Goal: Task Accomplishment & Management: Use online tool/utility

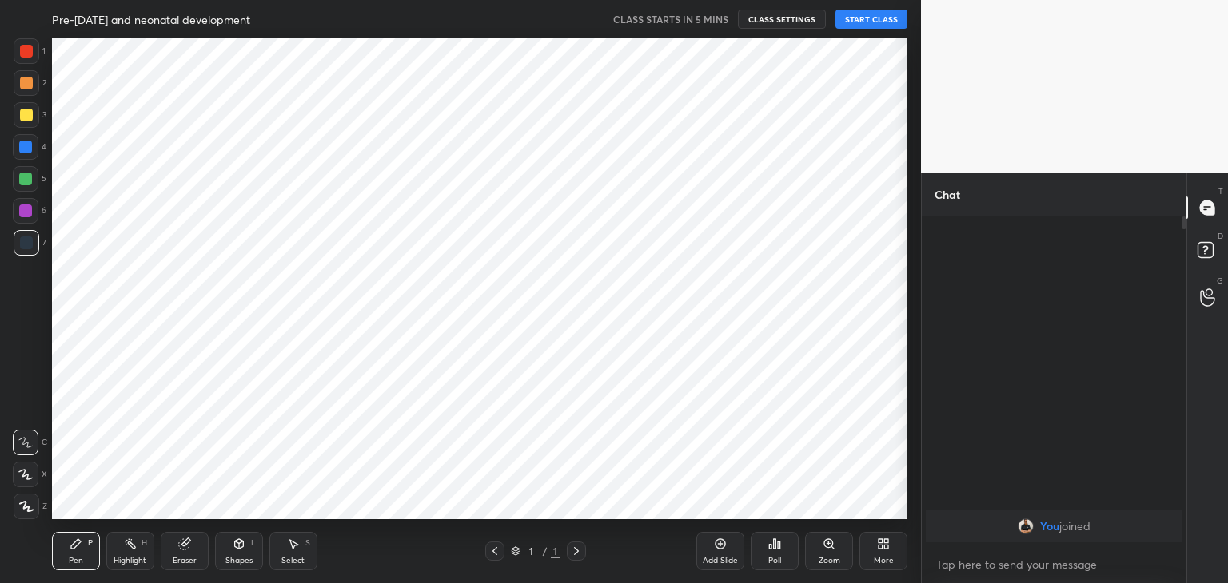
scroll to position [79437, 79062]
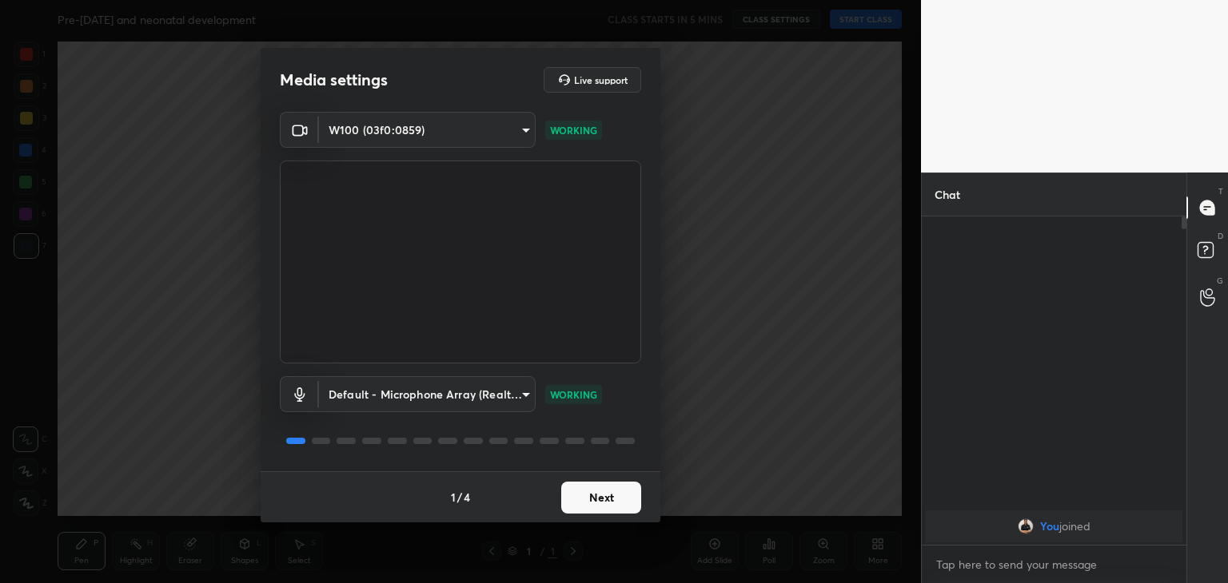
click at [604, 507] on button "Next" at bounding box center [601, 498] width 80 height 32
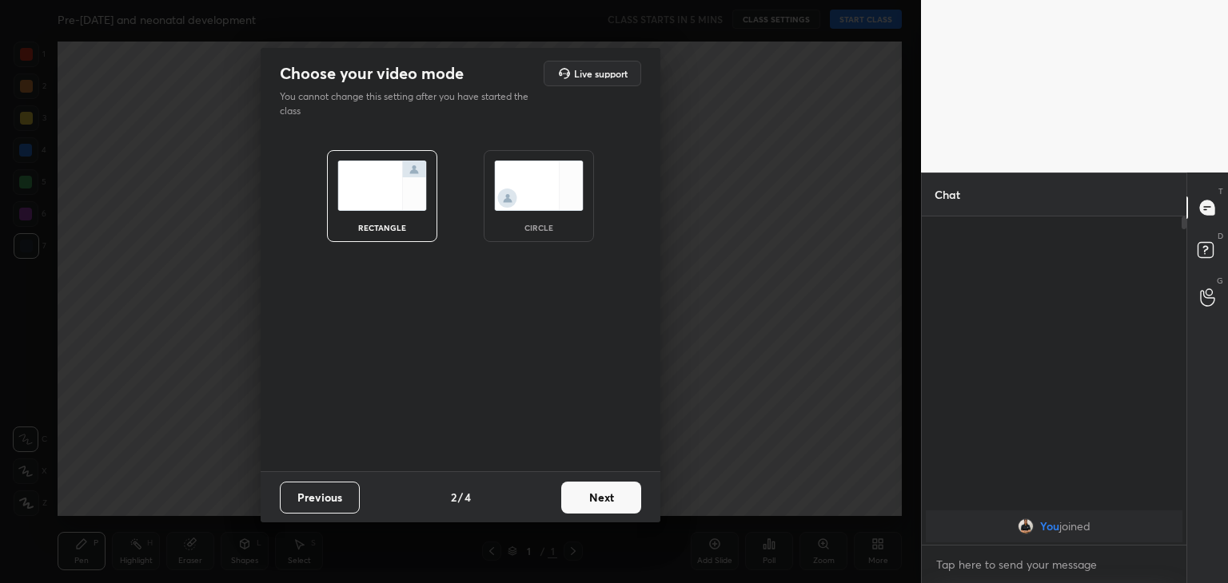
click at [539, 185] on img at bounding box center [539, 186] width 90 height 50
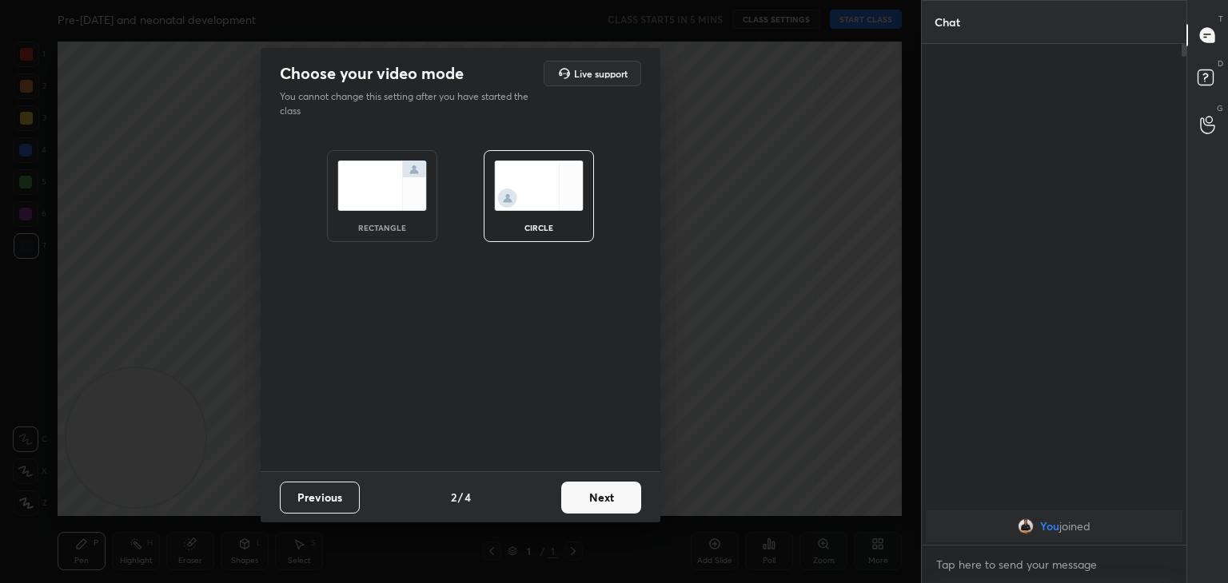
scroll to position [364, 260]
click at [603, 490] on button "Next" at bounding box center [601, 498] width 80 height 32
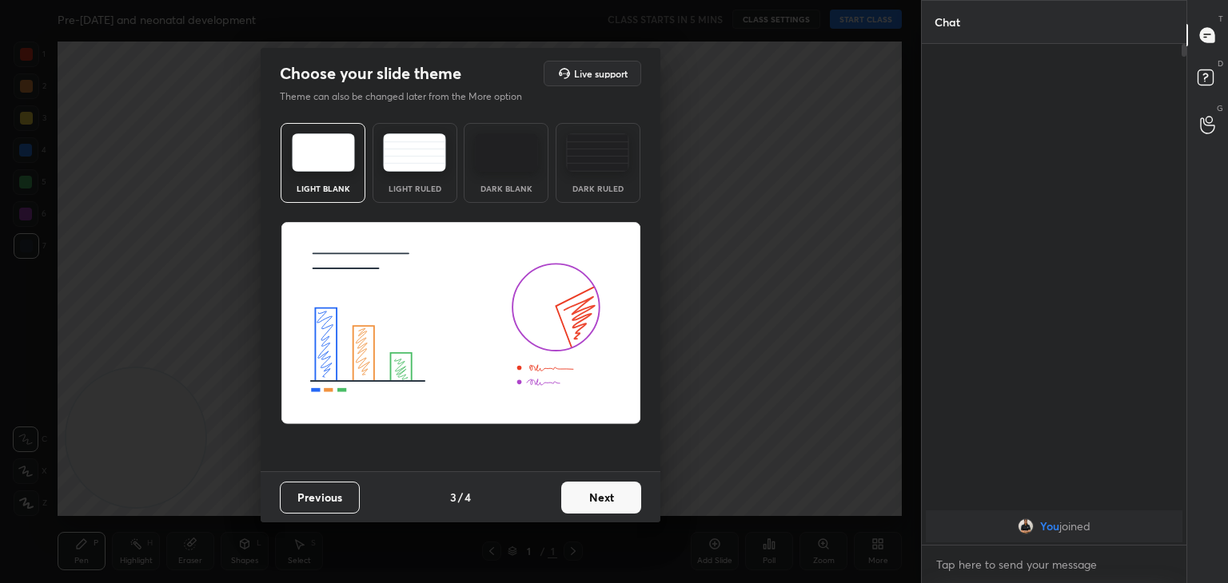
click at [603, 490] on button "Next" at bounding box center [601, 498] width 80 height 32
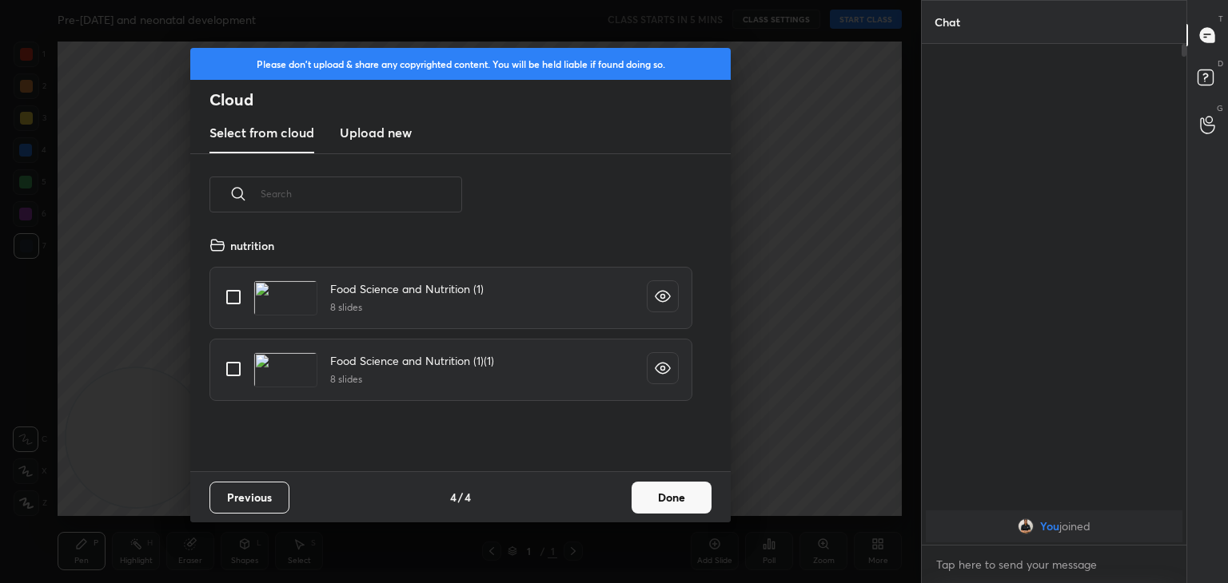
scroll to position [237, 513]
click at [381, 131] on h3 "Upload new" at bounding box center [376, 132] width 72 height 19
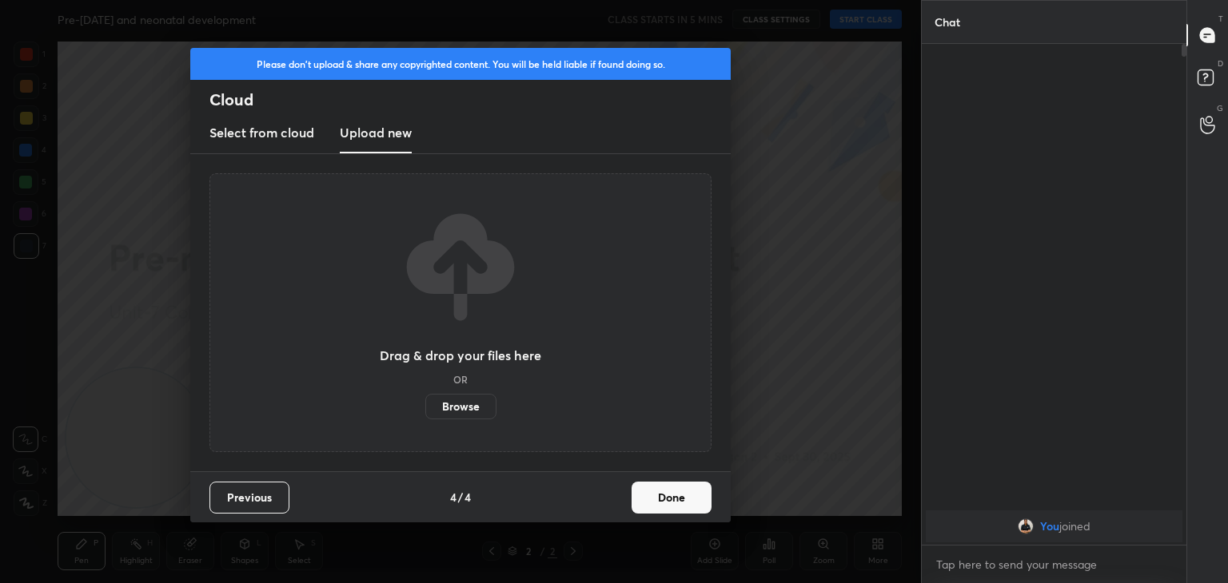
click at [469, 404] on label "Browse" at bounding box center [460, 407] width 71 height 26
click at [425, 404] on input "Browse" at bounding box center [425, 407] width 0 height 26
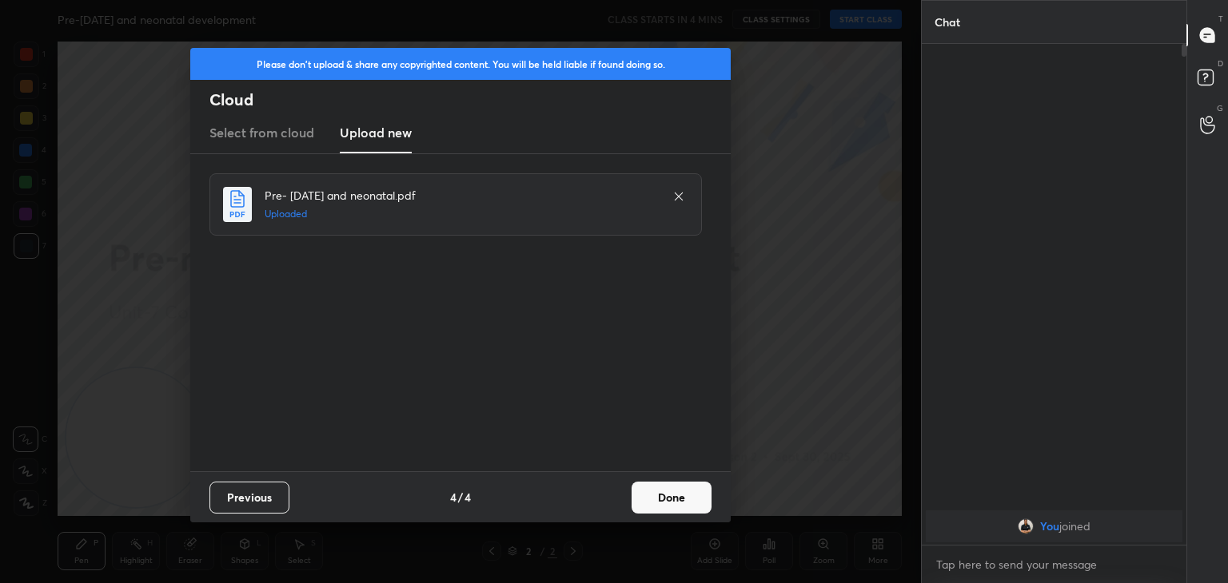
click at [649, 499] on button "Done" at bounding box center [671, 498] width 80 height 32
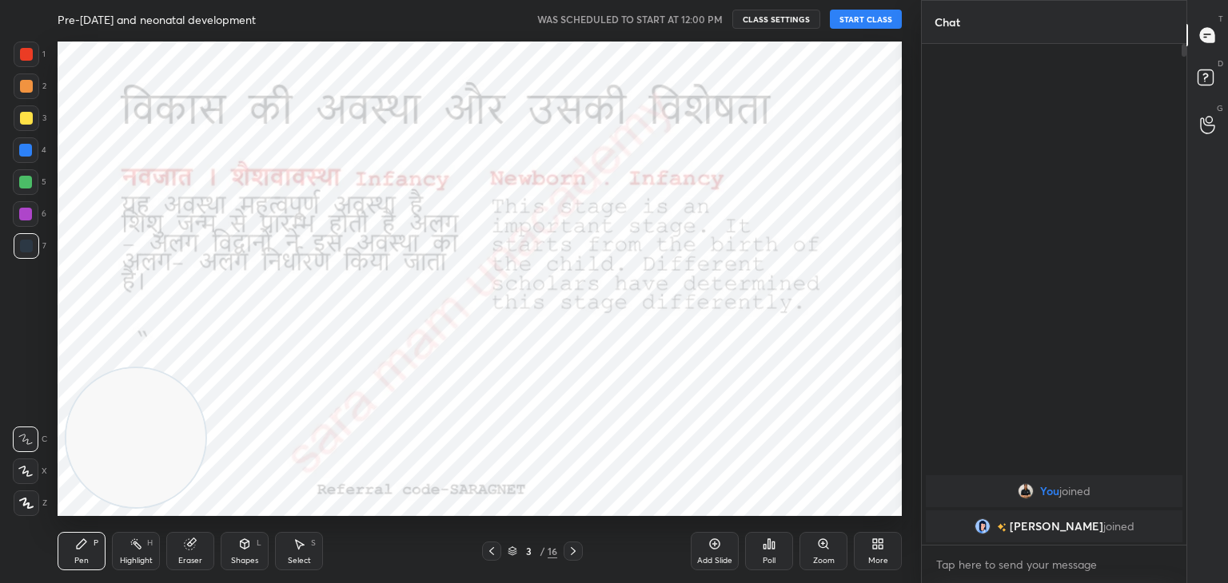
click at [490, 553] on icon at bounding box center [491, 551] width 13 height 13
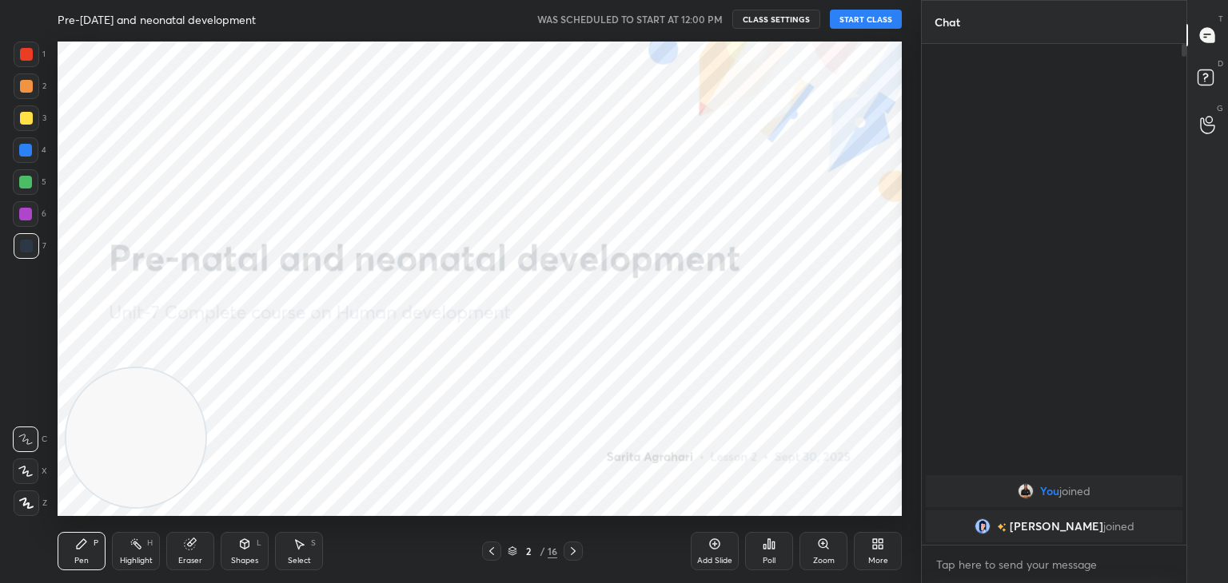
click at [871, 22] on button "START CLASS" at bounding box center [866, 19] width 72 height 19
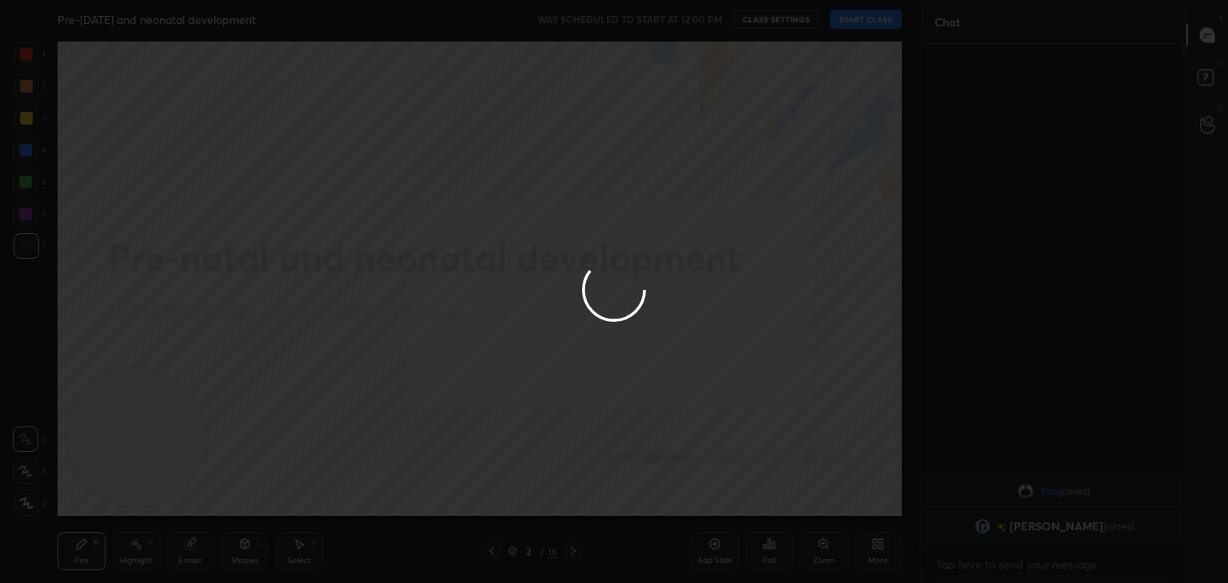
type textarea "x"
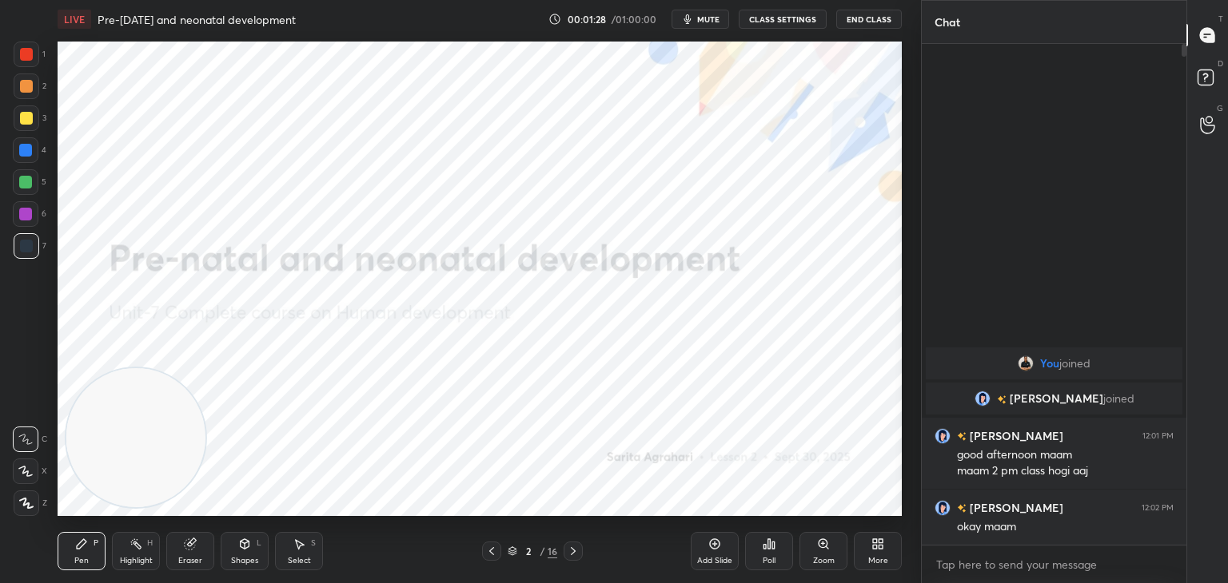
click at [314, 543] on div "S" at bounding box center [313, 543] width 5 height 8
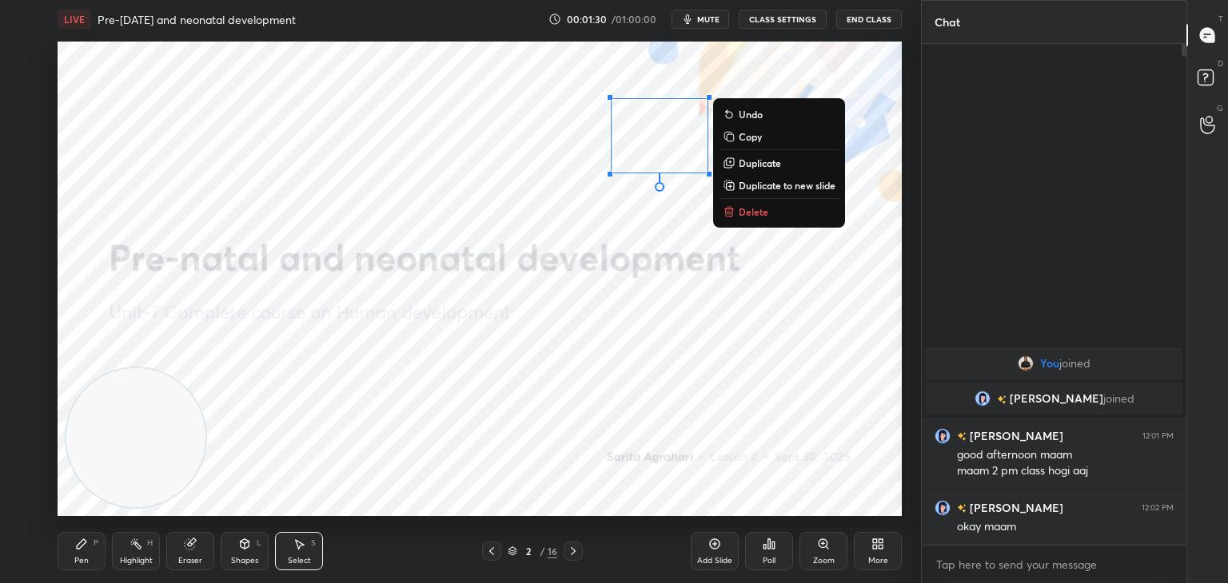
click at [758, 212] on p "Delete" at bounding box center [753, 211] width 30 height 13
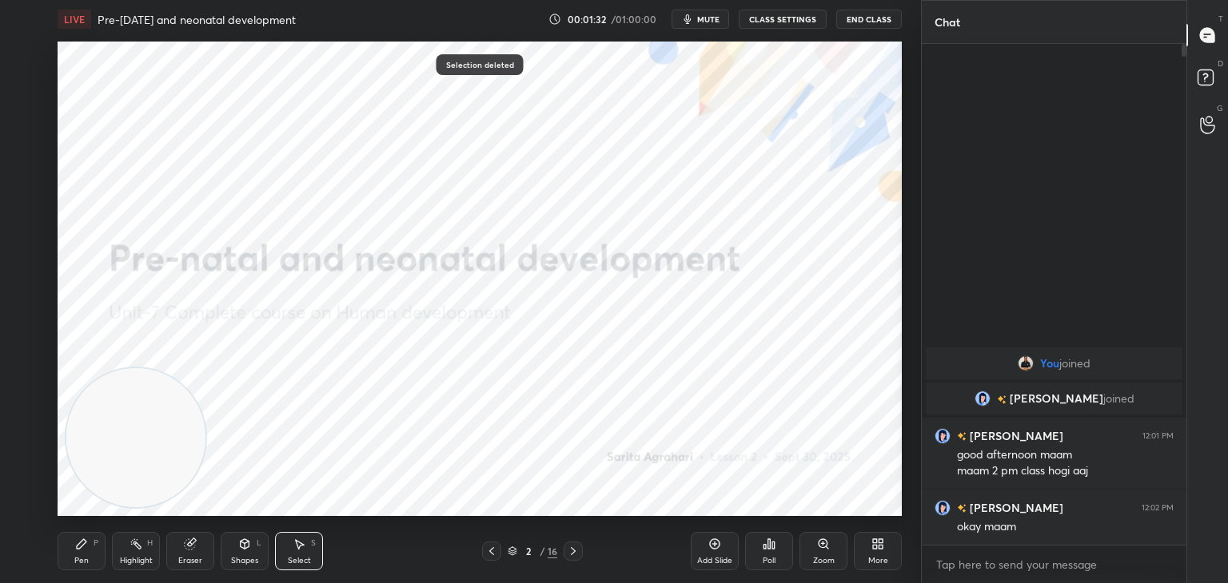
click at [82, 544] on icon at bounding box center [82, 544] width 10 height 10
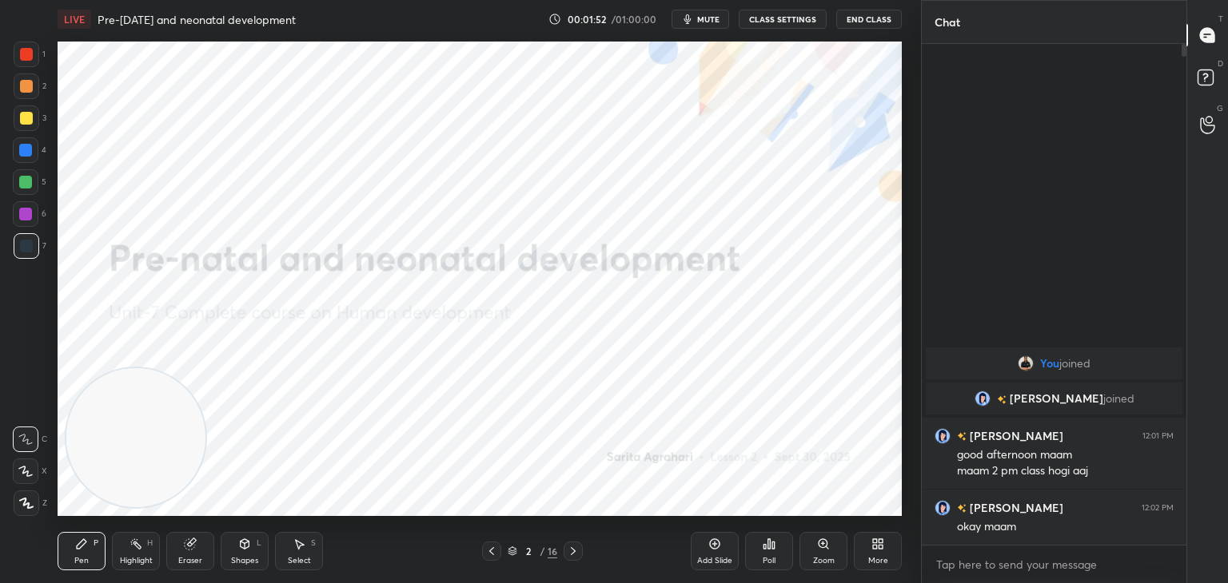
click at [328, 561] on div "Pen P Highlight H Eraser Shapes L Select S" at bounding box center [216, 551] width 316 height 38
click at [307, 550] on div "Select S" at bounding box center [299, 551] width 48 height 38
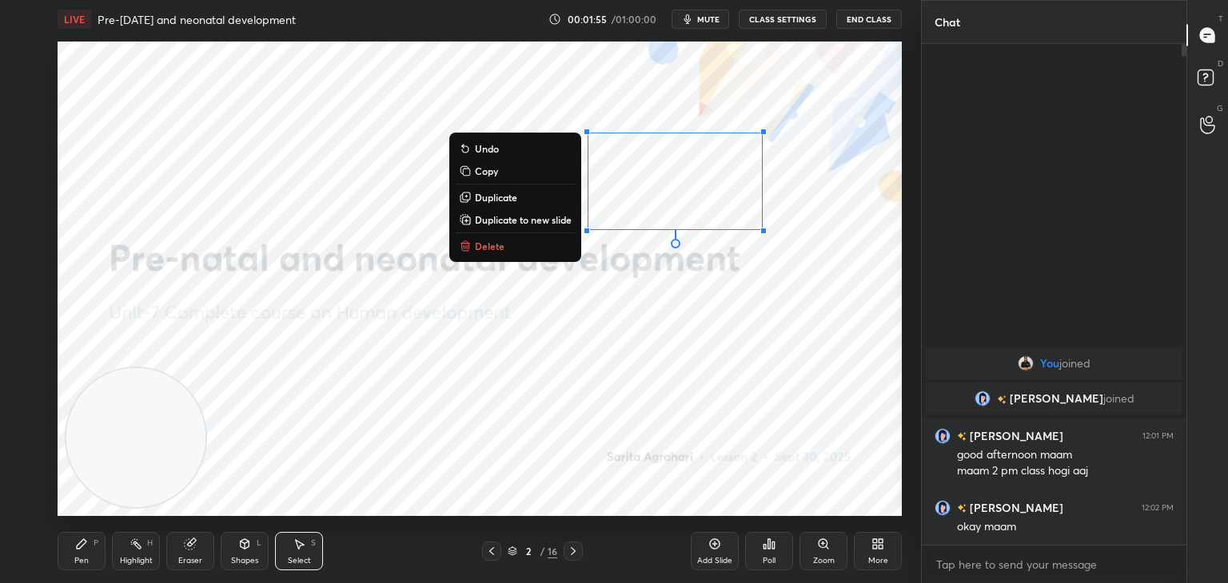
click at [499, 250] on p "Delete" at bounding box center [490, 246] width 30 height 13
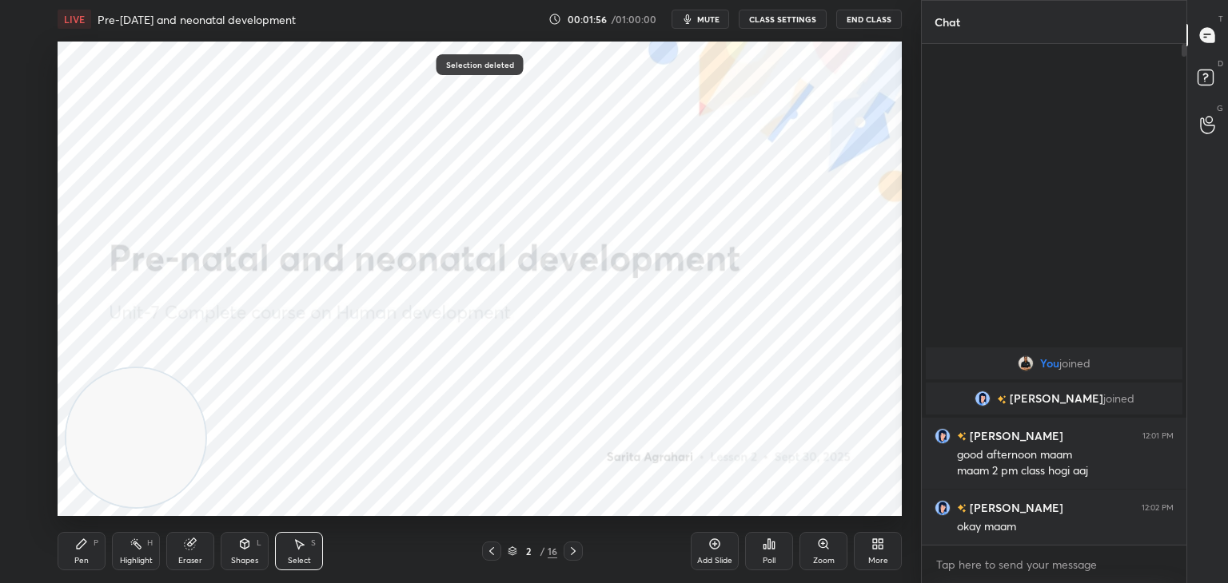
click at [69, 555] on div "Pen P" at bounding box center [82, 551] width 48 height 38
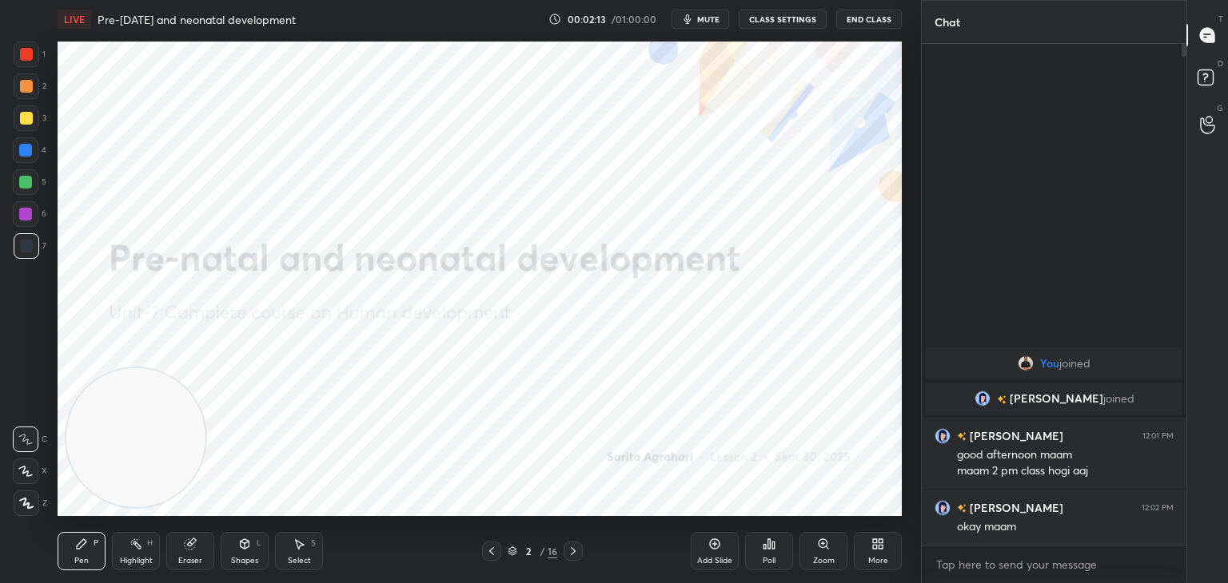
click at [26, 58] on div at bounding box center [26, 54] width 13 height 13
click at [14, 504] on div at bounding box center [27, 504] width 26 height 26
click at [569, 547] on icon at bounding box center [573, 551] width 13 height 13
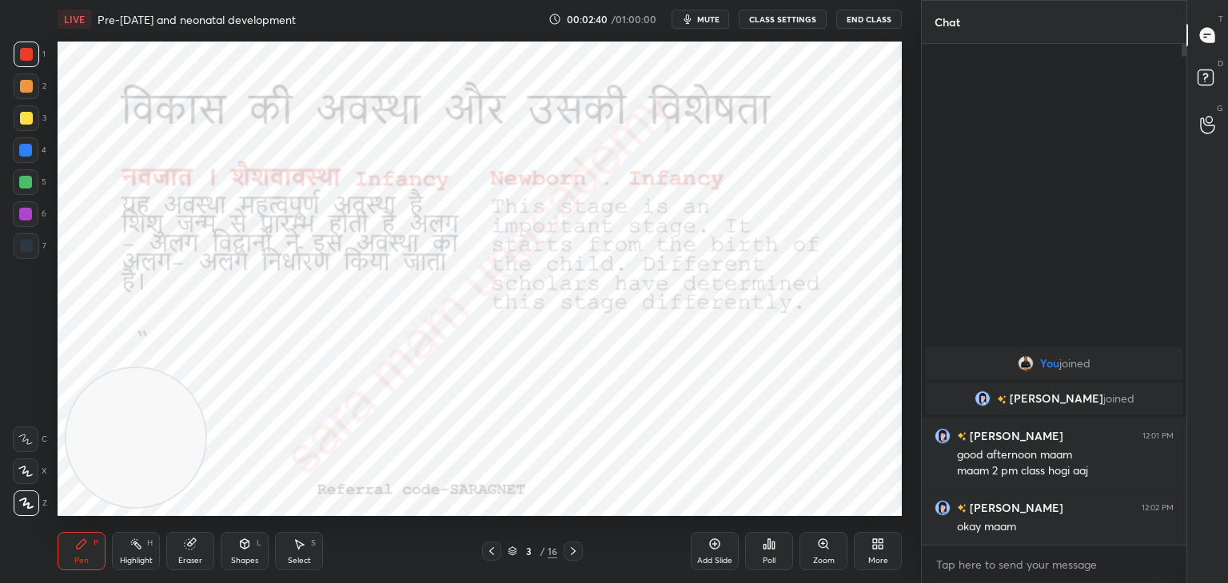
click at [571, 549] on icon at bounding box center [573, 551] width 5 height 8
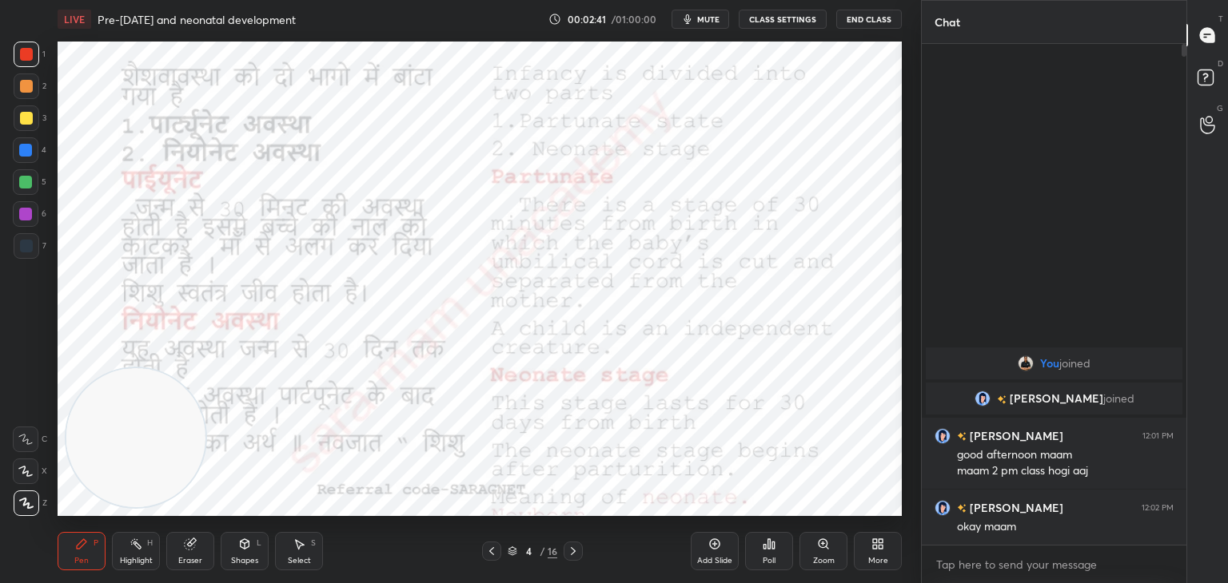
click at [582, 555] on div at bounding box center [572, 551] width 19 height 19
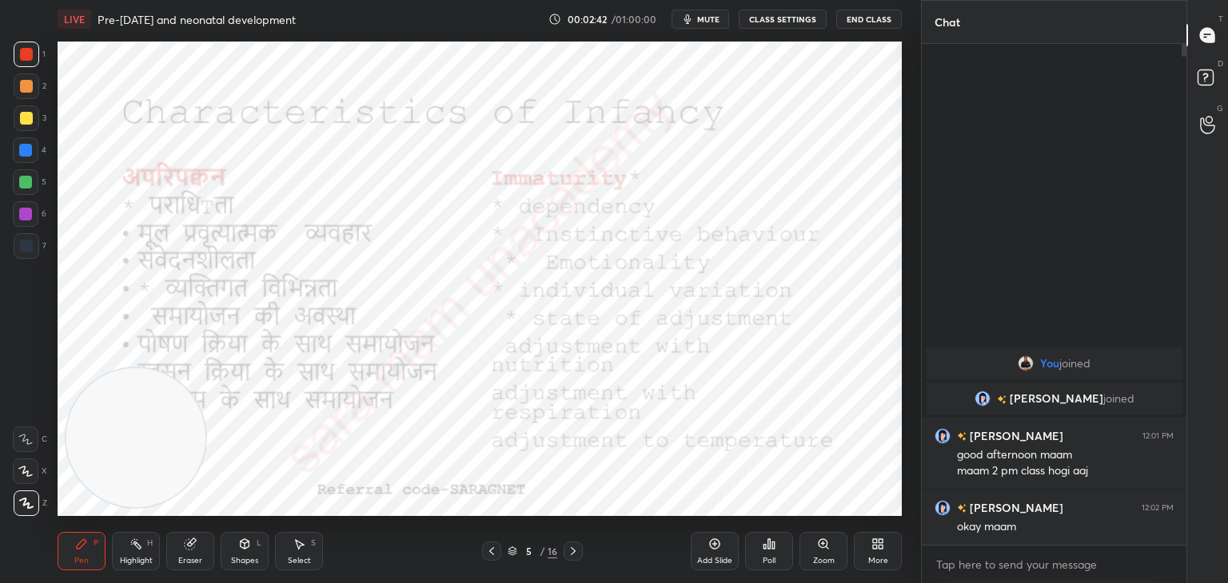
click at [579, 556] on icon at bounding box center [573, 551] width 13 height 13
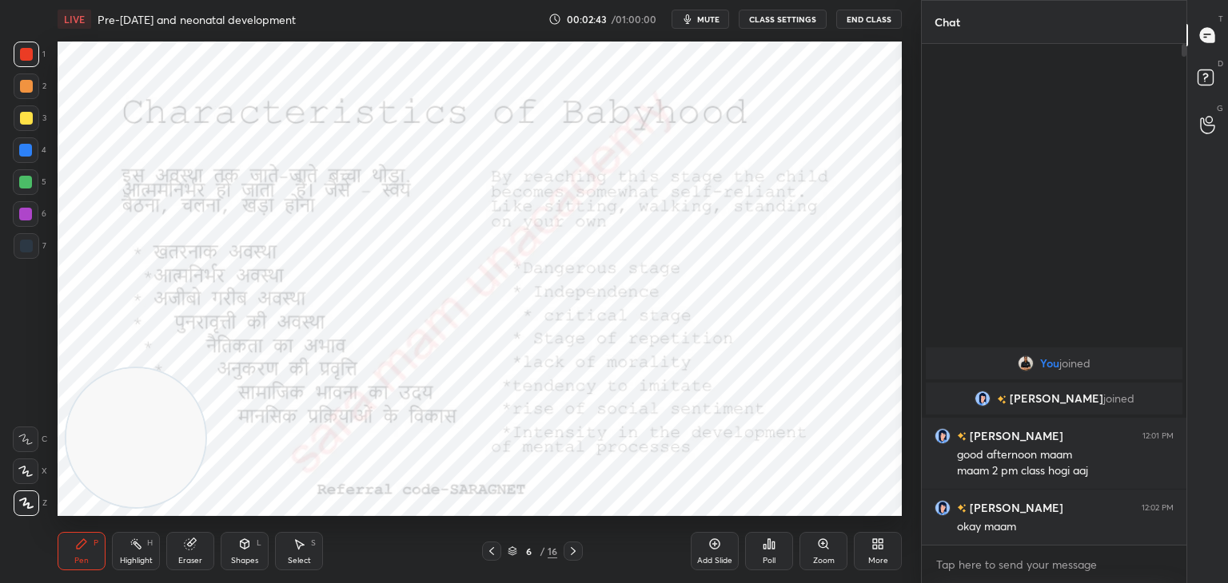
click at [580, 555] on div at bounding box center [572, 551] width 19 height 19
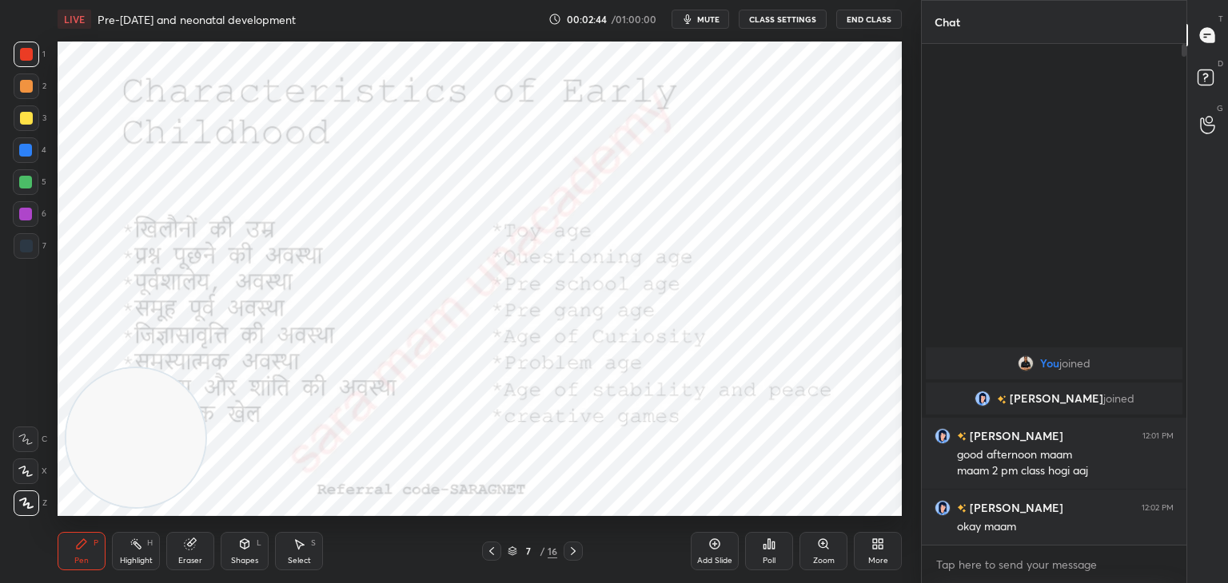
click at [572, 554] on icon at bounding box center [573, 551] width 5 height 8
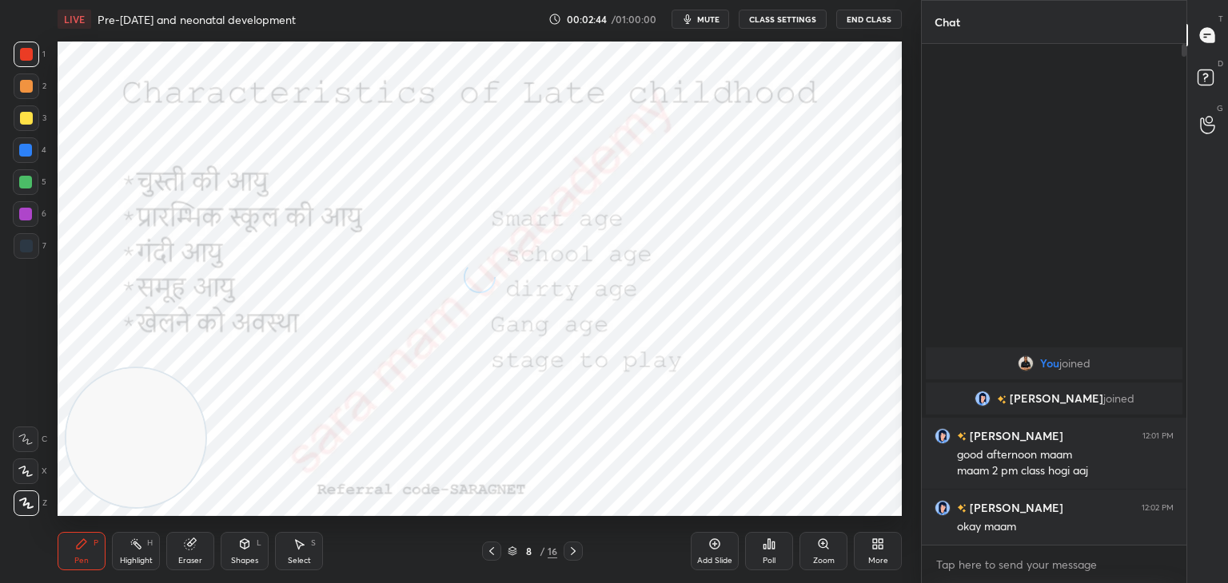
click at [577, 557] on icon at bounding box center [573, 551] width 13 height 13
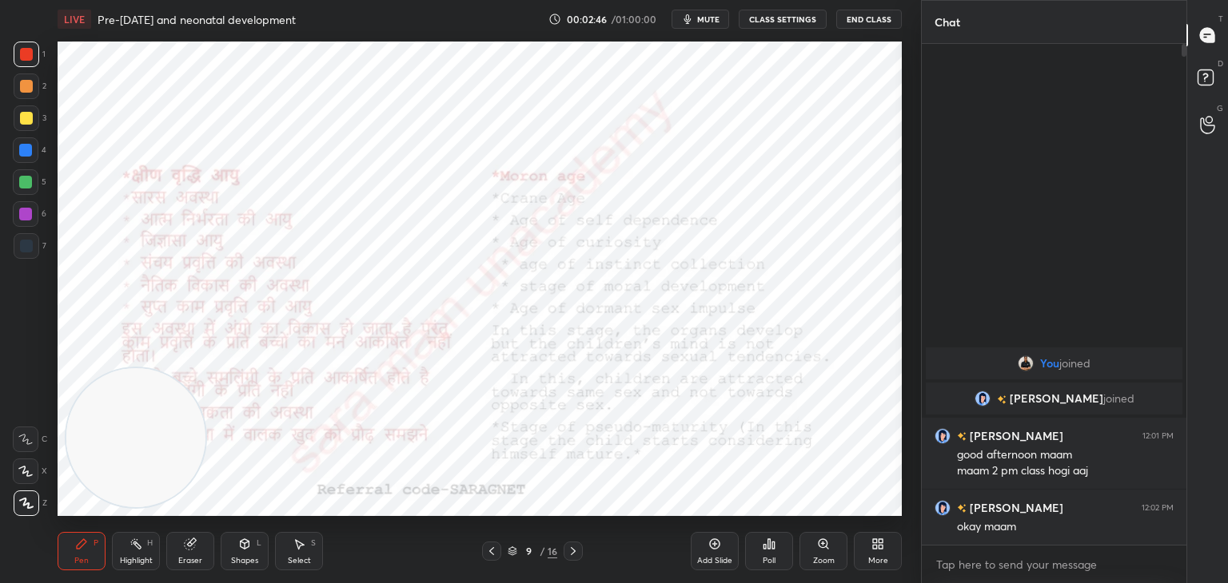
click at [579, 554] on icon at bounding box center [573, 551] width 13 height 13
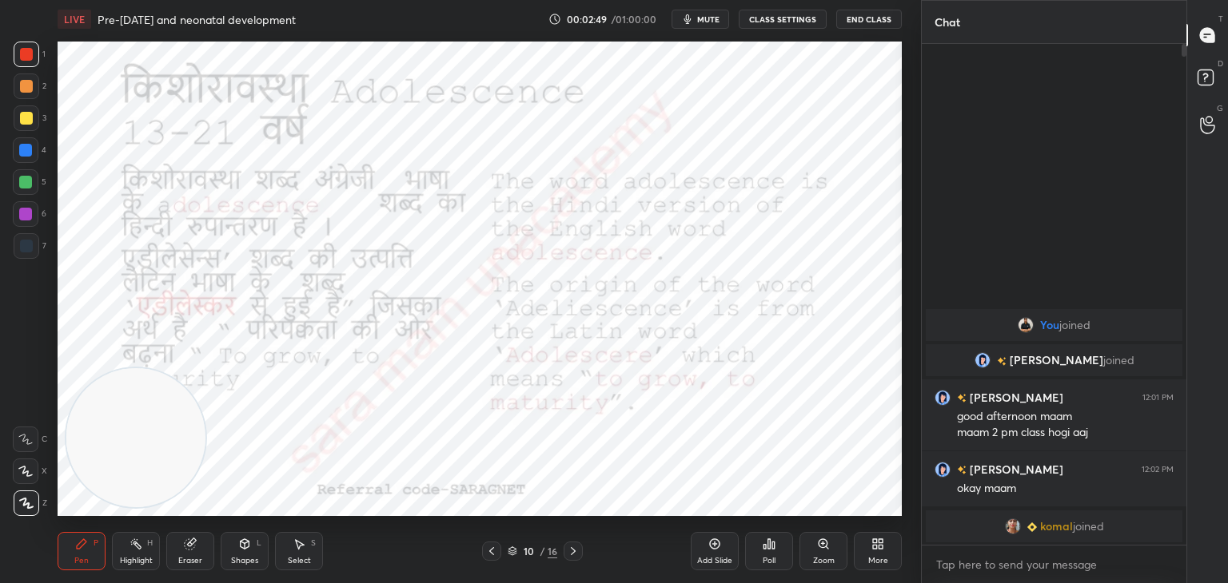
click at [577, 550] on icon at bounding box center [573, 551] width 13 height 13
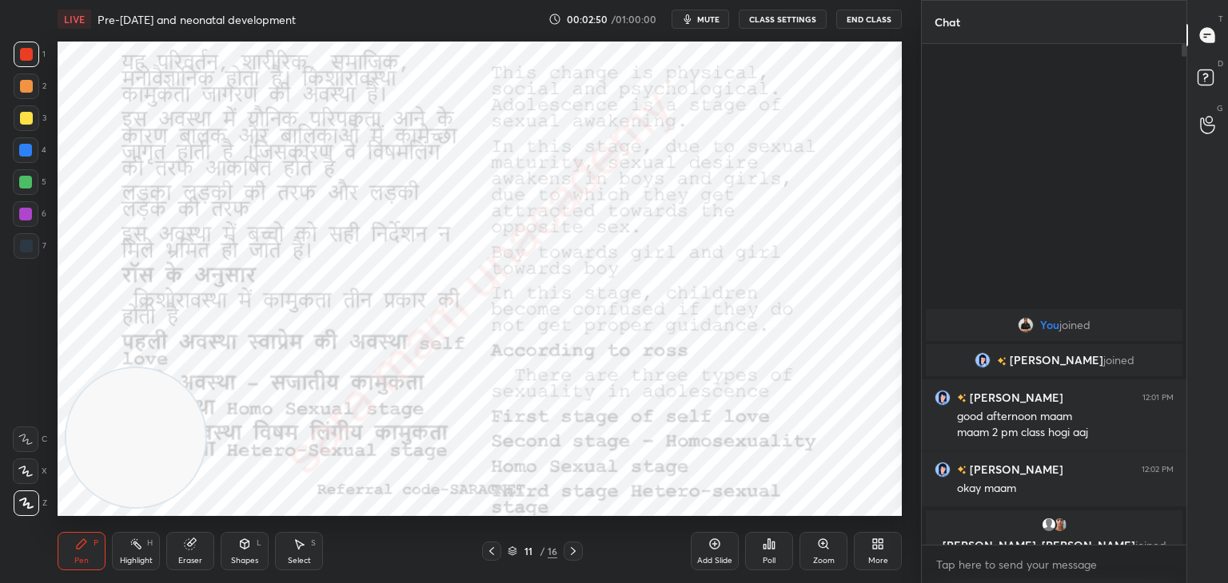
click at [578, 549] on icon at bounding box center [573, 551] width 13 height 13
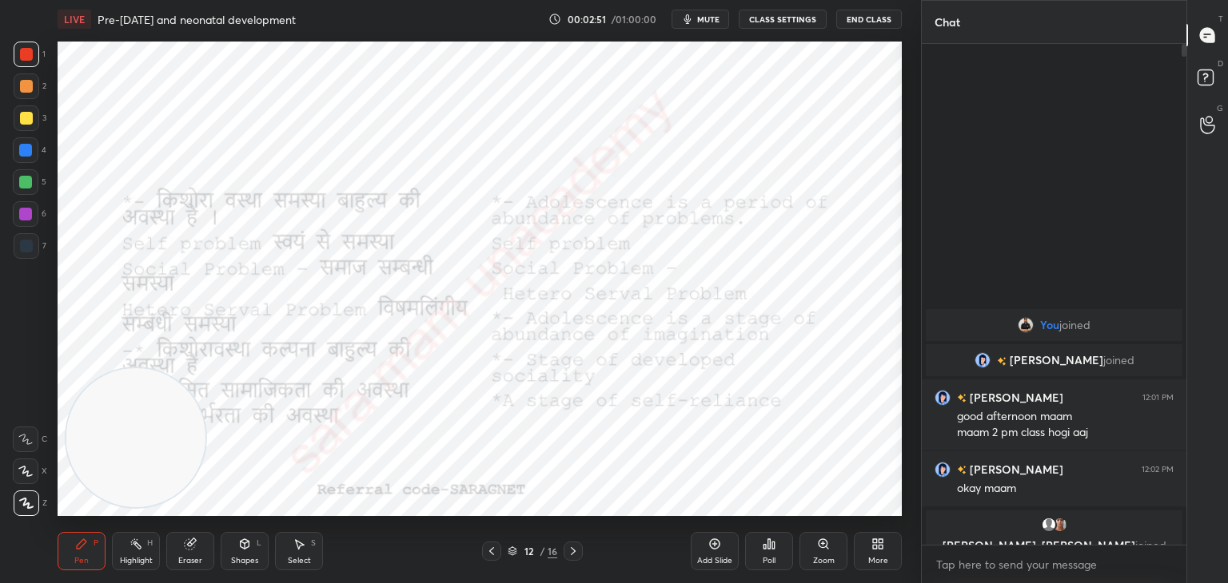
click at [582, 550] on div at bounding box center [572, 551] width 19 height 19
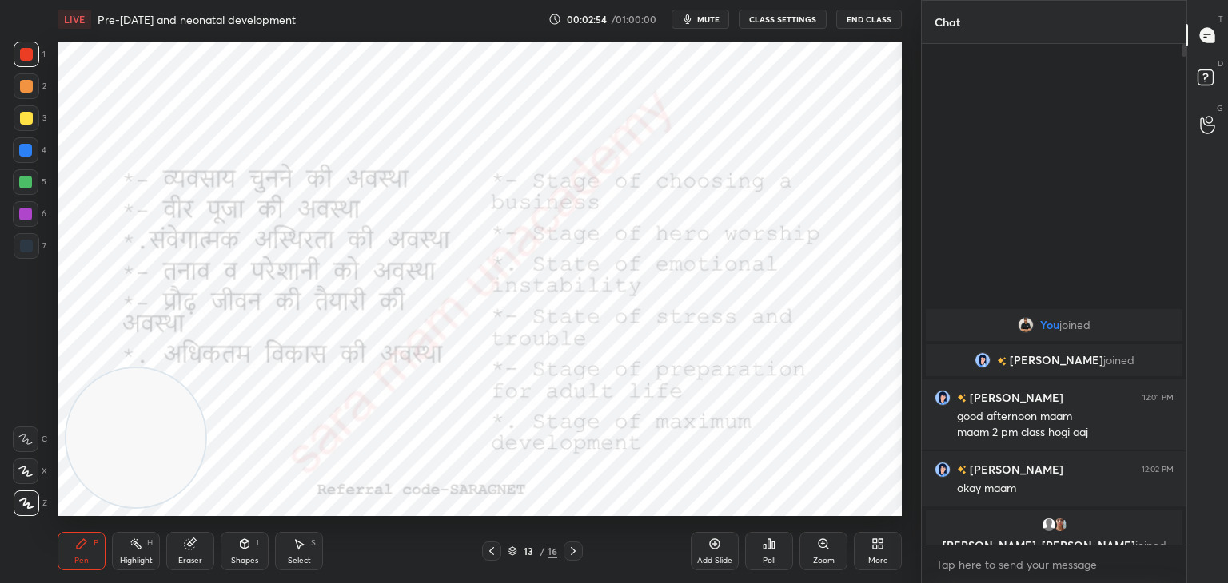
click at [582, 555] on div at bounding box center [572, 551] width 19 height 19
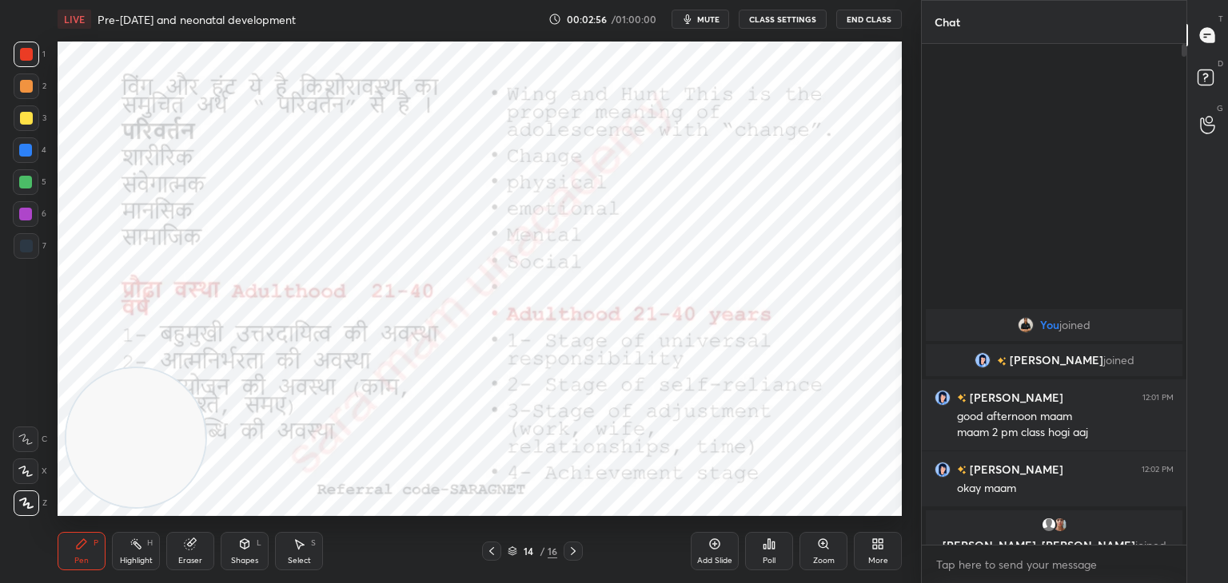
click at [578, 552] on icon at bounding box center [573, 551] width 13 height 13
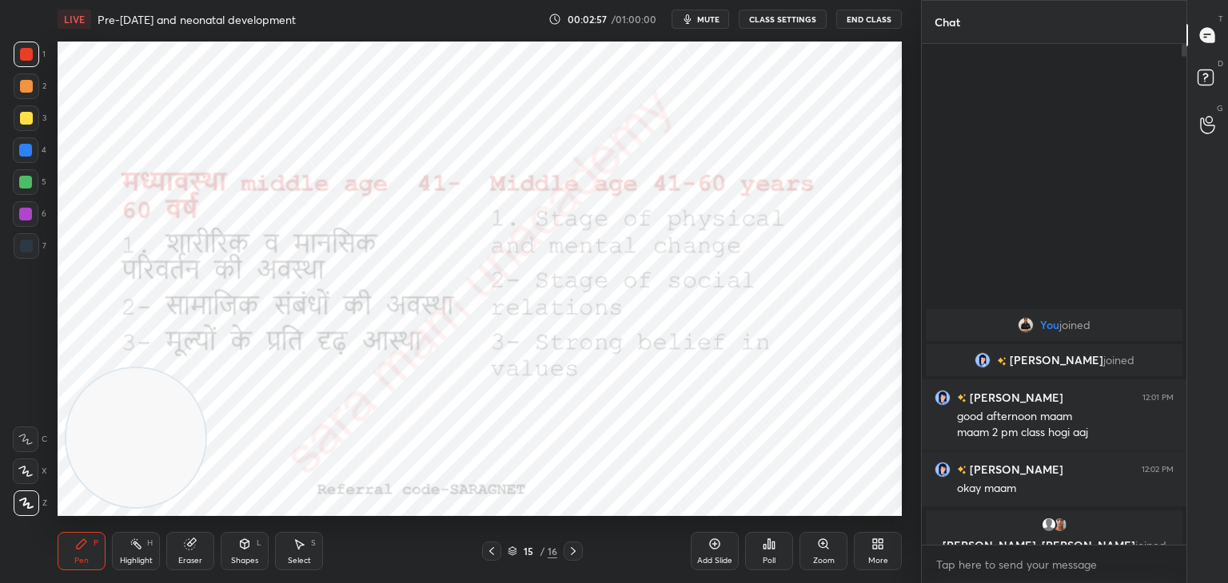
click at [579, 556] on div at bounding box center [572, 551] width 19 height 19
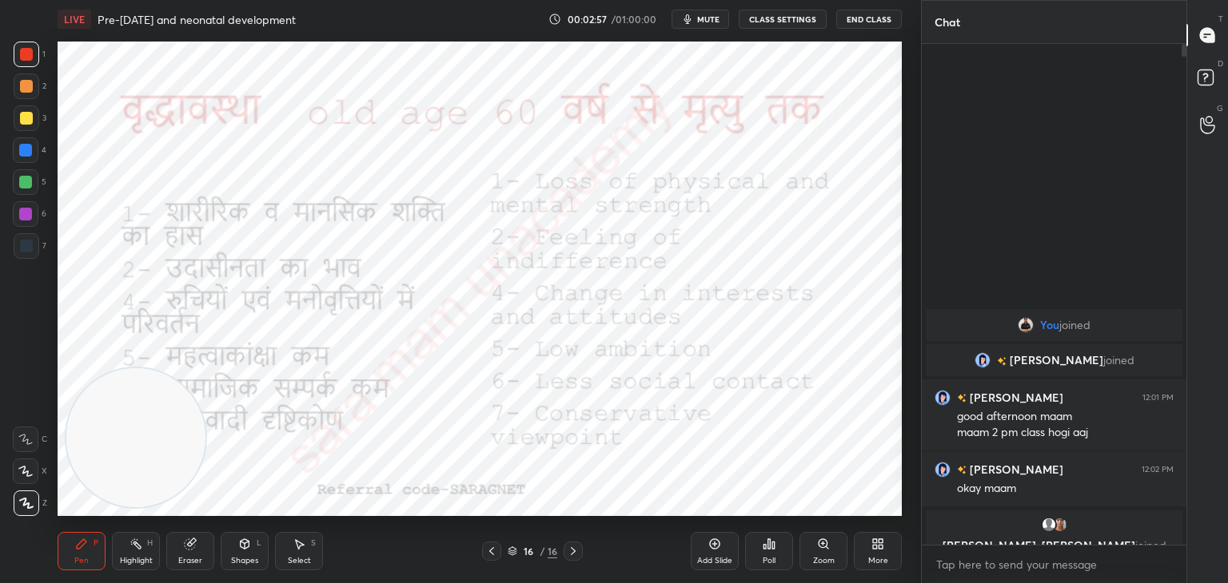
click at [579, 554] on icon at bounding box center [573, 551] width 13 height 13
click at [580, 554] on div at bounding box center [572, 551] width 19 height 19
click at [572, 551] on icon at bounding box center [573, 551] width 13 height 13
click at [480, 564] on div "Pen P Highlight H Eraser Shapes L Select S 16 / 16 Add Slide Poll Zoom More" at bounding box center [480, 551] width 844 height 64
click at [498, 552] on div at bounding box center [491, 551] width 19 height 19
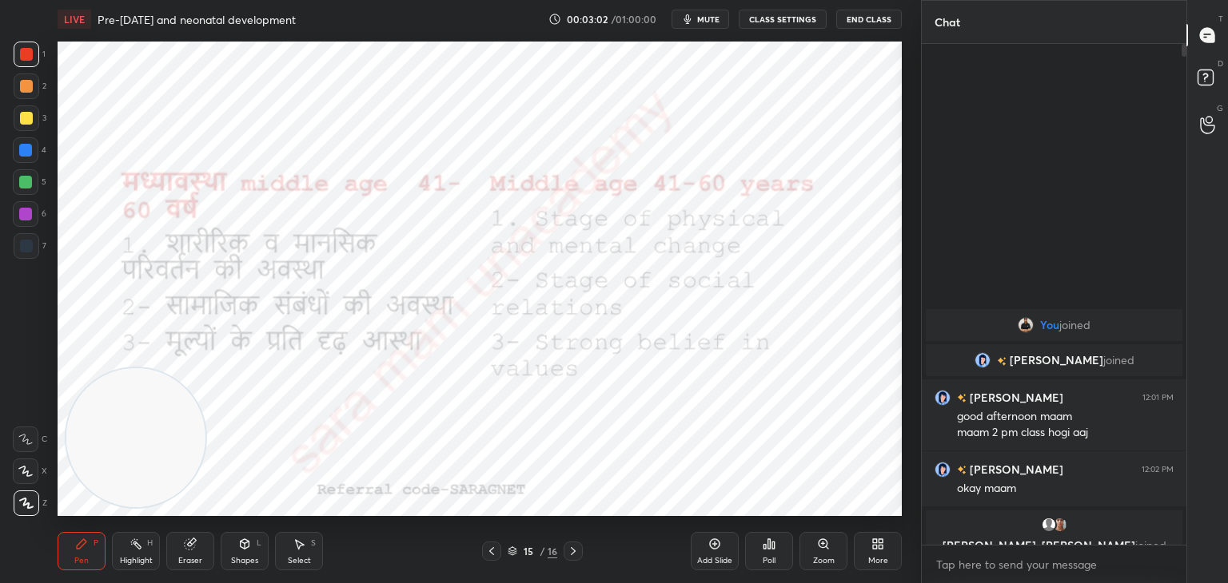
click at [484, 563] on div "Pen P Highlight H Eraser Shapes L Select S 15 / 16 Add Slide Poll Zoom More" at bounding box center [480, 551] width 844 height 64
click at [497, 551] on icon at bounding box center [491, 551] width 13 height 13
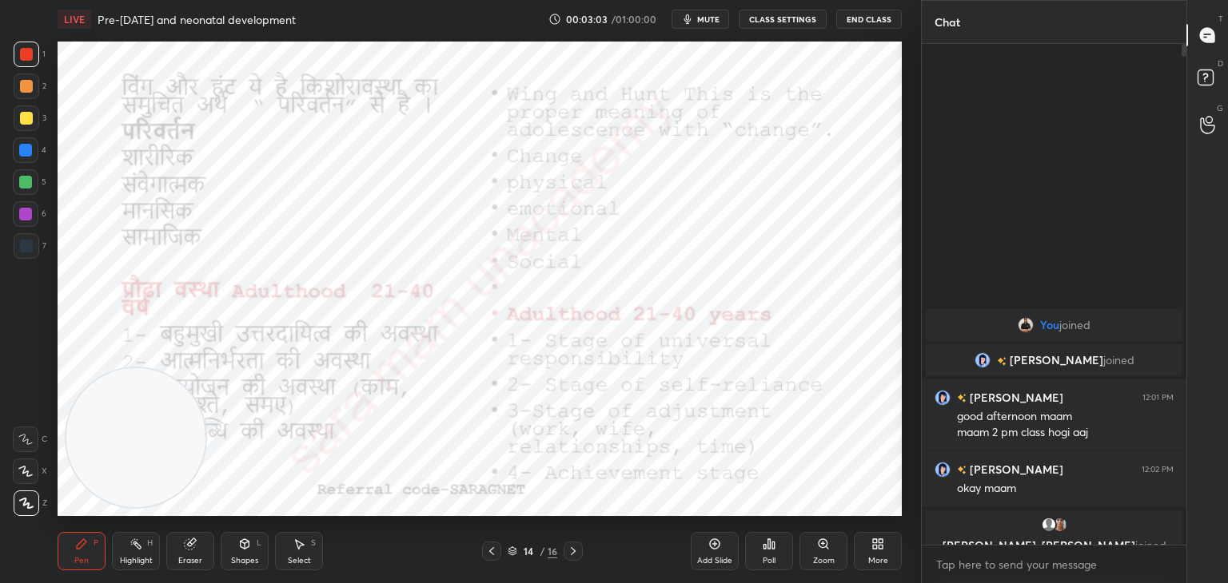
click at [497, 551] on icon at bounding box center [491, 551] width 13 height 13
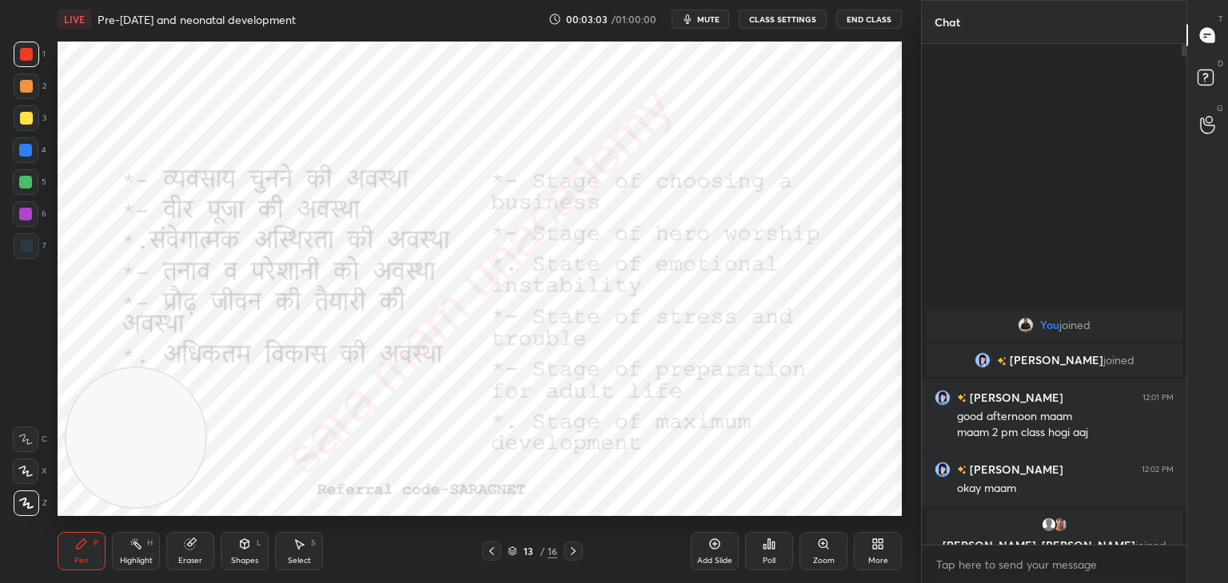
click at [496, 553] on icon at bounding box center [491, 551] width 13 height 13
click at [495, 553] on icon at bounding box center [491, 551] width 13 height 13
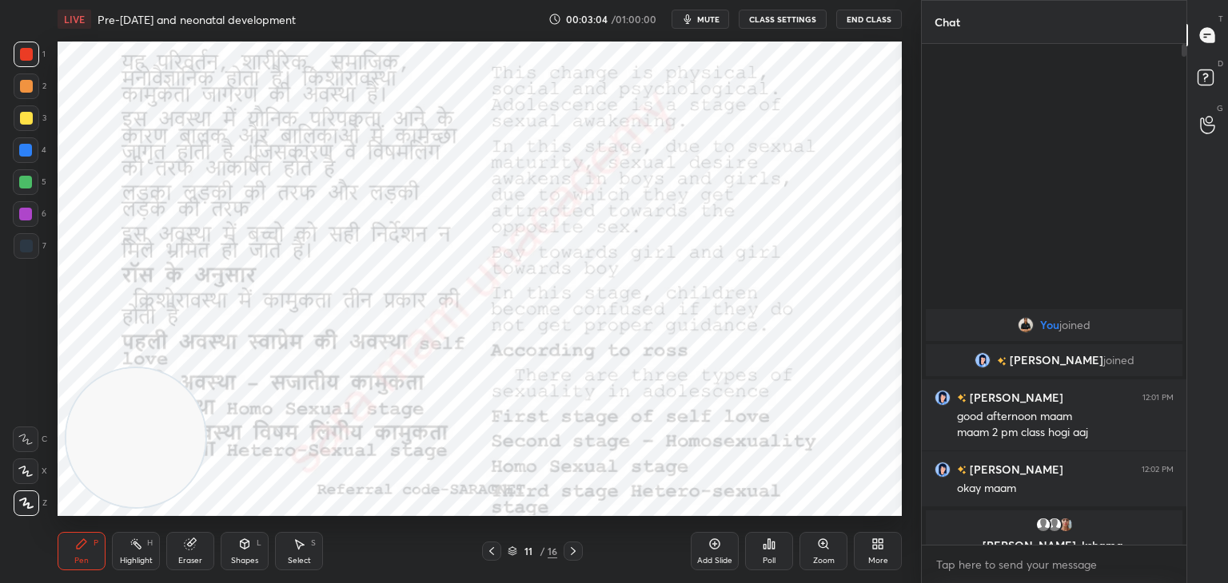
click at [491, 555] on icon at bounding box center [491, 551] width 13 height 13
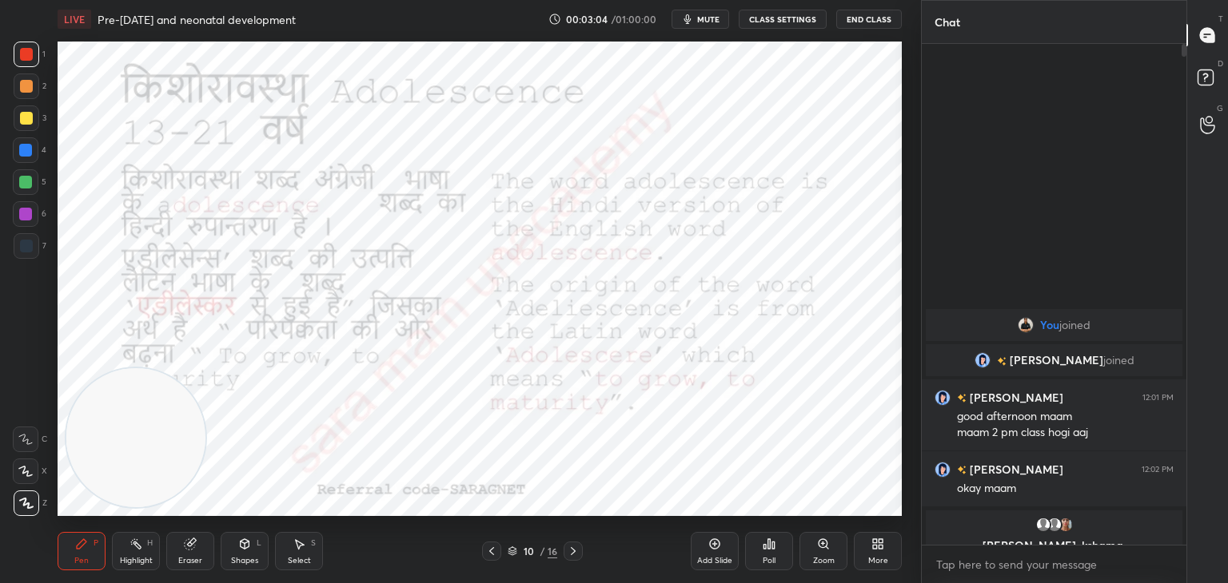
click at [505, 568] on div "Pen P Highlight H Eraser Shapes L Select S 10 / 16 Add Slide Poll Zoom More" at bounding box center [480, 551] width 844 height 64
click at [503, 557] on div "10 / 16" at bounding box center [532, 551] width 101 height 19
click at [494, 554] on icon at bounding box center [491, 551] width 13 height 13
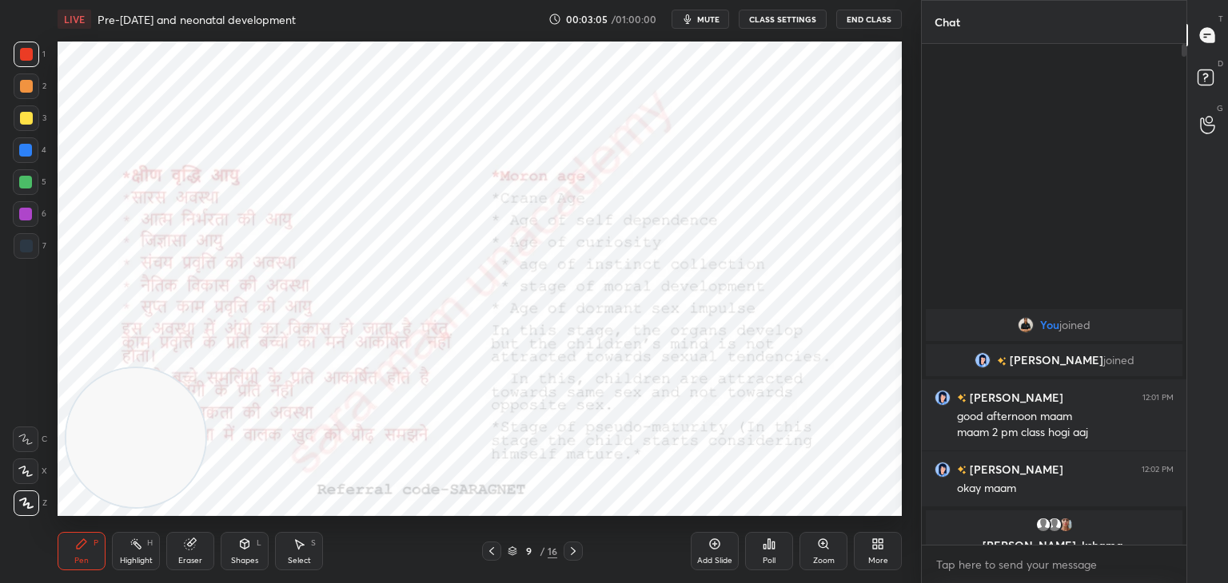
click at [492, 551] on icon at bounding box center [491, 551] width 13 height 13
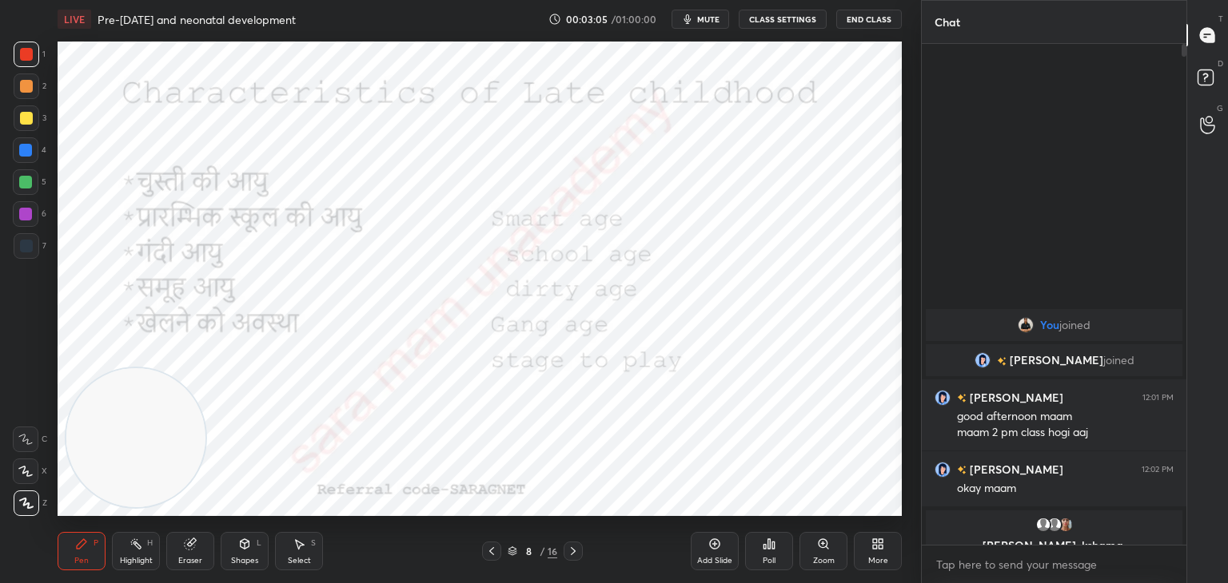
click at [493, 548] on icon at bounding box center [491, 551] width 5 height 8
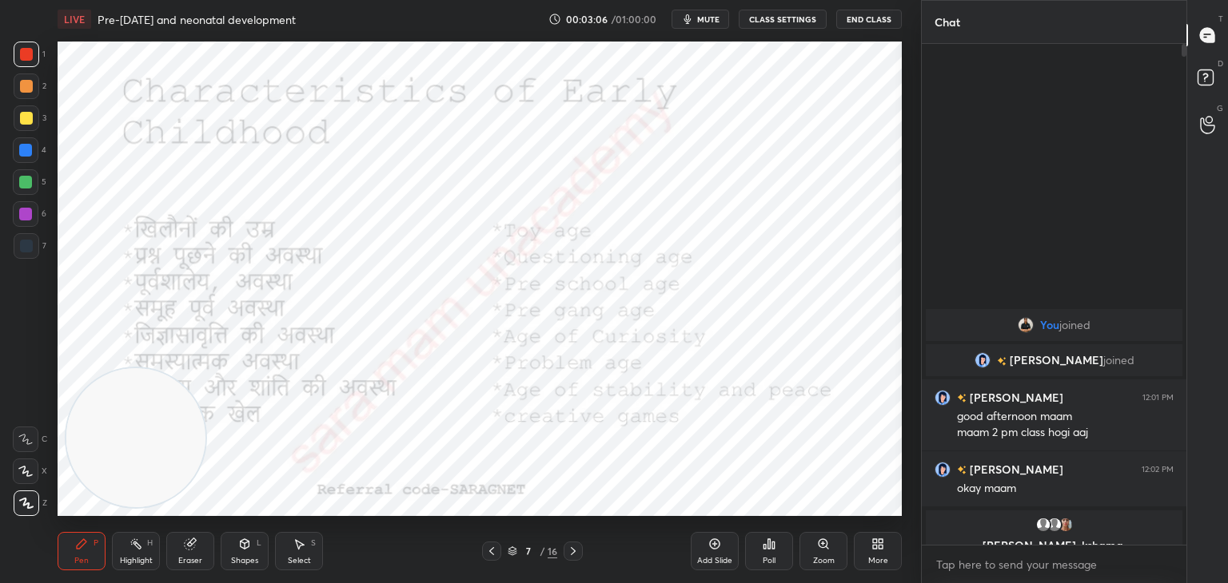
click at [495, 554] on icon at bounding box center [491, 551] width 13 height 13
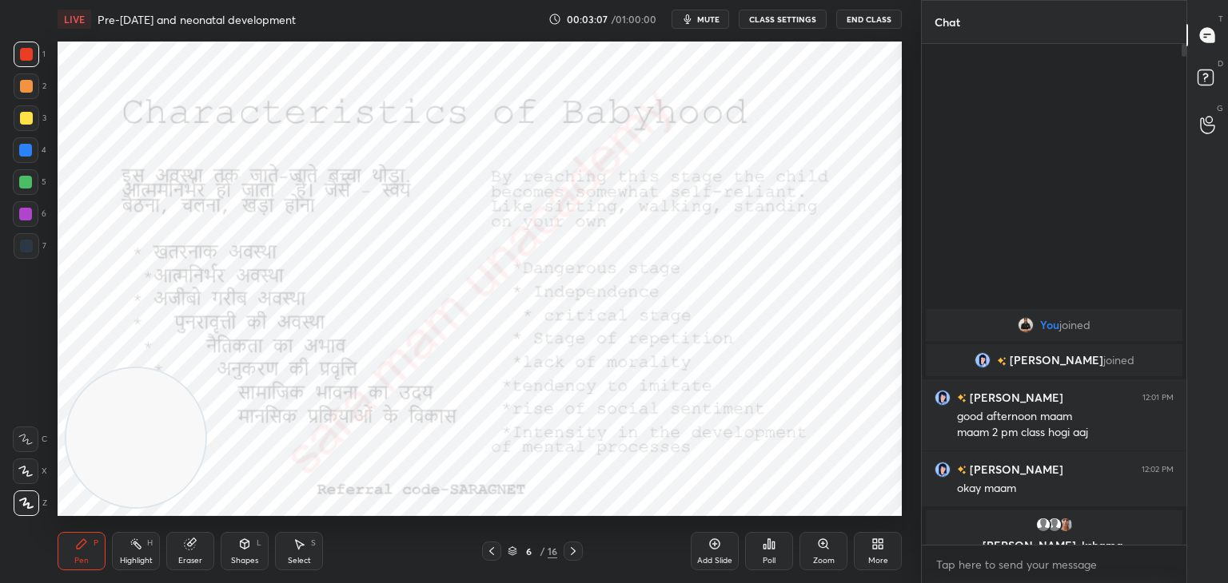
click at [496, 555] on icon at bounding box center [491, 551] width 13 height 13
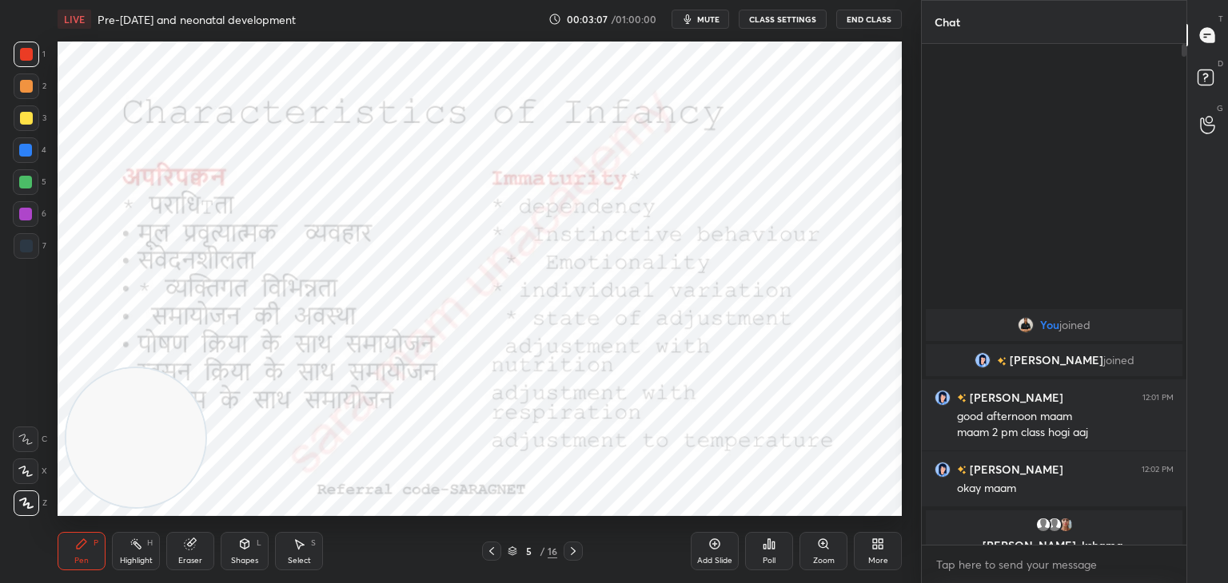
click at [497, 559] on div at bounding box center [491, 551] width 19 height 19
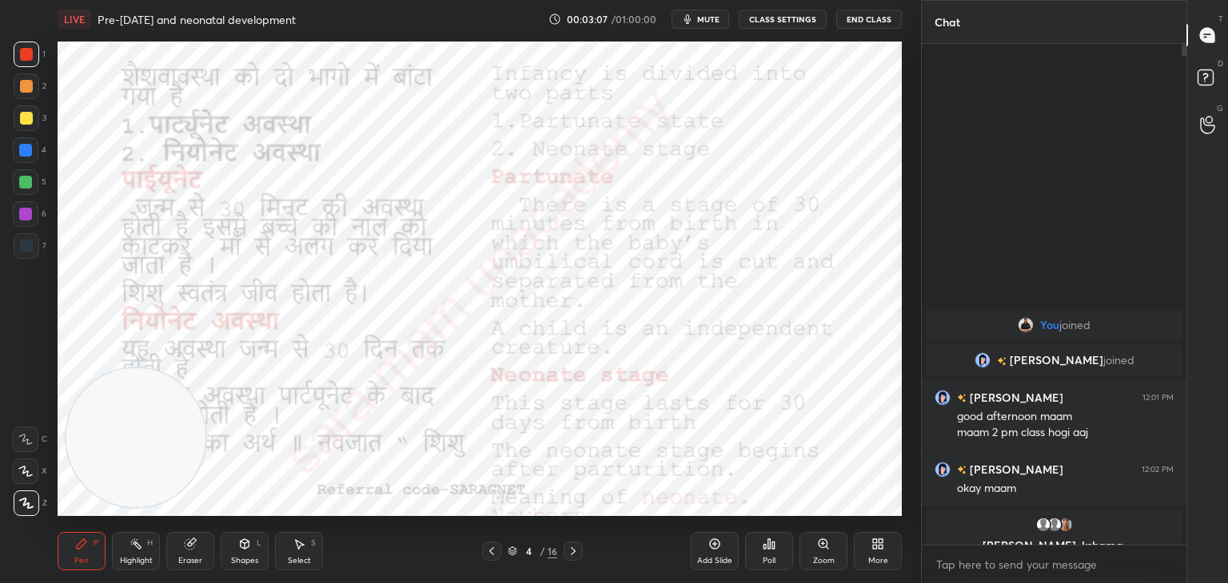
click at [496, 554] on icon at bounding box center [491, 551] width 13 height 13
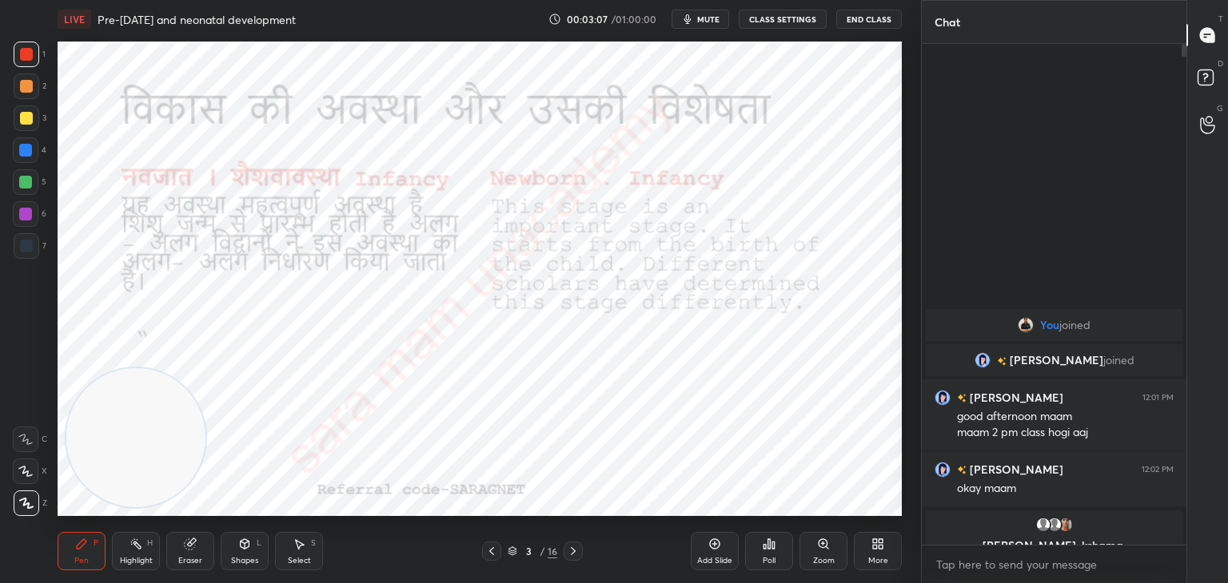
click at [496, 551] on icon at bounding box center [491, 551] width 13 height 13
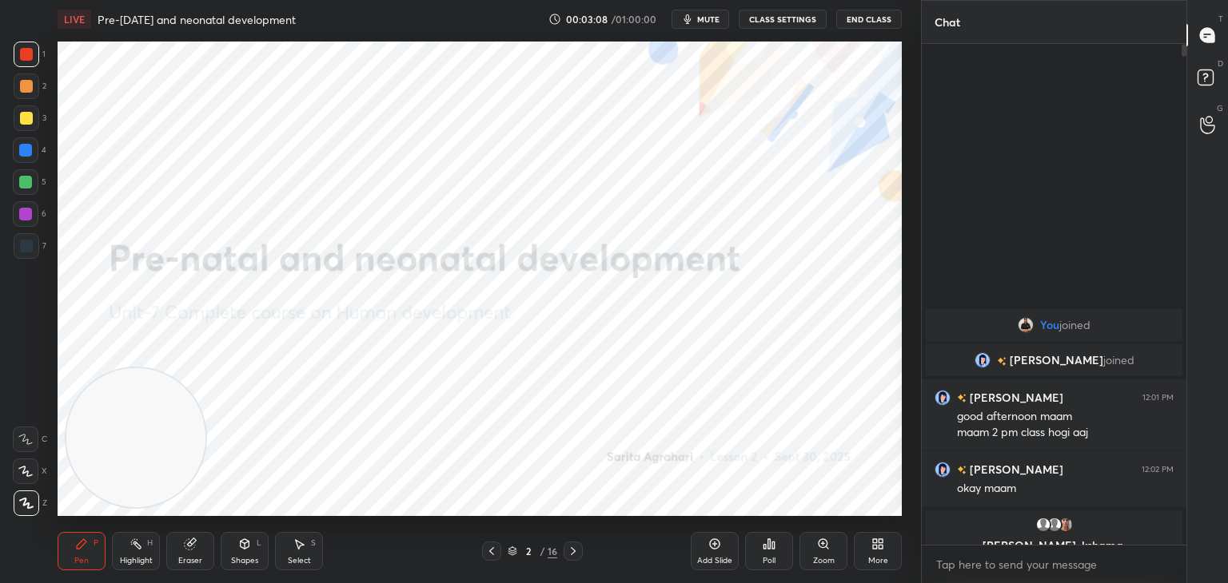
click at [497, 551] on icon at bounding box center [491, 551] width 13 height 13
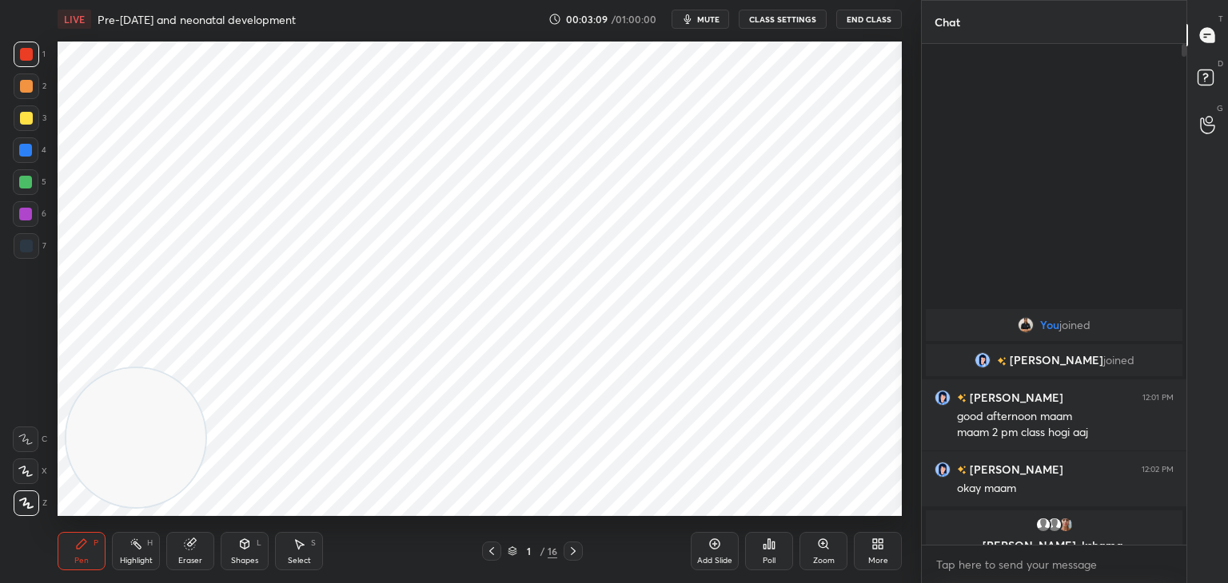
click at [565, 551] on div at bounding box center [572, 551] width 19 height 19
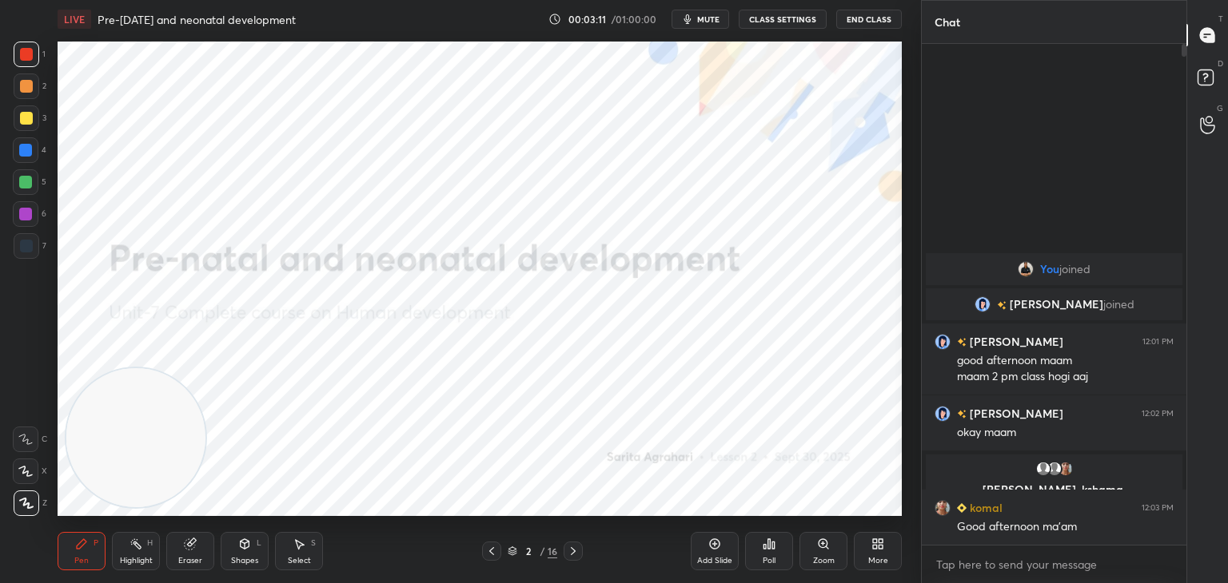
click at [712, 557] on div "Add Slide" at bounding box center [714, 561] width 35 height 8
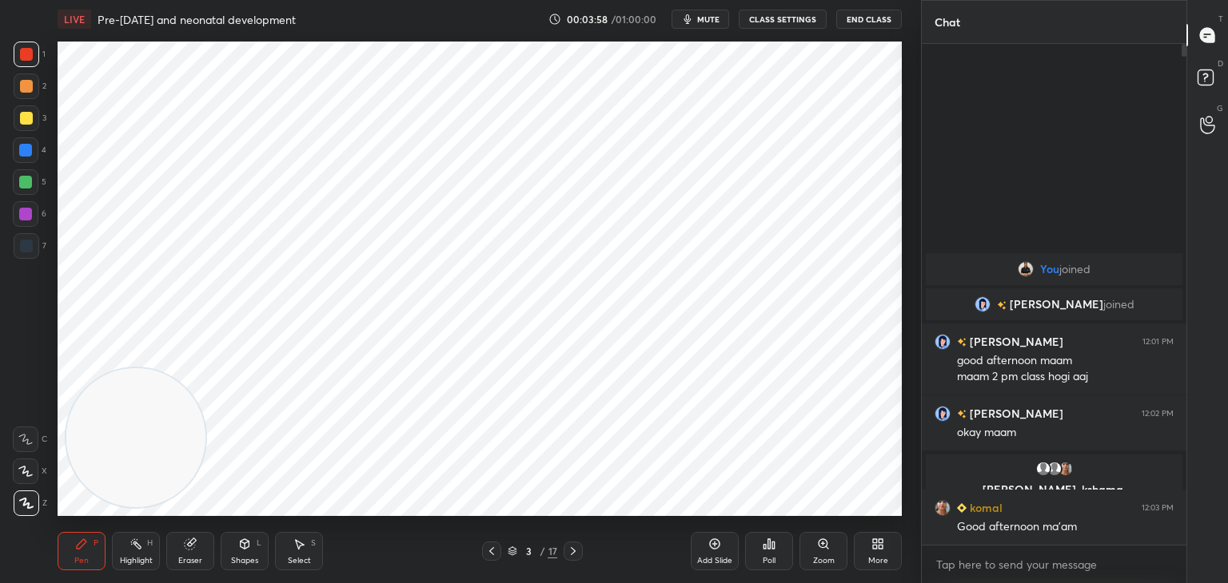
click at [311, 547] on div "S" at bounding box center [313, 543] width 5 height 8
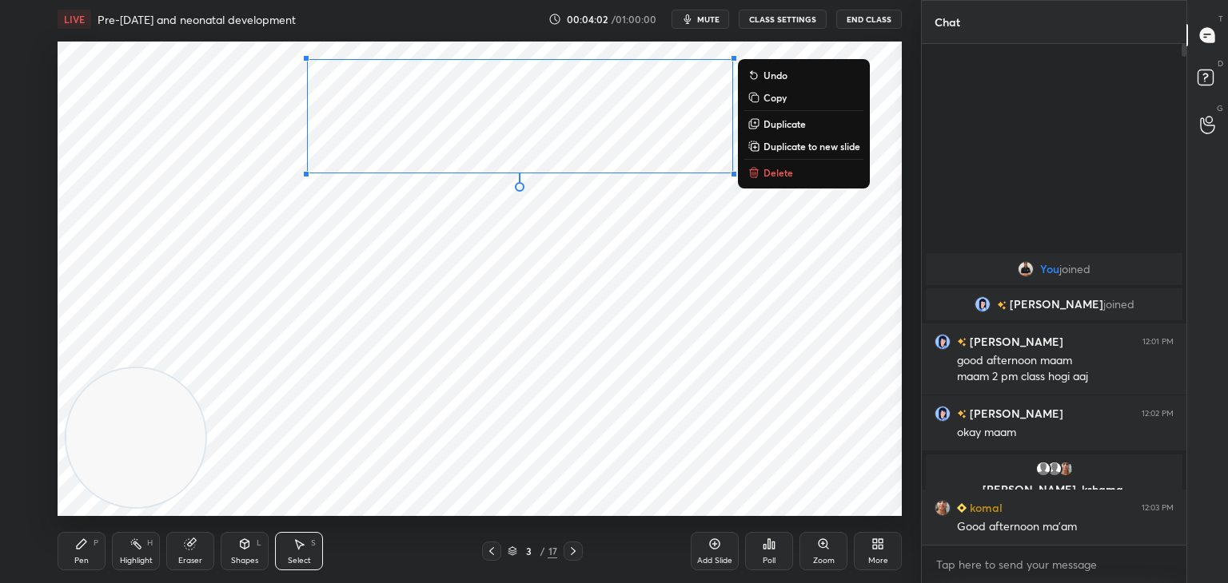
click at [790, 179] on p "Delete" at bounding box center [778, 172] width 30 height 13
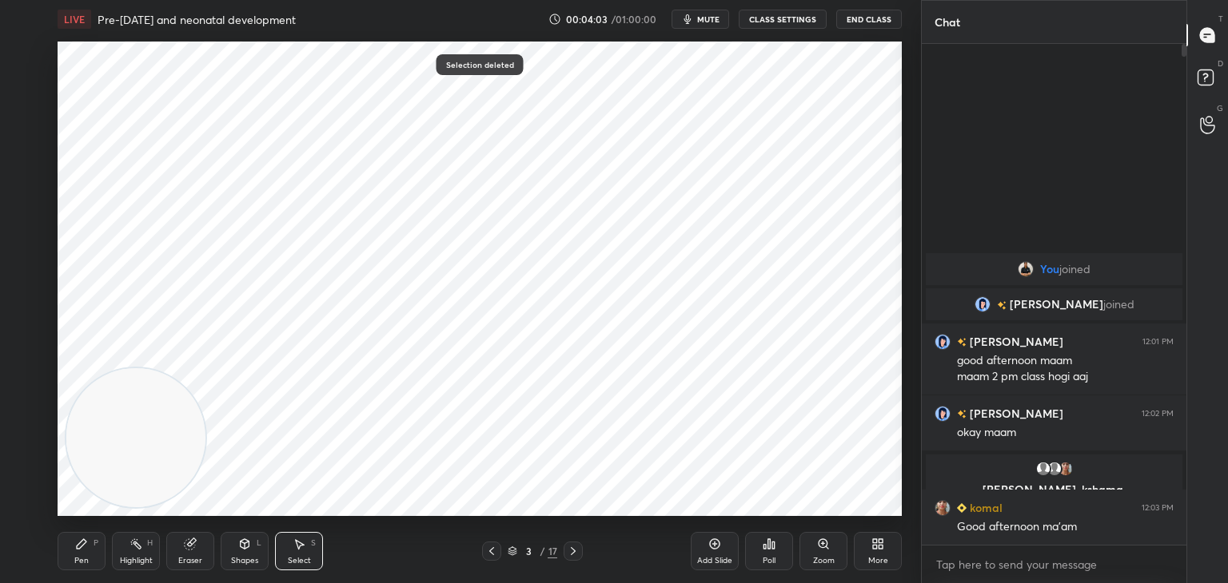
click at [75, 557] on div "Pen" at bounding box center [81, 561] width 14 height 8
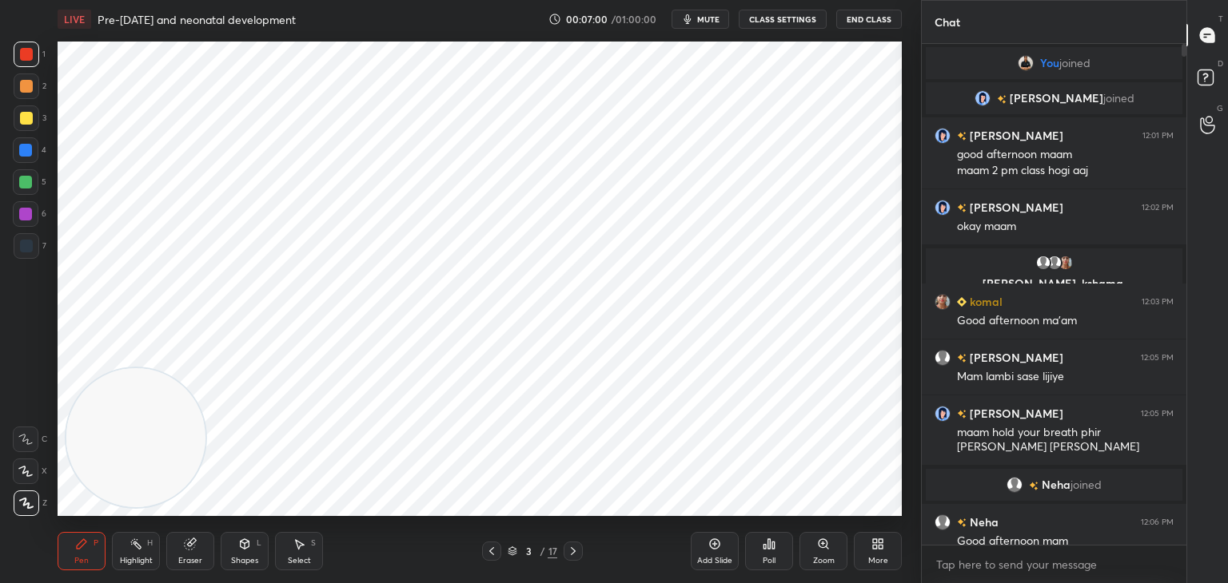
click at [494, 555] on icon at bounding box center [491, 551] width 13 height 13
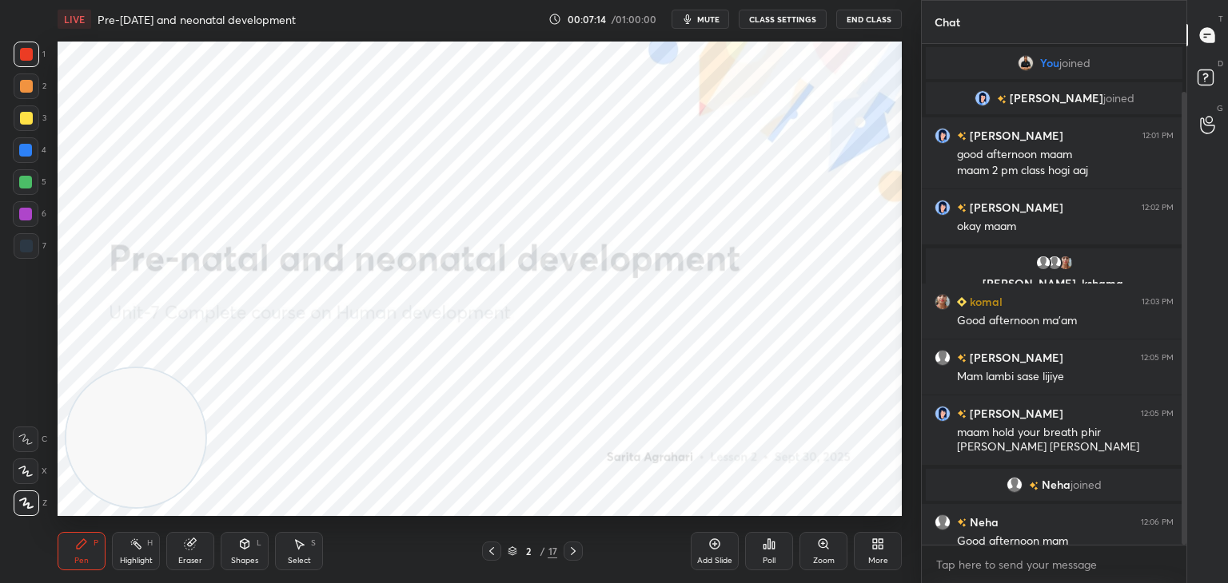
scroll to position [53, 0]
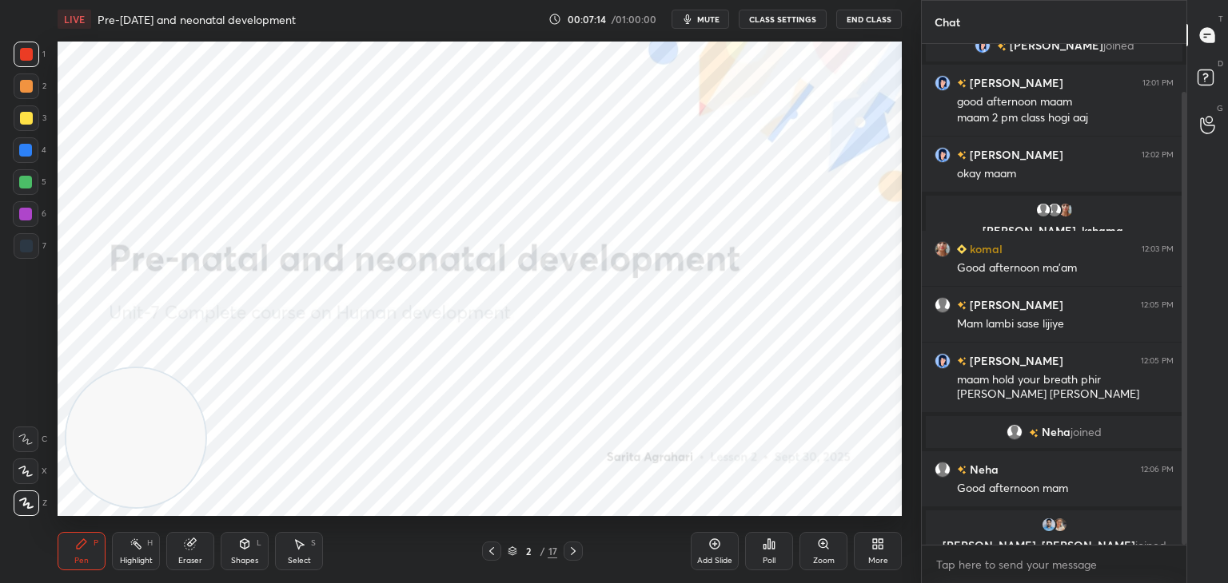
drag, startPoint x: 1184, startPoint y: 355, endPoint x: 1199, endPoint y: 439, distance: 85.3
click at [1199, 439] on div "Chat You joined kanika joined kanika 12:01 PM good afternoon maam maam 2 pm cla…" at bounding box center [1074, 291] width 307 height 583
click at [572, 554] on icon at bounding box center [573, 551] width 5 height 8
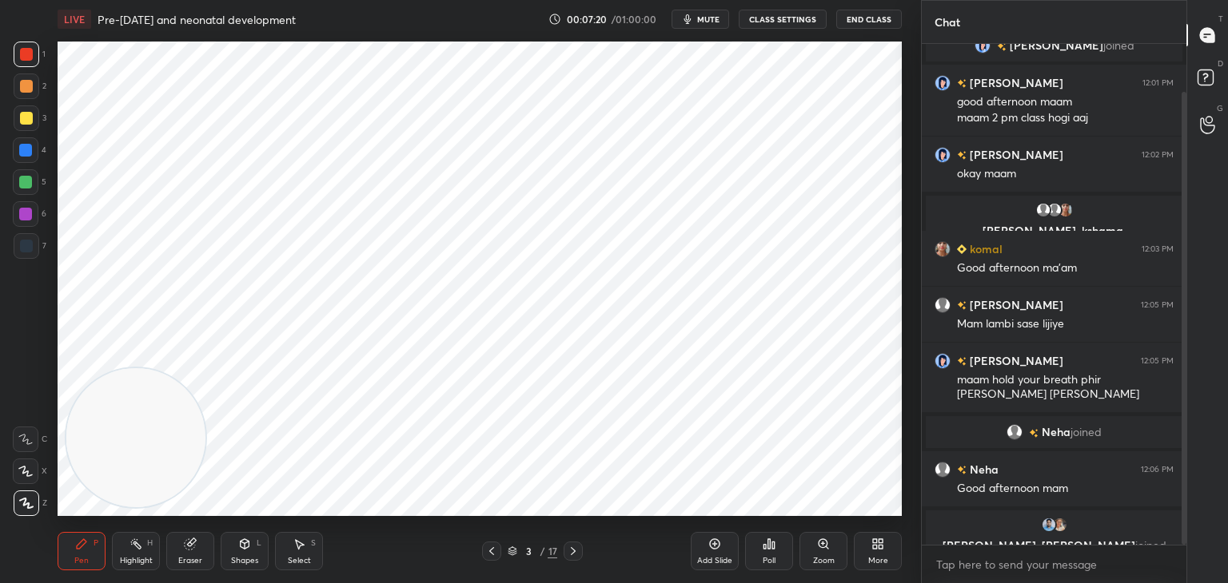
click at [573, 554] on icon at bounding box center [573, 551] width 13 height 13
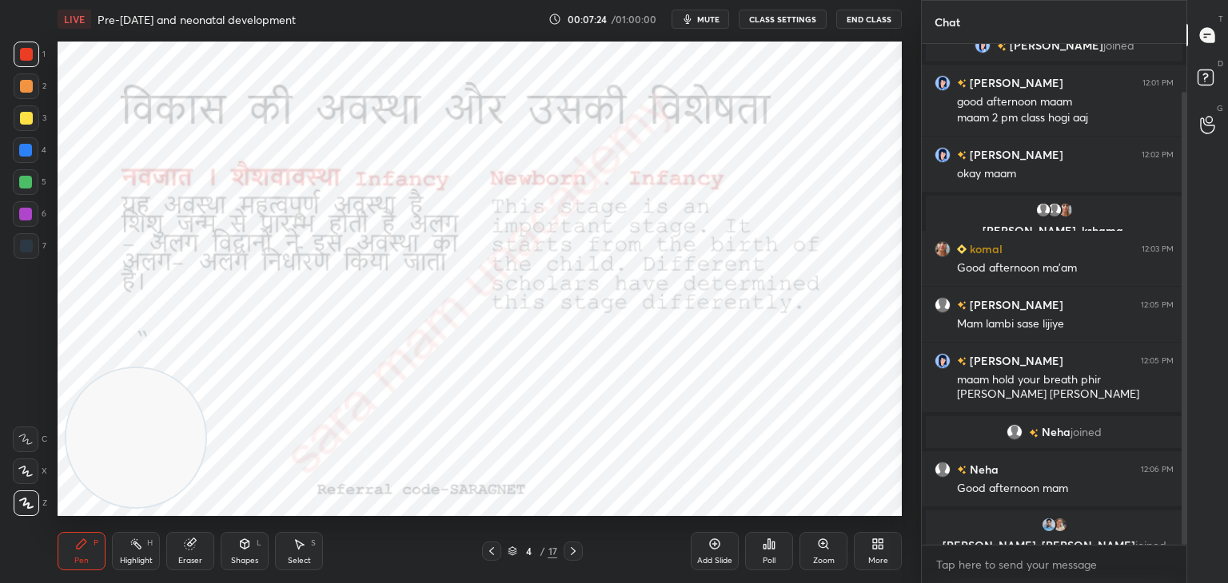
click at [486, 551] on icon at bounding box center [491, 551] width 13 height 13
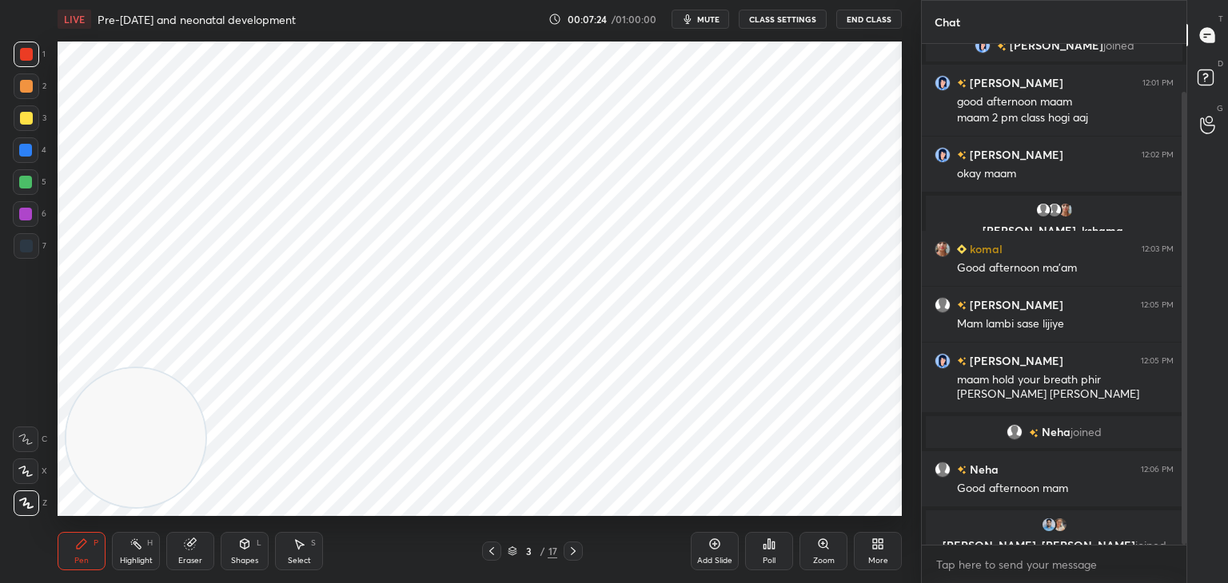
click at [488, 551] on icon at bounding box center [491, 551] width 13 height 13
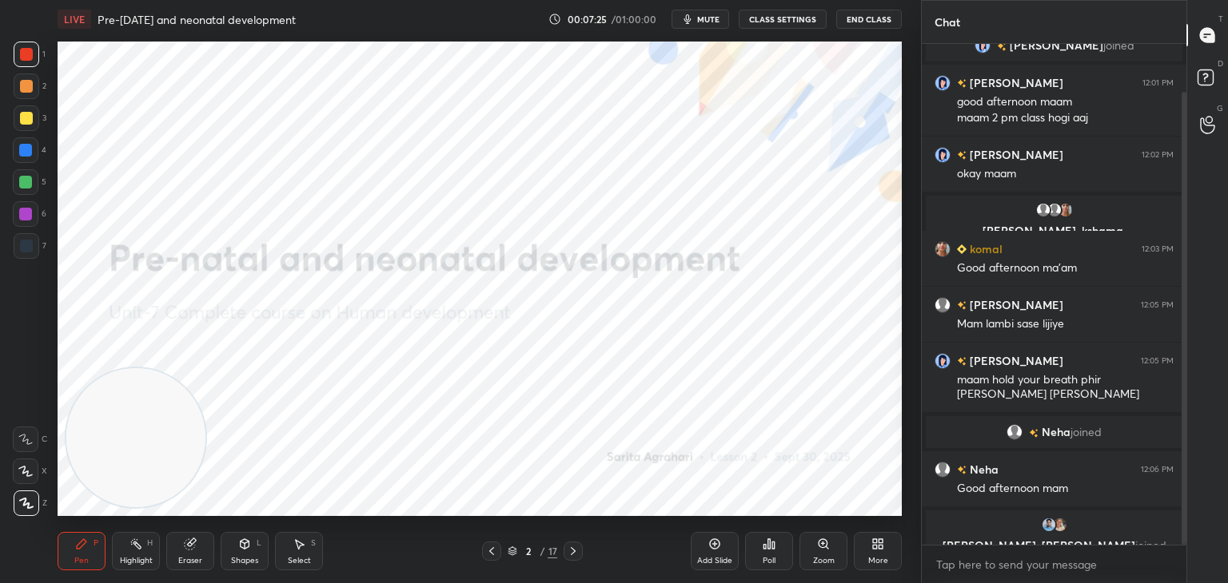
click at [491, 552] on icon at bounding box center [491, 551] width 5 height 8
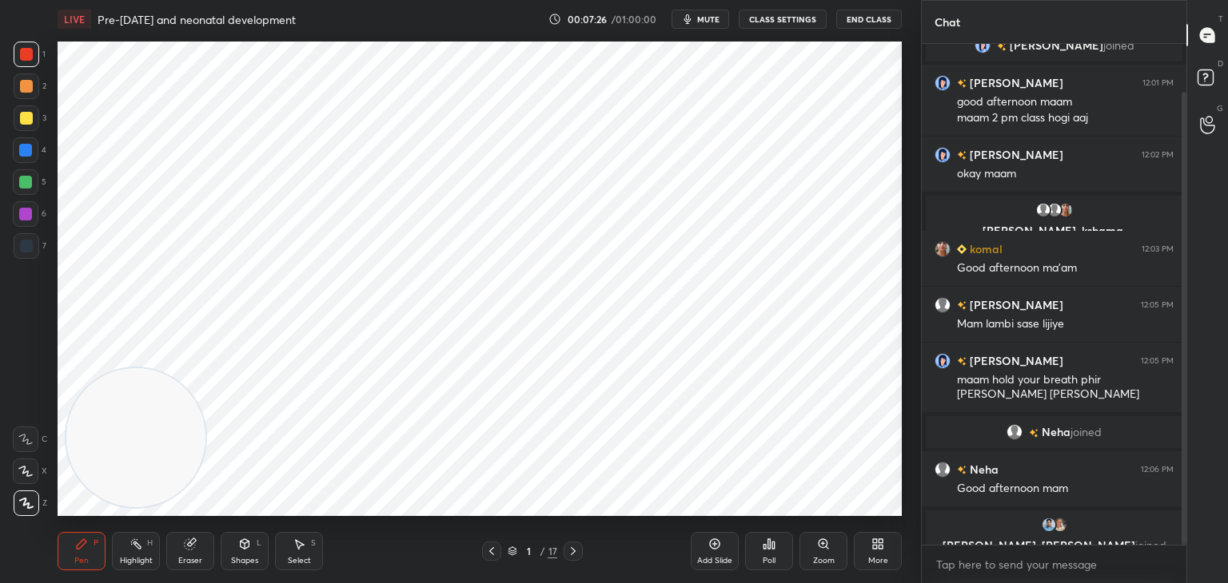
click at [580, 548] on div at bounding box center [572, 551] width 19 height 19
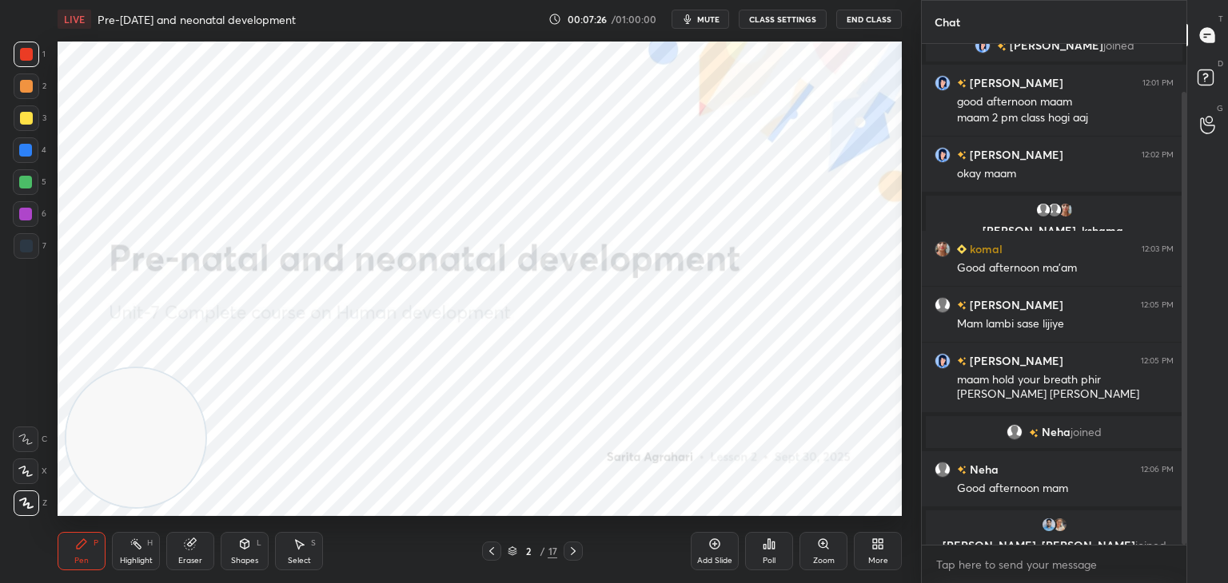
click at [574, 552] on icon at bounding box center [573, 551] width 5 height 8
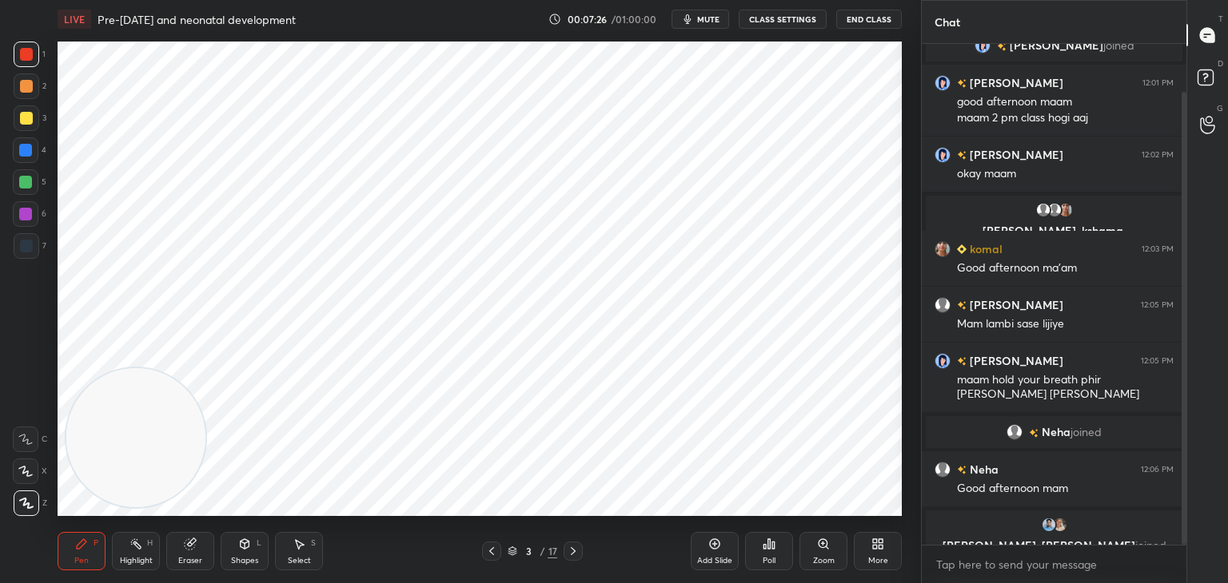
click at [574, 551] on icon at bounding box center [573, 551] width 13 height 13
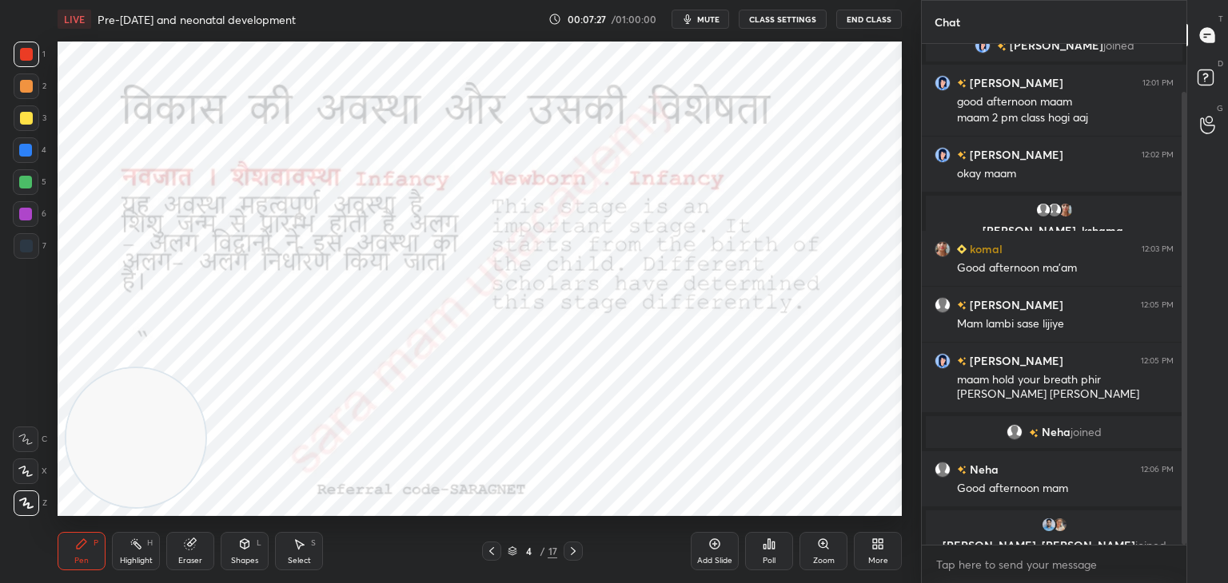
click at [575, 553] on icon at bounding box center [573, 551] width 13 height 13
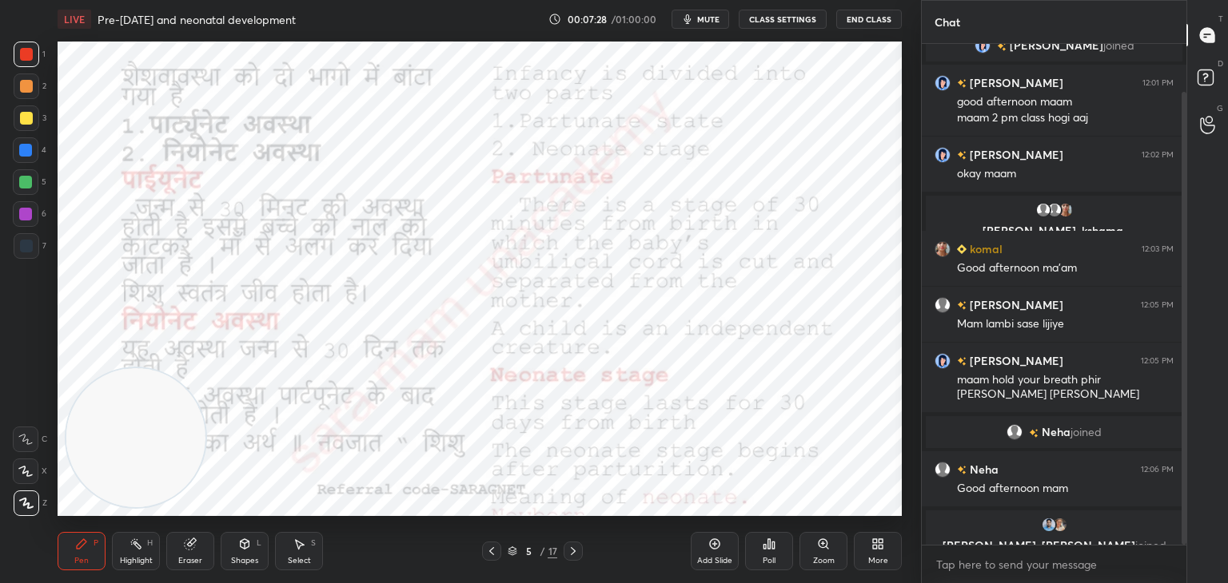
click at [576, 553] on icon at bounding box center [573, 551] width 13 height 13
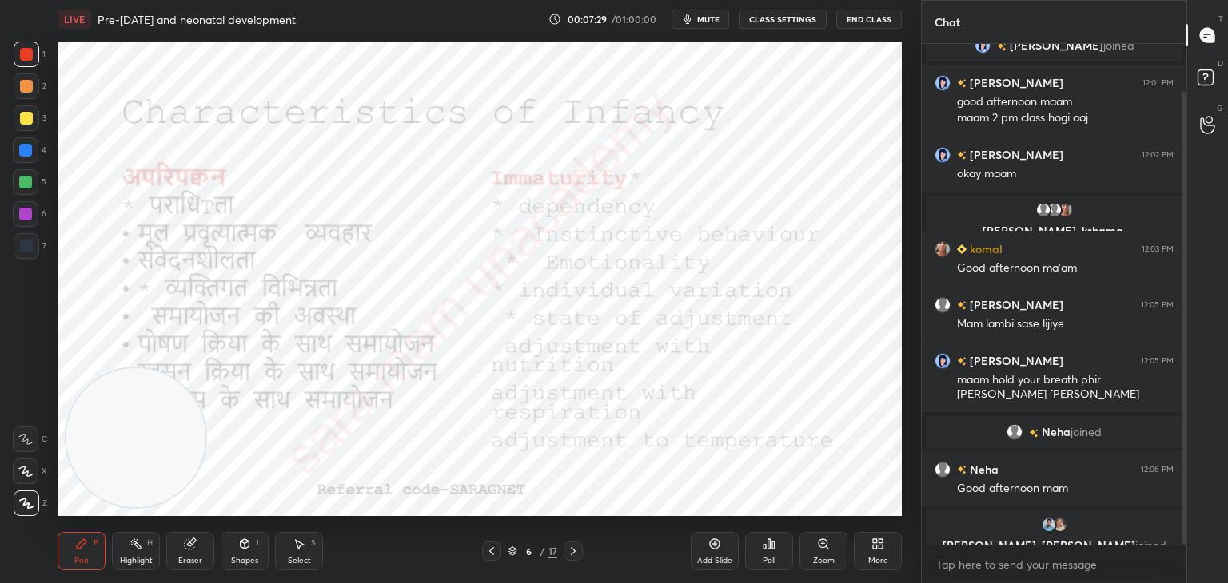
click at [579, 553] on icon at bounding box center [573, 551] width 13 height 13
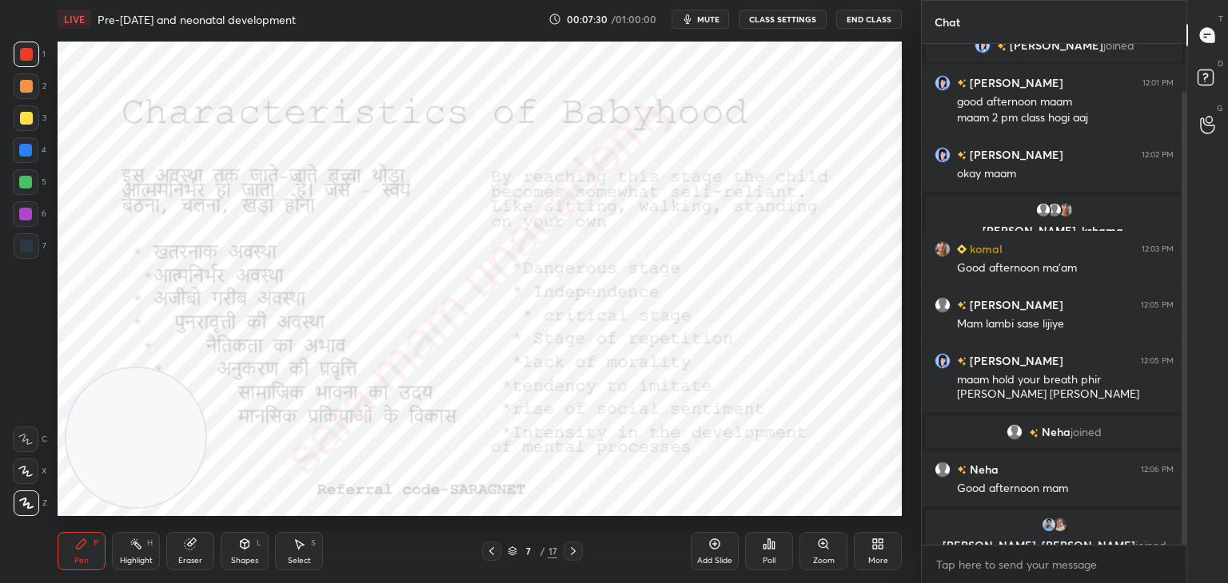
click at [572, 551] on icon at bounding box center [573, 551] width 13 height 13
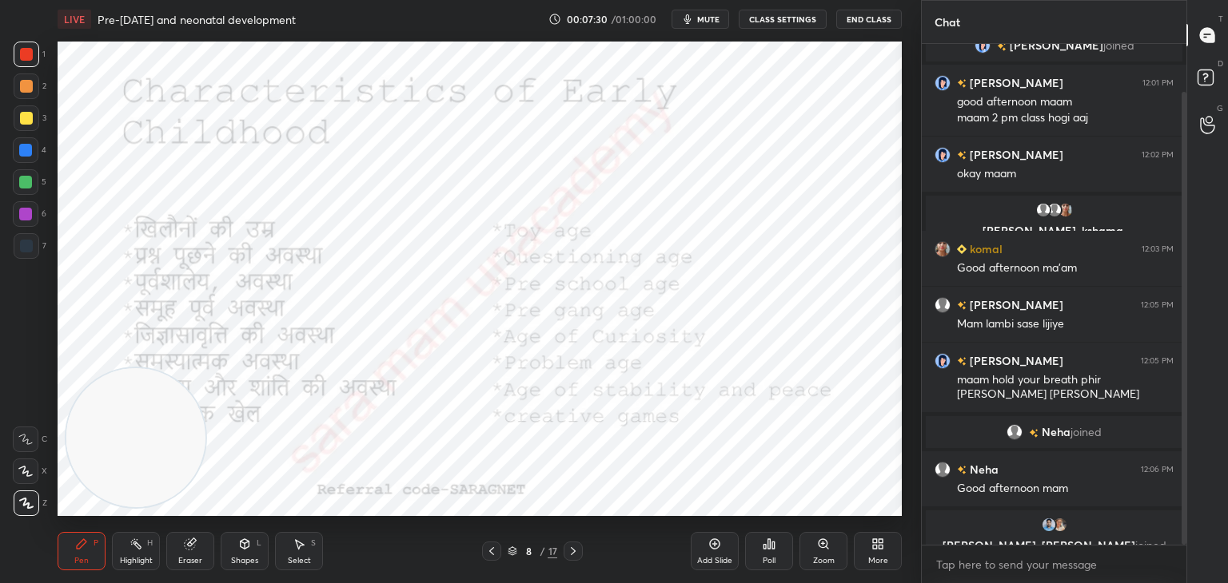
click at [575, 554] on icon at bounding box center [573, 551] width 13 height 13
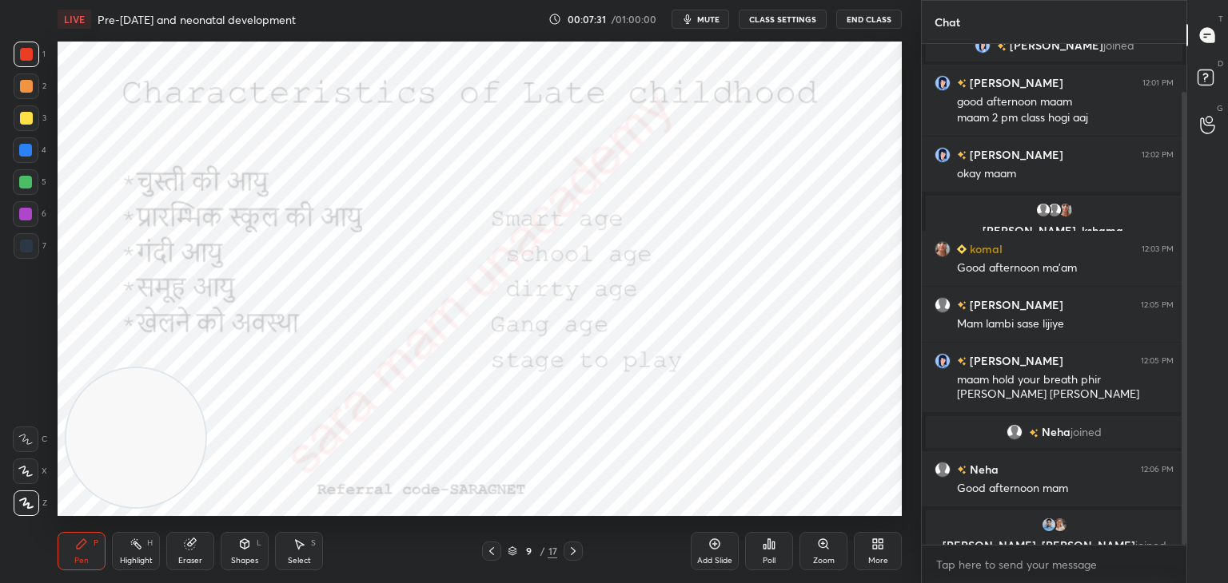
click at [573, 551] on icon at bounding box center [573, 551] width 13 height 13
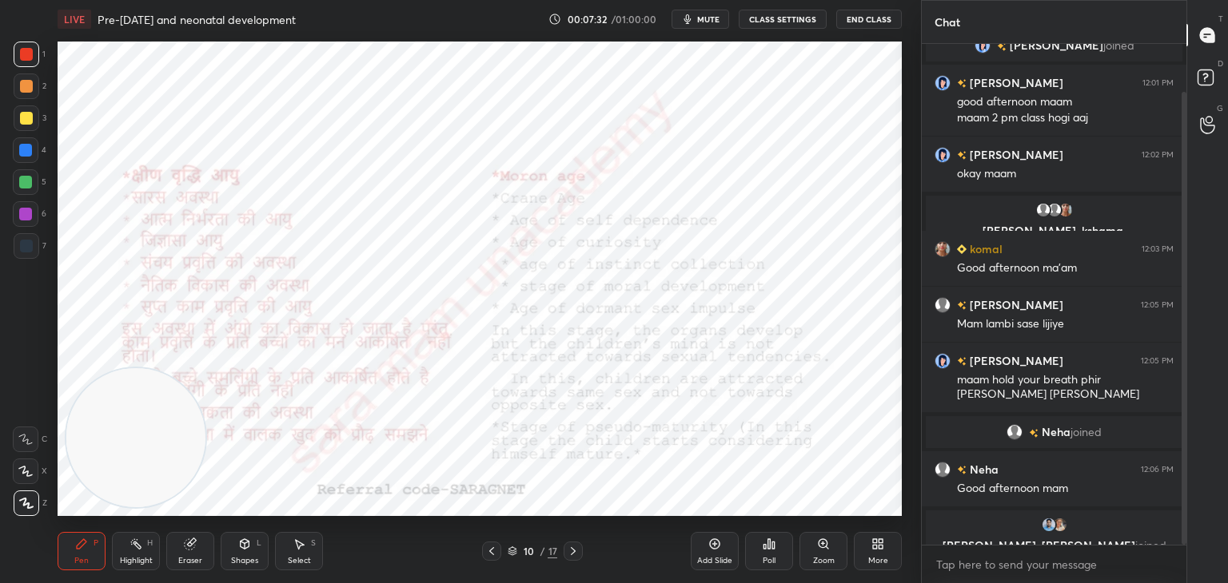
click at [575, 555] on icon at bounding box center [573, 551] width 13 height 13
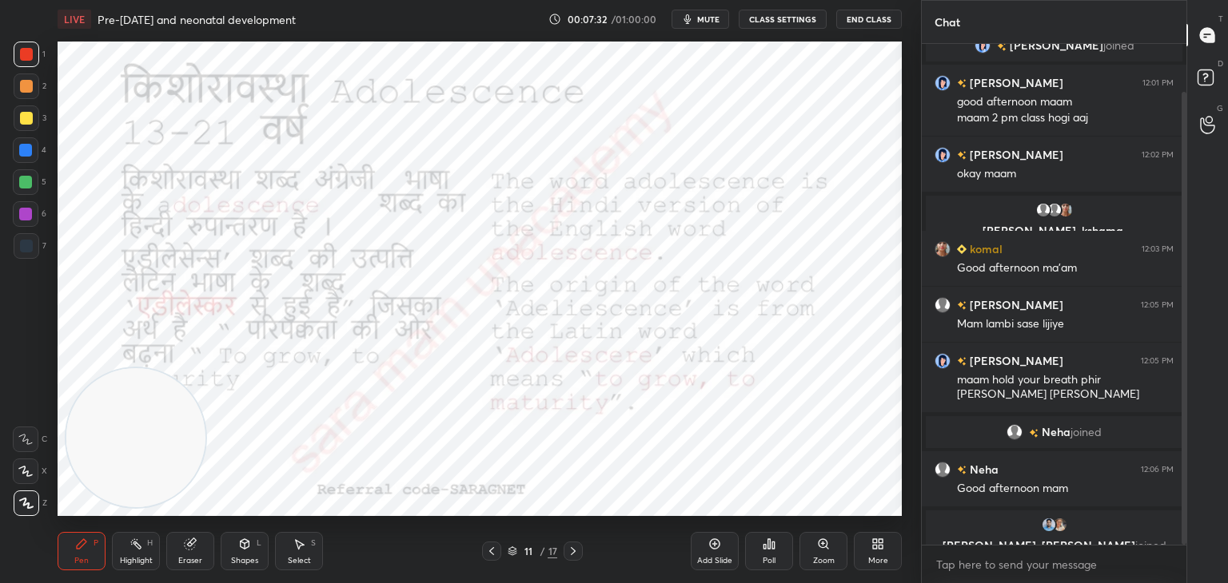
click at [574, 555] on icon at bounding box center [573, 551] width 13 height 13
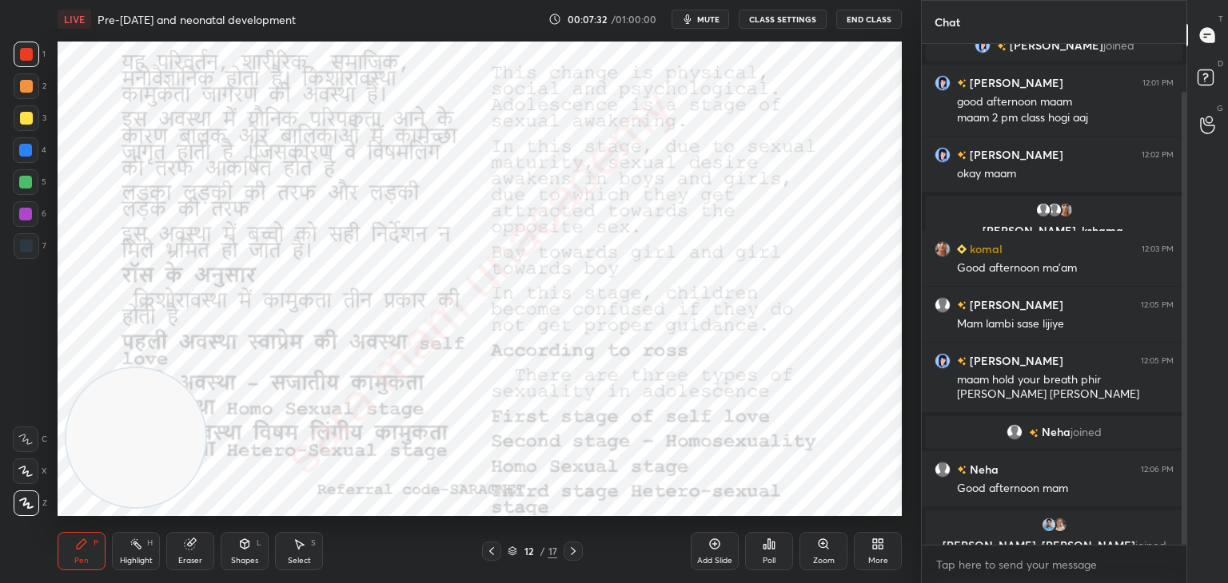
click at [575, 555] on icon at bounding box center [573, 551] width 13 height 13
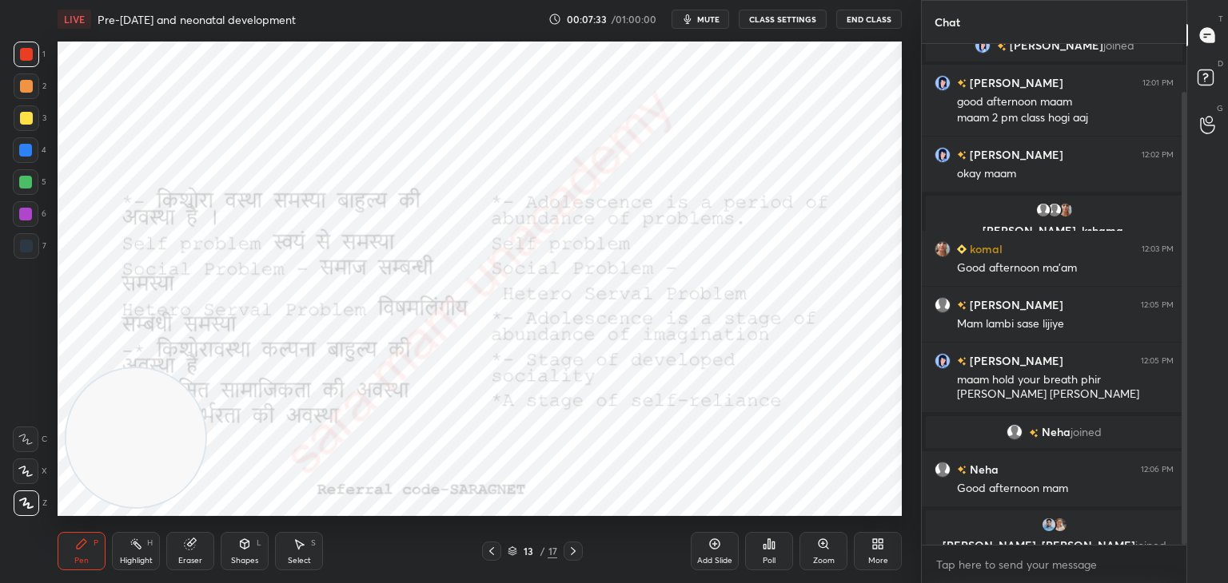
click at [575, 555] on icon at bounding box center [573, 551] width 13 height 13
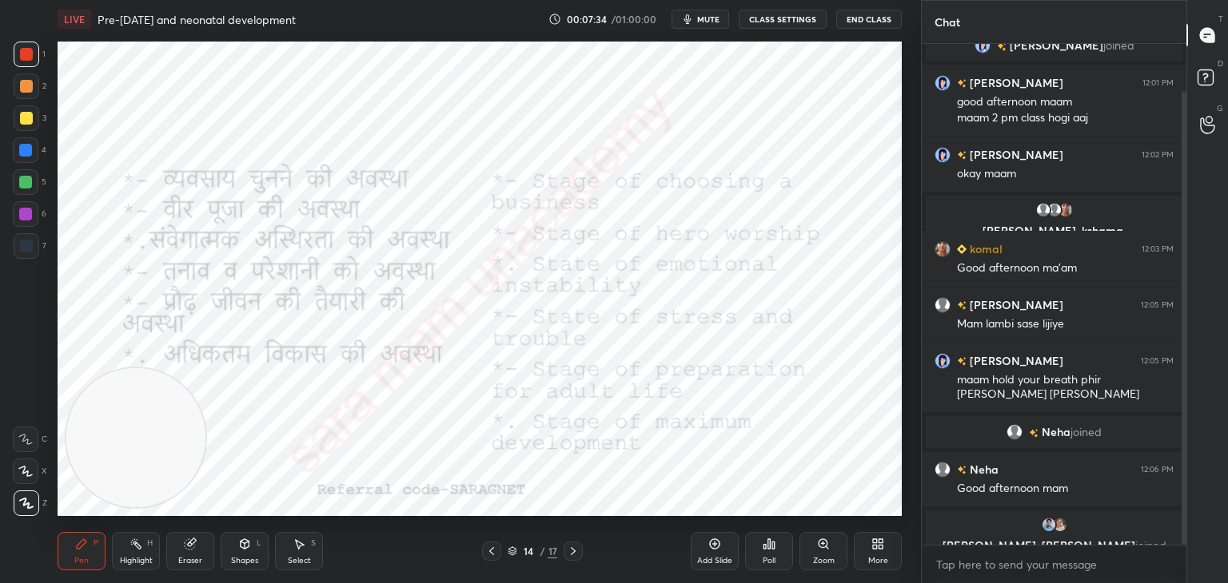
click at [493, 555] on icon at bounding box center [491, 551] width 5 height 8
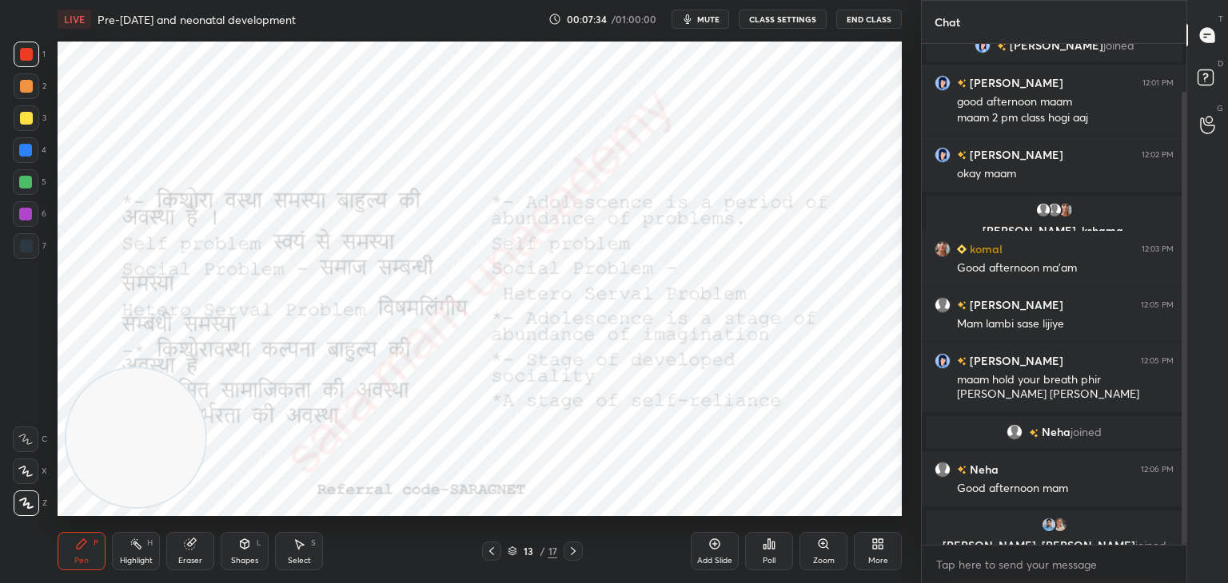
click at [494, 555] on icon at bounding box center [491, 551] width 13 height 13
click at [495, 556] on icon at bounding box center [491, 551] width 13 height 13
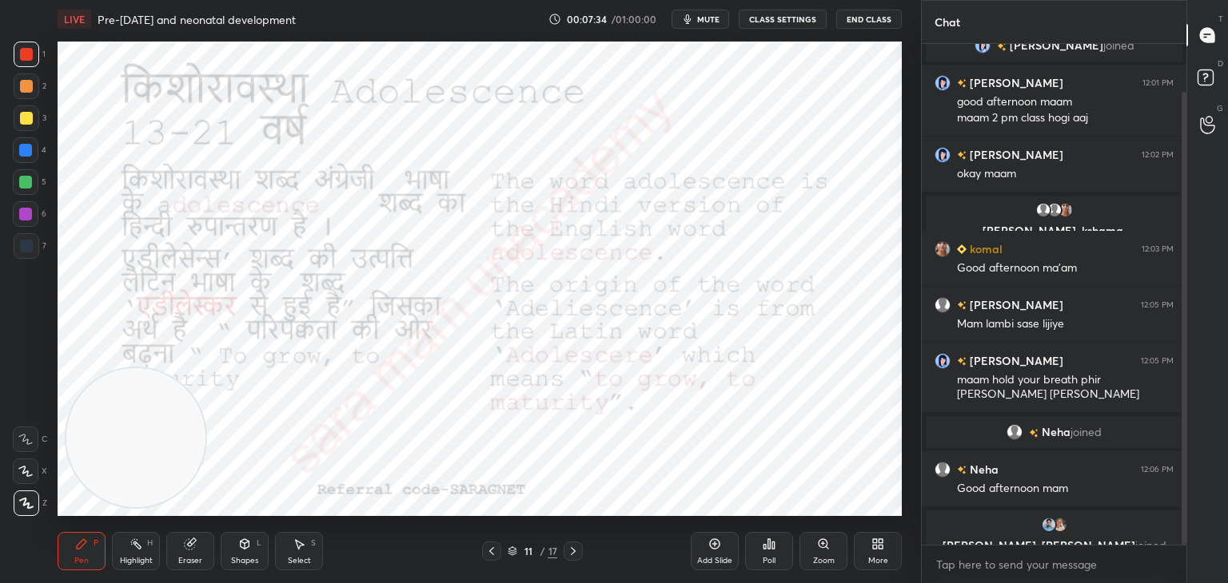
click at [498, 556] on div at bounding box center [491, 551] width 19 height 19
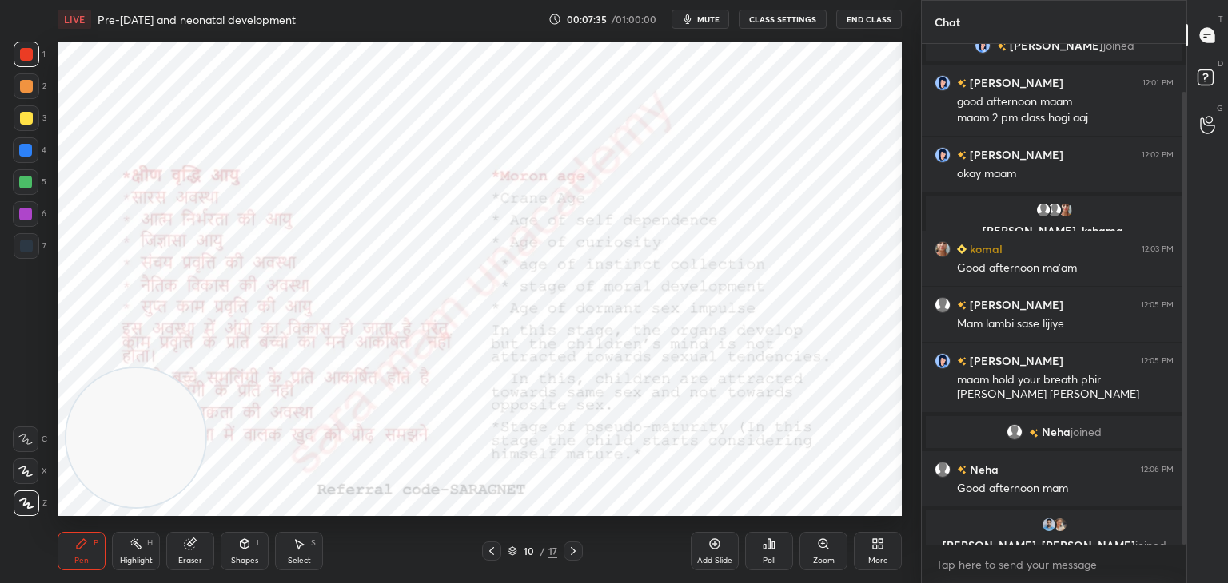
click at [500, 557] on div at bounding box center [491, 551] width 19 height 19
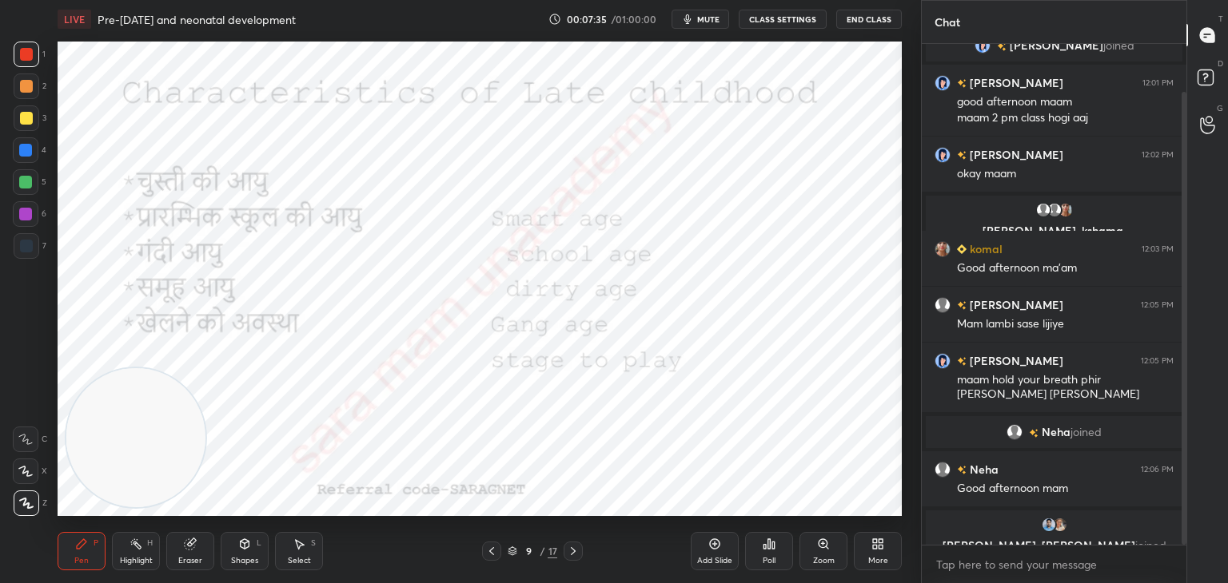
click at [502, 557] on div "9 / 17" at bounding box center [532, 551] width 101 height 19
click at [503, 557] on div "9 / 17" at bounding box center [532, 551] width 101 height 19
click at [505, 557] on div "9 / 17" at bounding box center [532, 551] width 101 height 19
click at [490, 554] on icon at bounding box center [491, 551] width 13 height 13
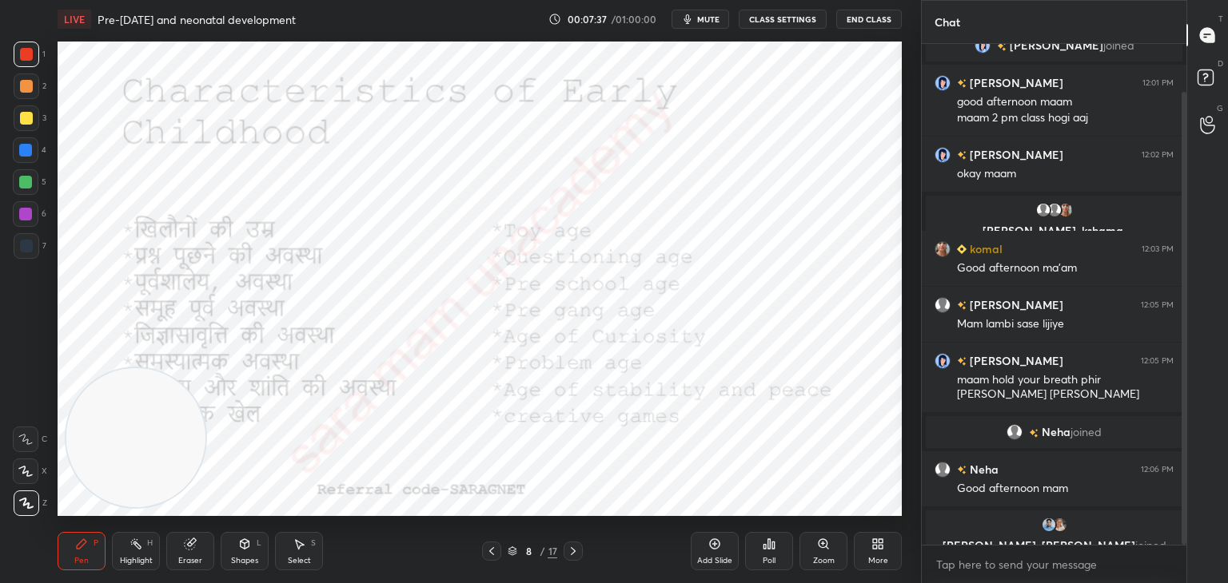
click at [494, 554] on icon at bounding box center [491, 551] width 13 height 13
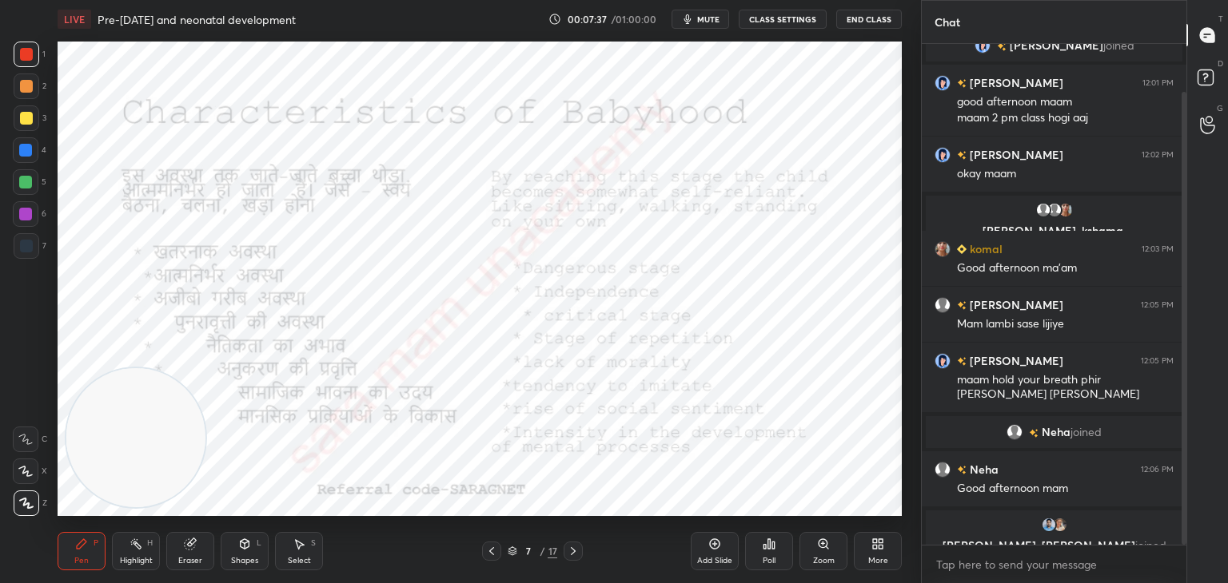
click at [493, 554] on icon at bounding box center [491, 551] width 13 height 13
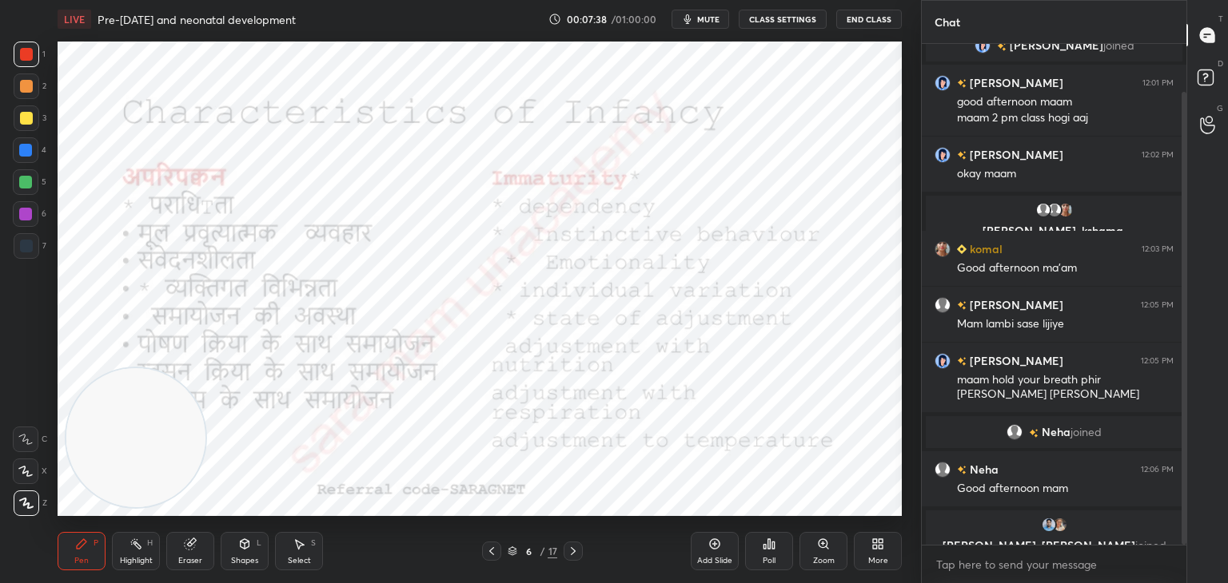
click at [494, 552] on icon at bounding box center [491, 551] width 13 height 13
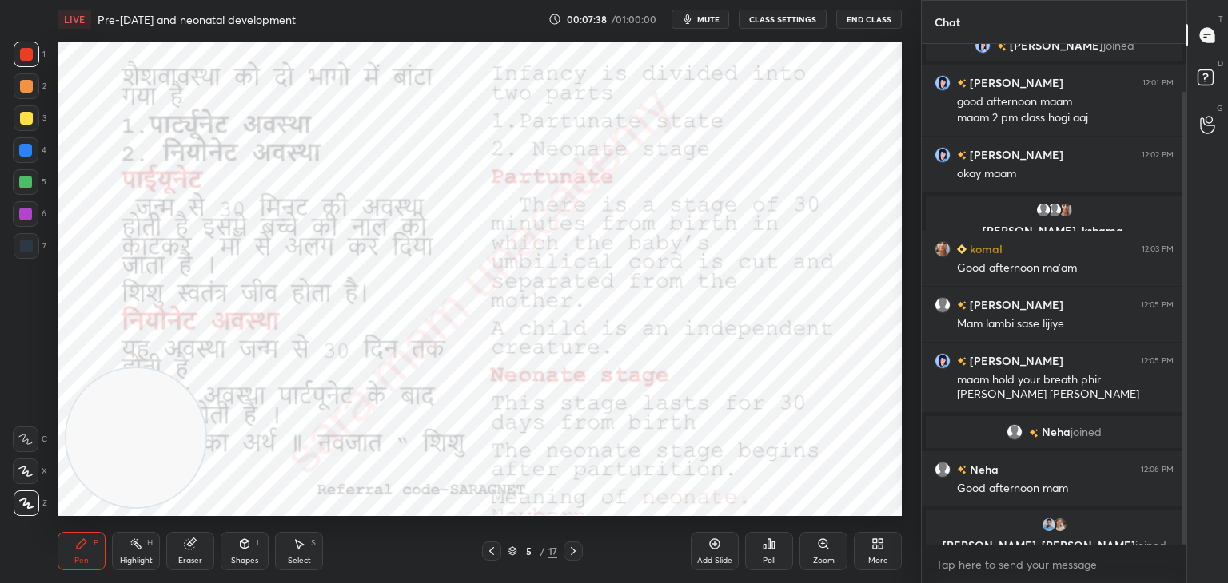
click at [497, 552] on icon at bounding box center [491, 551] width 13 height 13
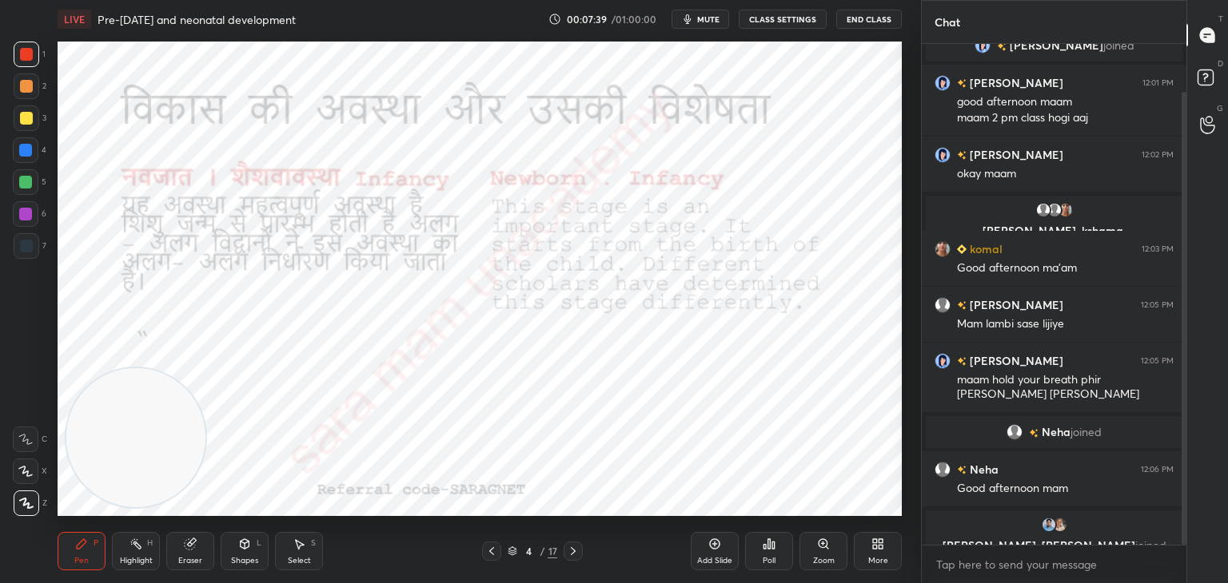
click at [496, 553] on icon at bounding box center [491, 551] width 13 height 13
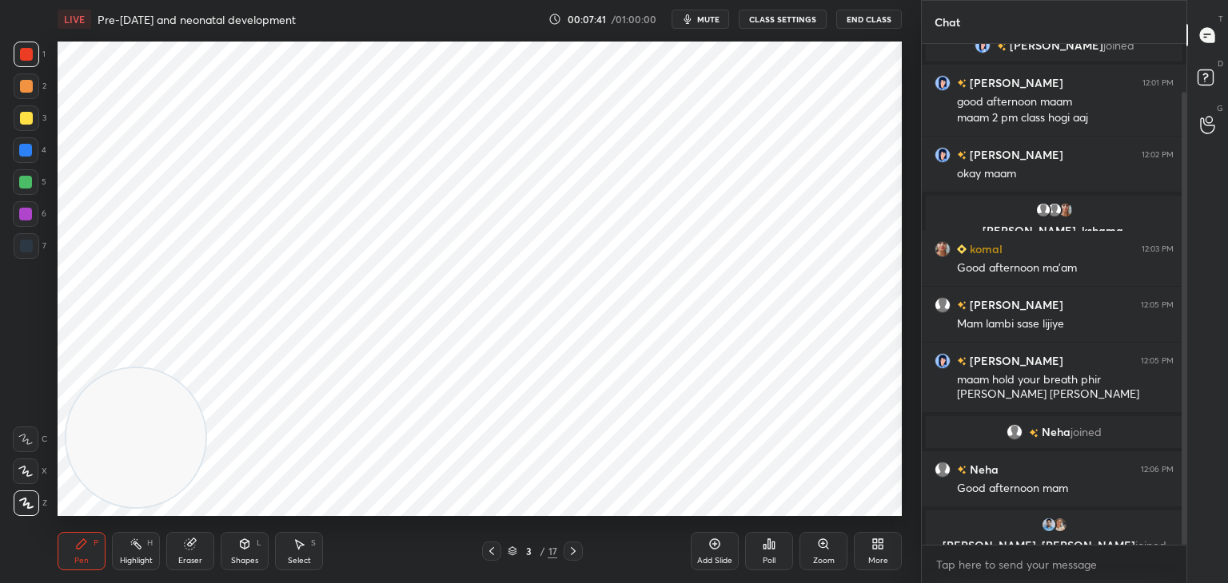
click at [569, 551] on icon at bounding box center [573, 551] width 13 height 13
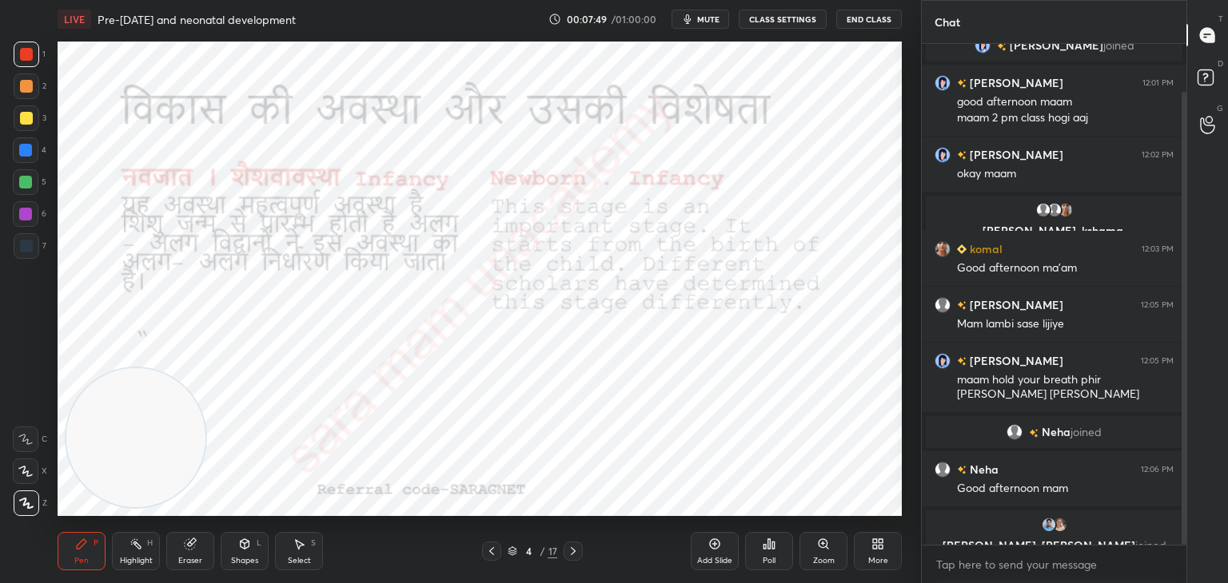
click at [486, 551] on icon at bounding box center [491, 551] width 13 height 13
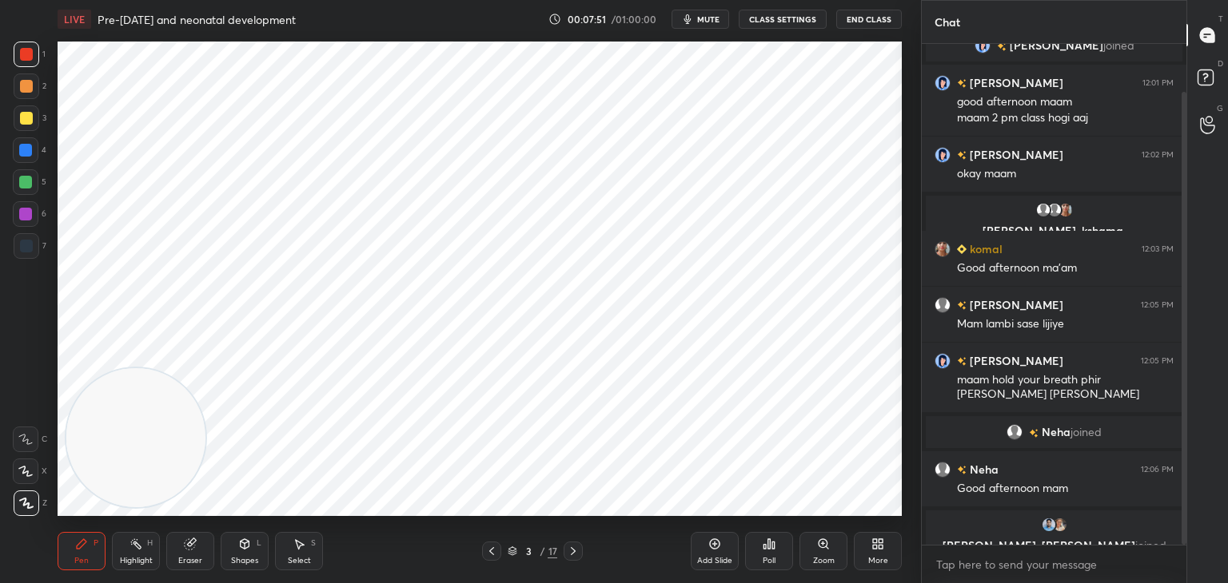
click at [579, 552] on icon at bounding box center [573, 551] width 13 height 13
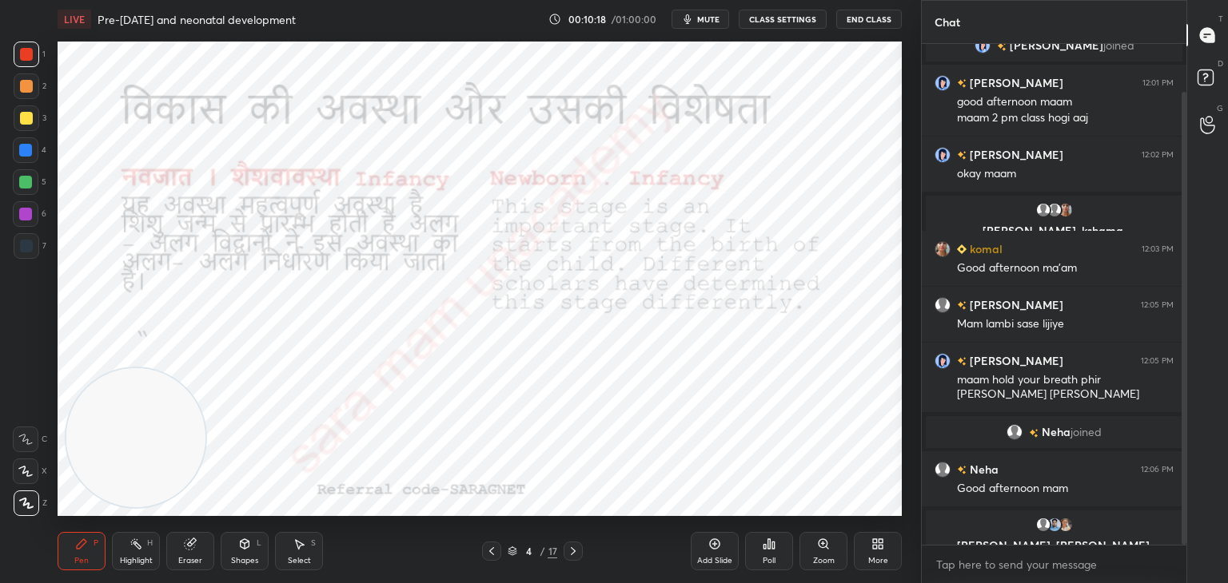
click at [577, 547] on icon at bounding box center [573, 551] width 13 height 13
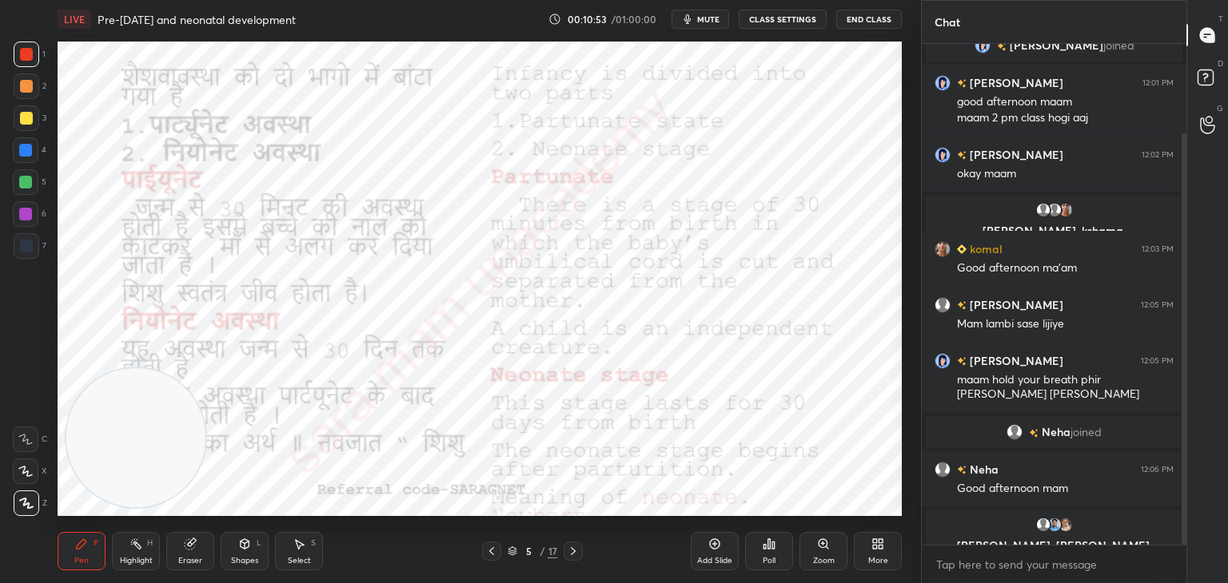
scroll to position [109, 0]
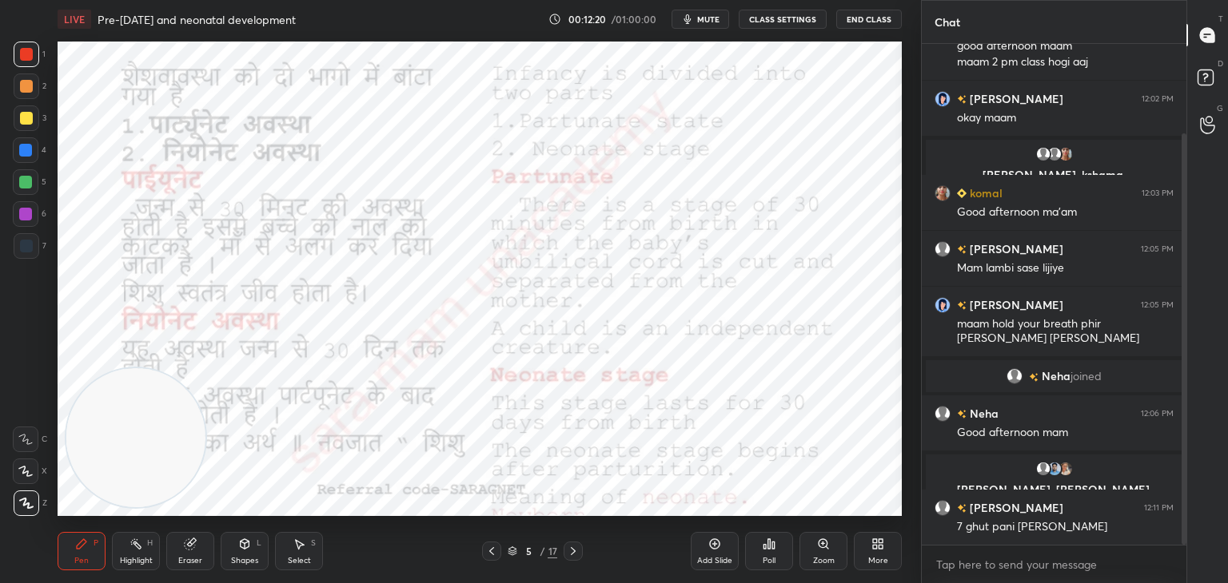
click at [496, 551] on icon at bounding box center [491, 551] width 13 height 13
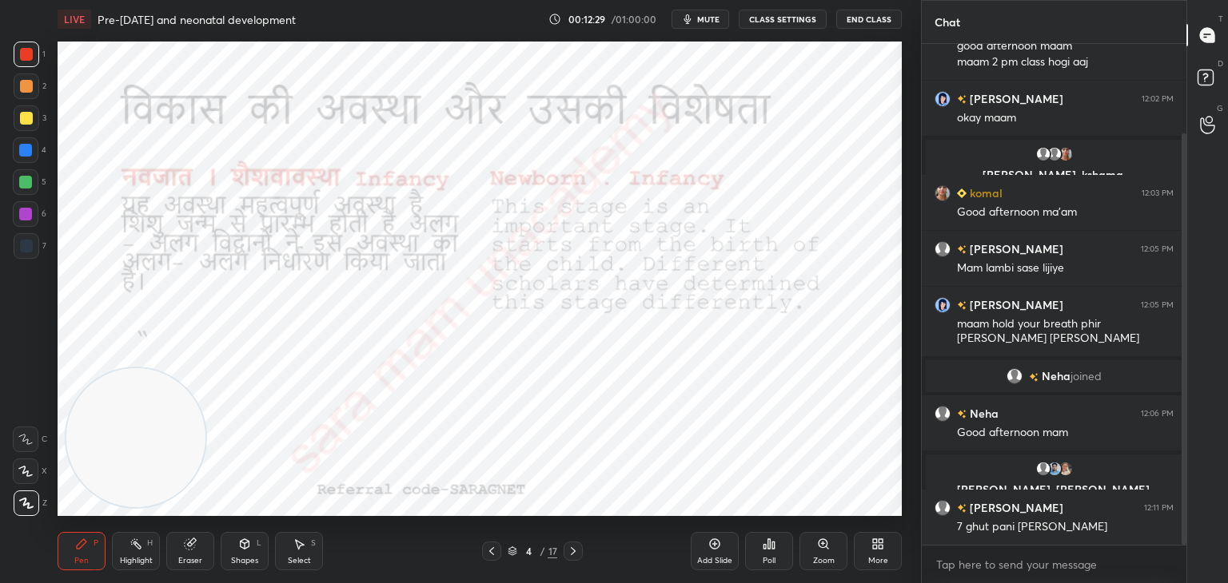
click at [572, 553] on icon at bounding box center [573, 551] width 13 height 13
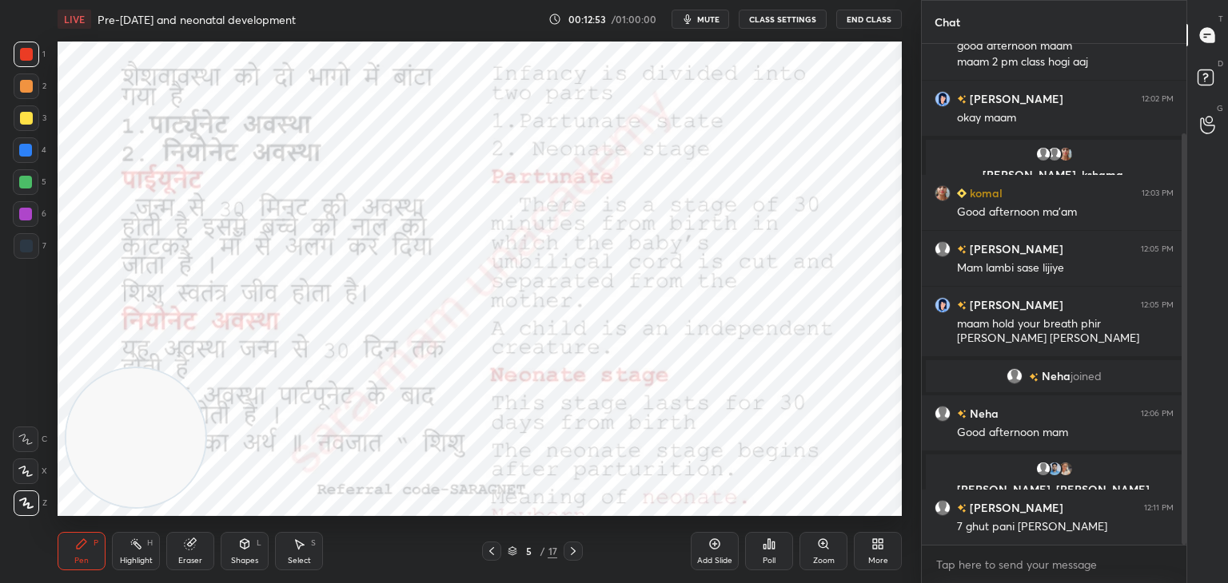
click at [716, 551] on div "Add Slide" at bounding box center [714, 551] width 48 height 38
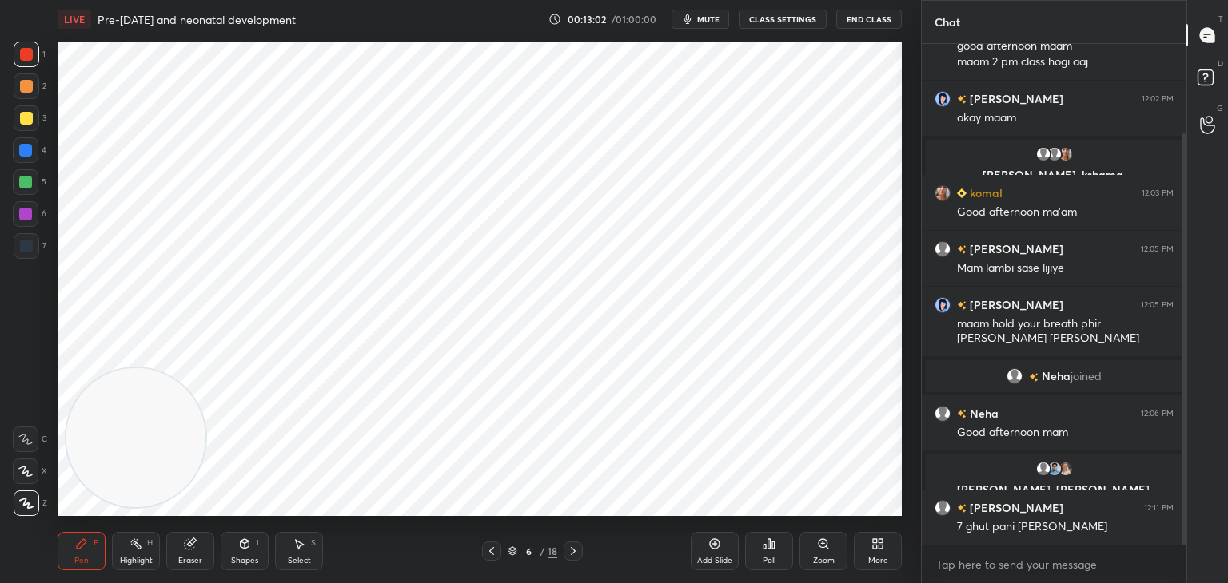
click at [294, 557] on div "Select" at bounding box center [299, 561] width 23 height 8
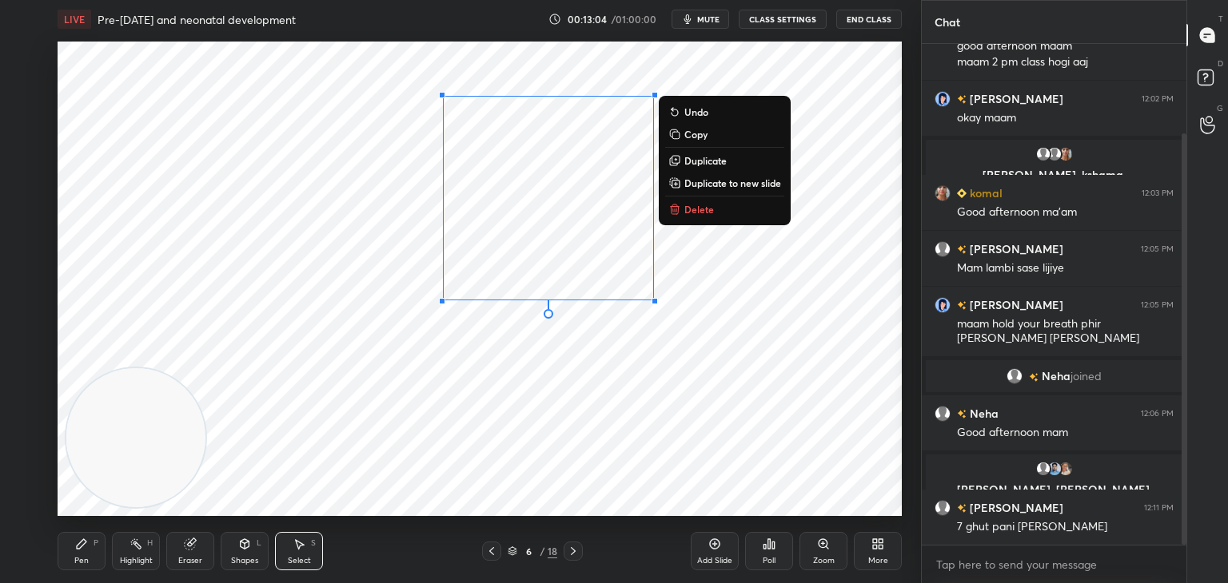
click at [700, 212] on p "Delete" at bounding box center [699, 209] width 30 height 13
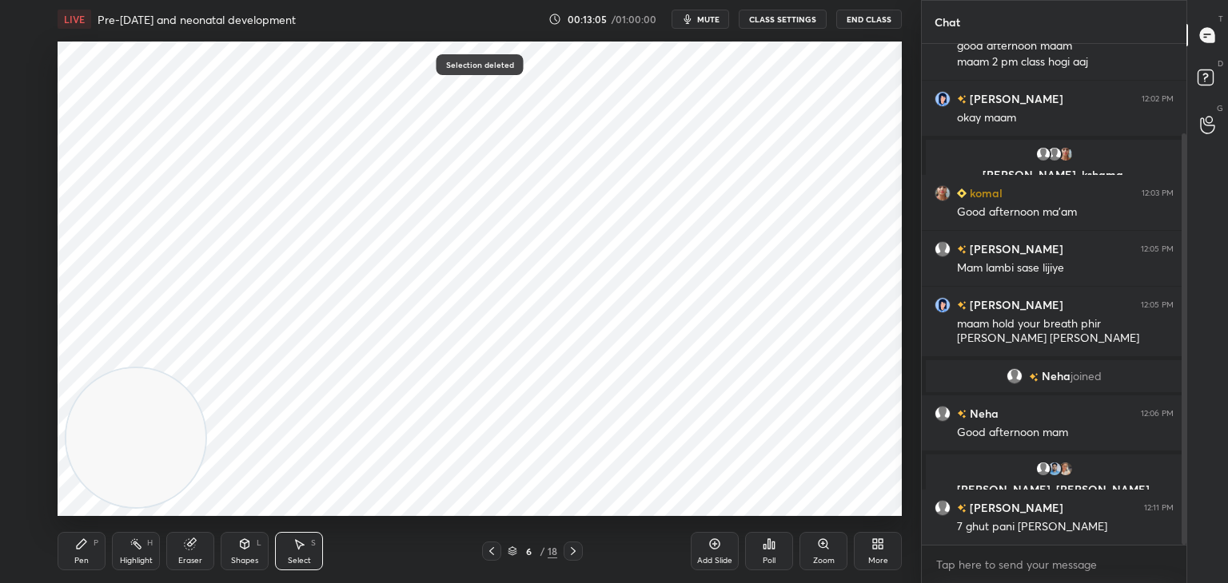
click at [90, 555] on div "Pen P" at bounding box center [82, 551] width 48 height 38
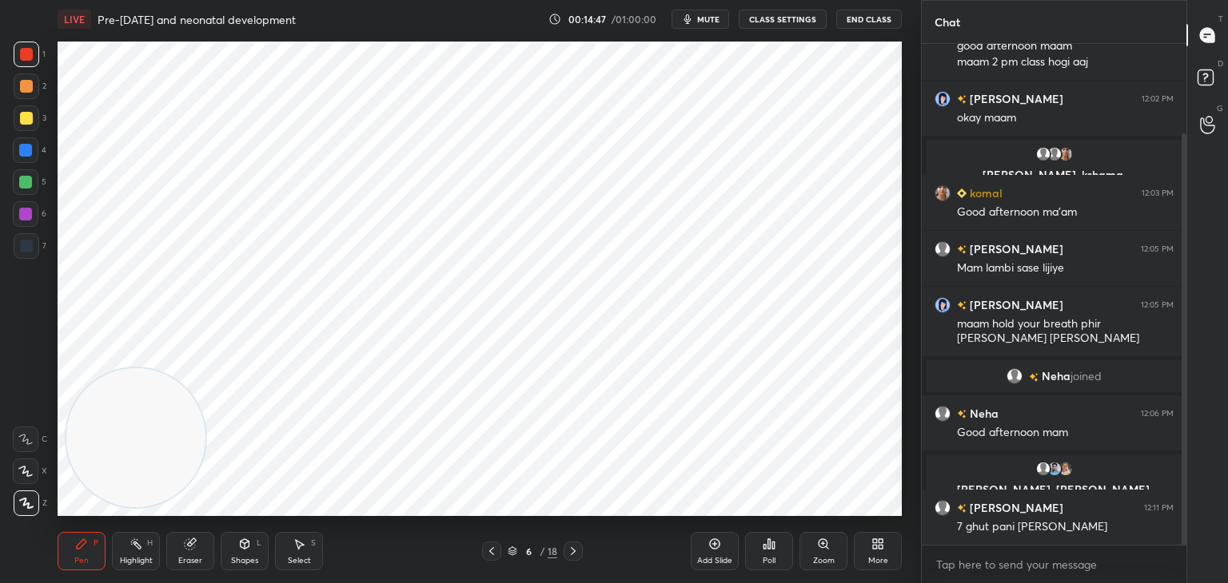
click at [29, 146] on div at bounding box center [25, 150] width 13 height 13
click at [497, 551] on icon at bounding box center [491, 551] width 13 height 13
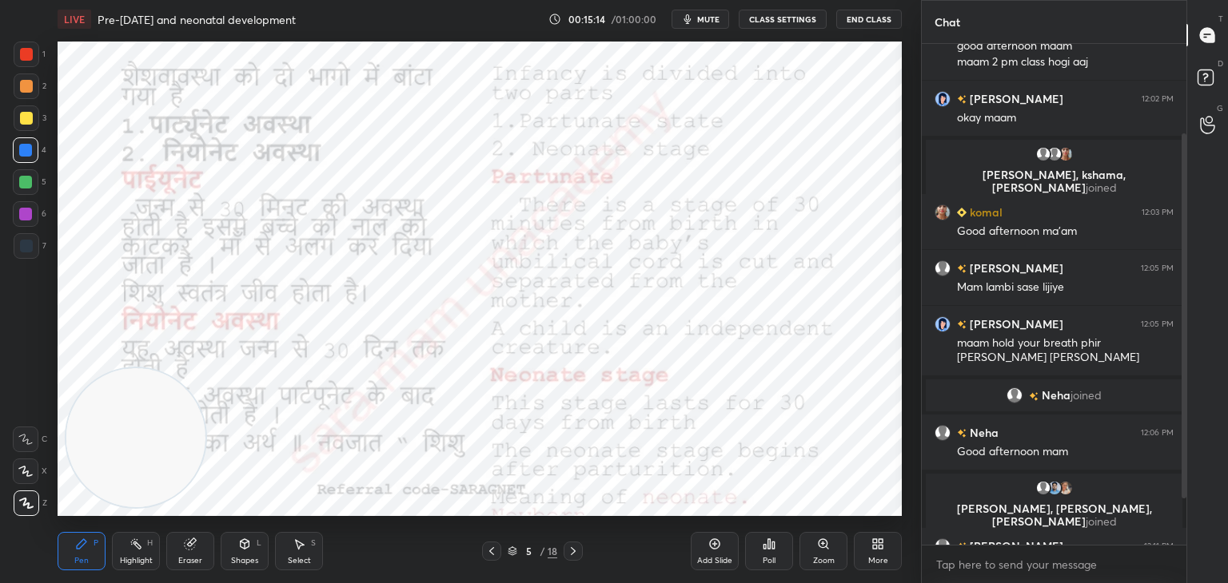
scroll to position [185, 0]
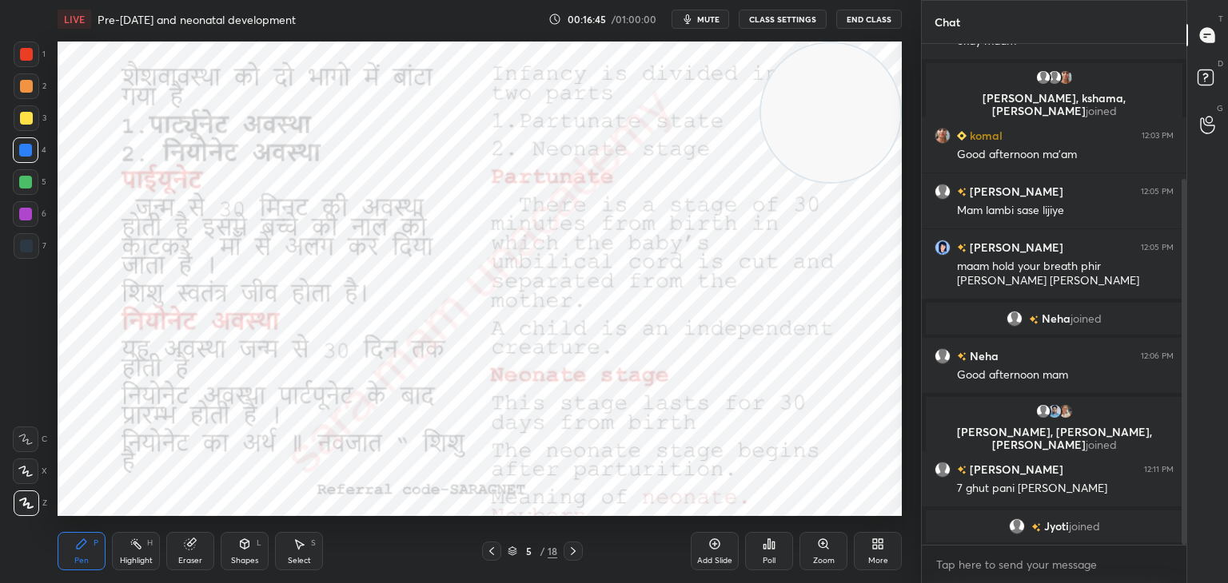
click at [574, 551] on icon at bounding box center [573, 551] width 13 height 13
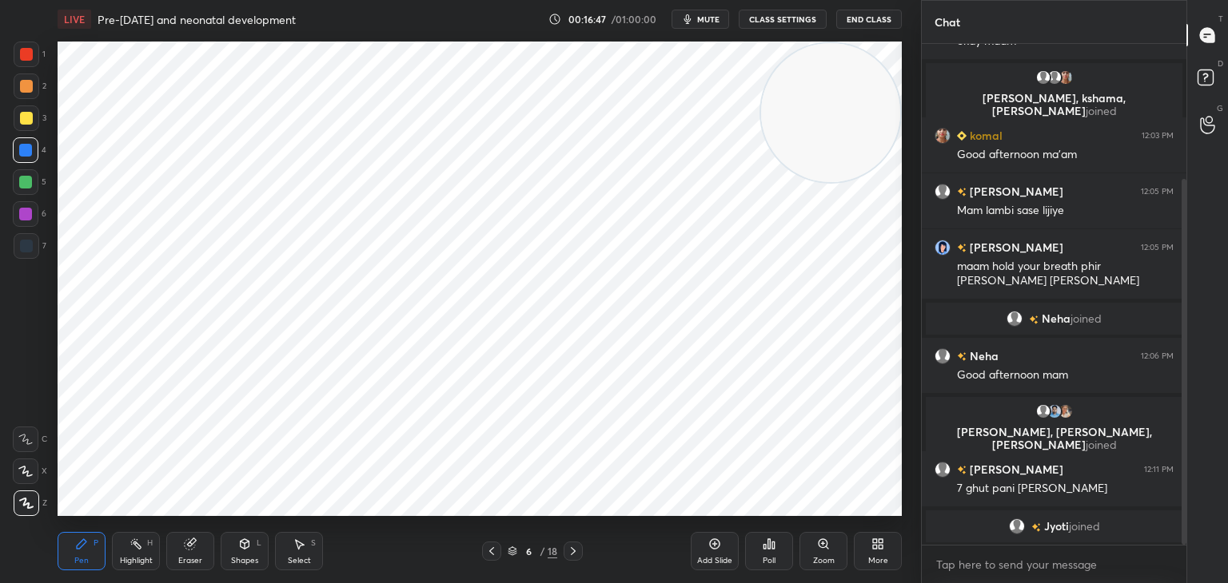
click at [580, 551] on div at bounding box center [572, 551] width 19 height 19
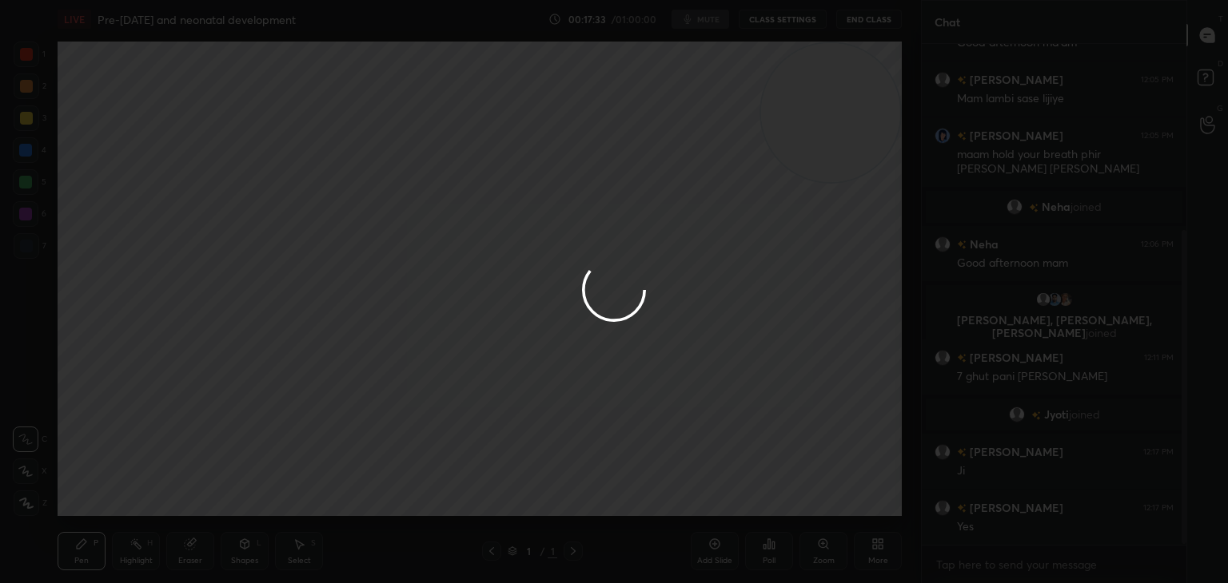
scroll to position [353, 0]
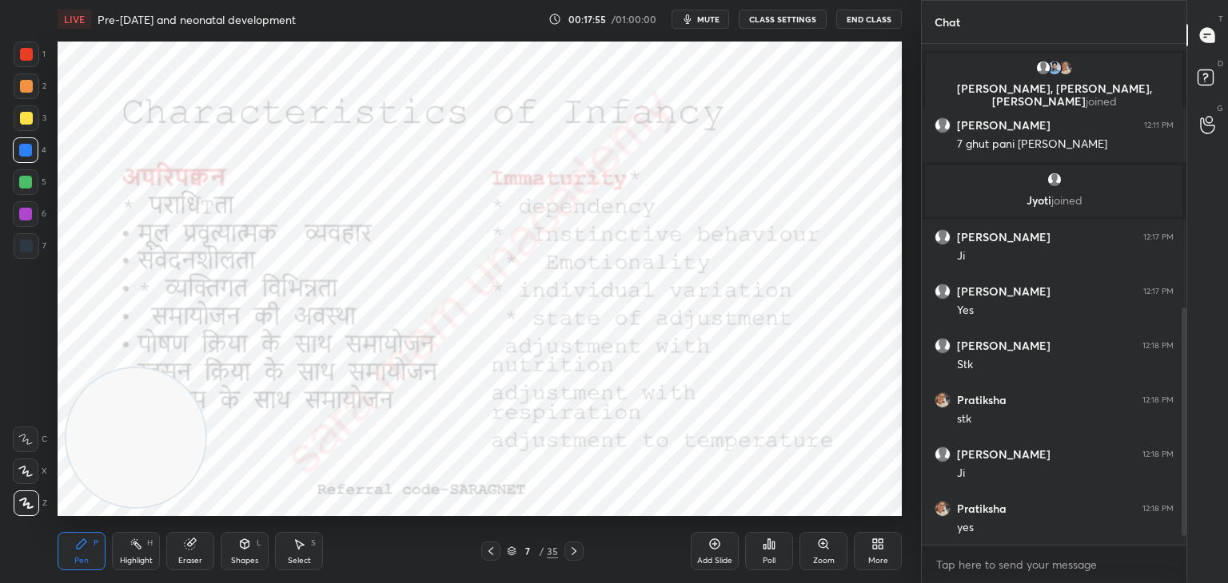
scroll to position [612, 0]
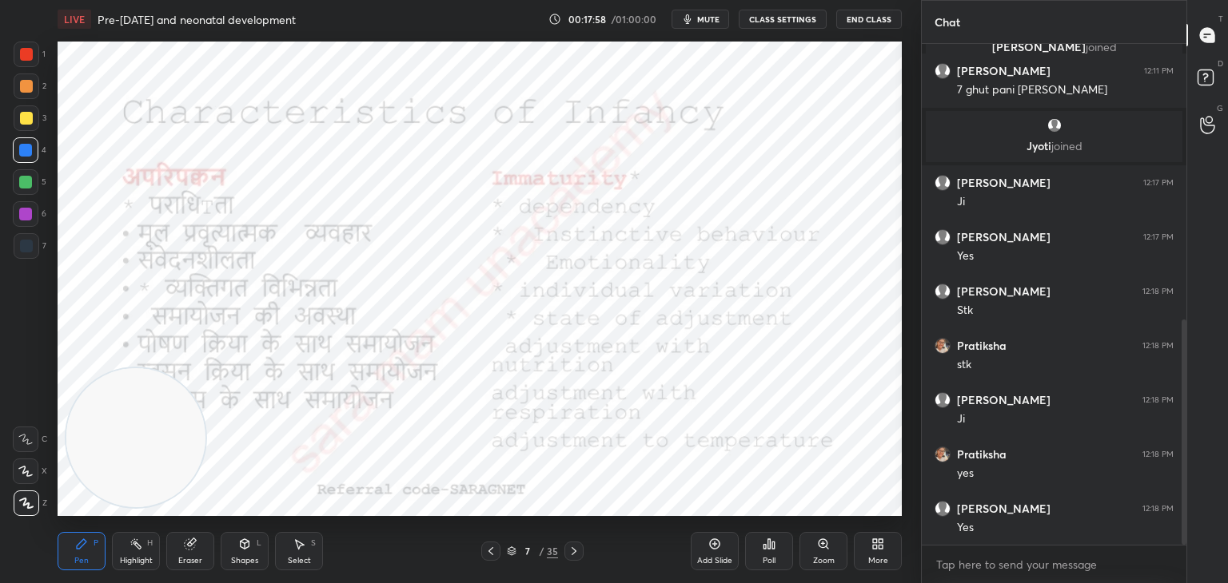
click at [294, 548] on icon at bounding box center [299, 544] width 13 height 13
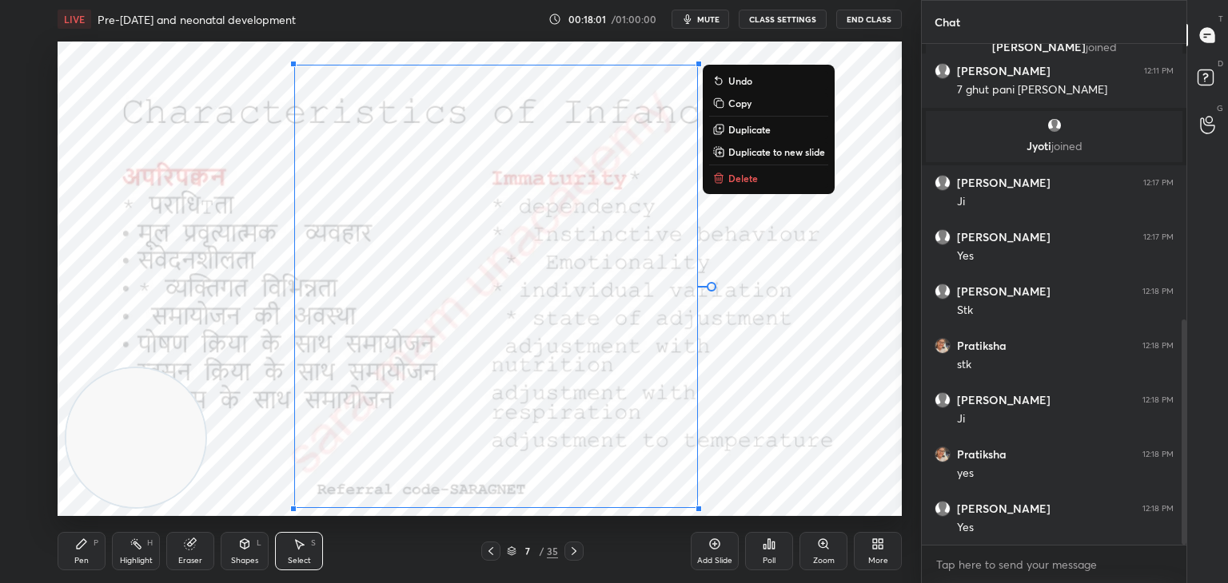
click at [777, 193] on div "0 ° Undo Copy Duplicate Duplicate to new slide Delete" at bounding box center [480, 279] width 844 height 475
click at [730, 186] on button "Delete" at bounding box center [768, 178] width 119 height 19
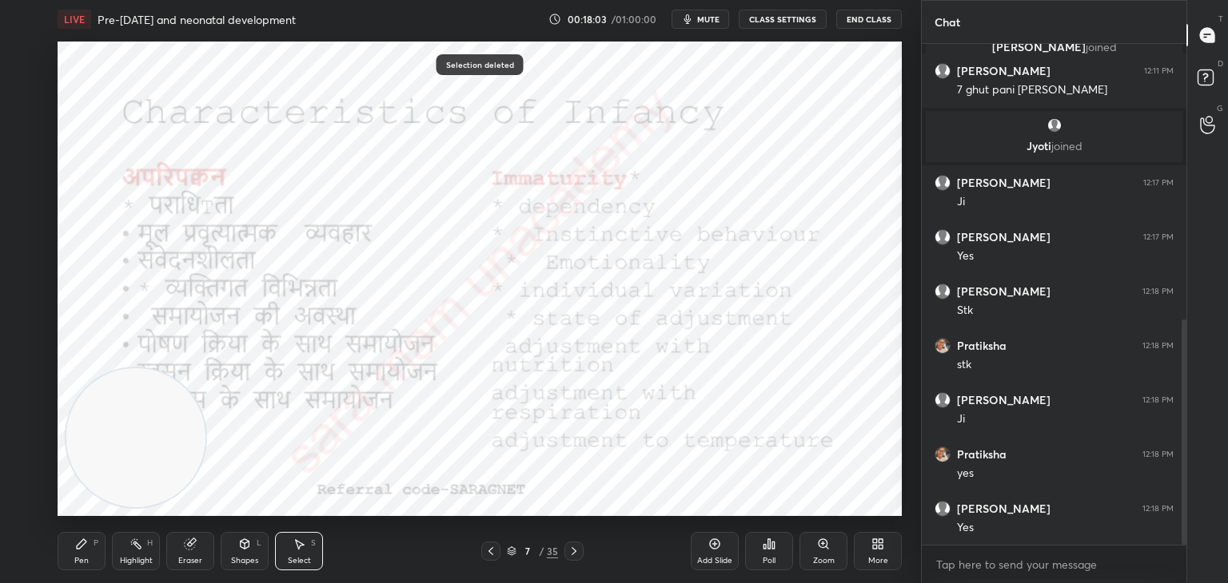
click at [73, 563] on div "Pen P" at bounding box center [82, 551] width 48 height 38
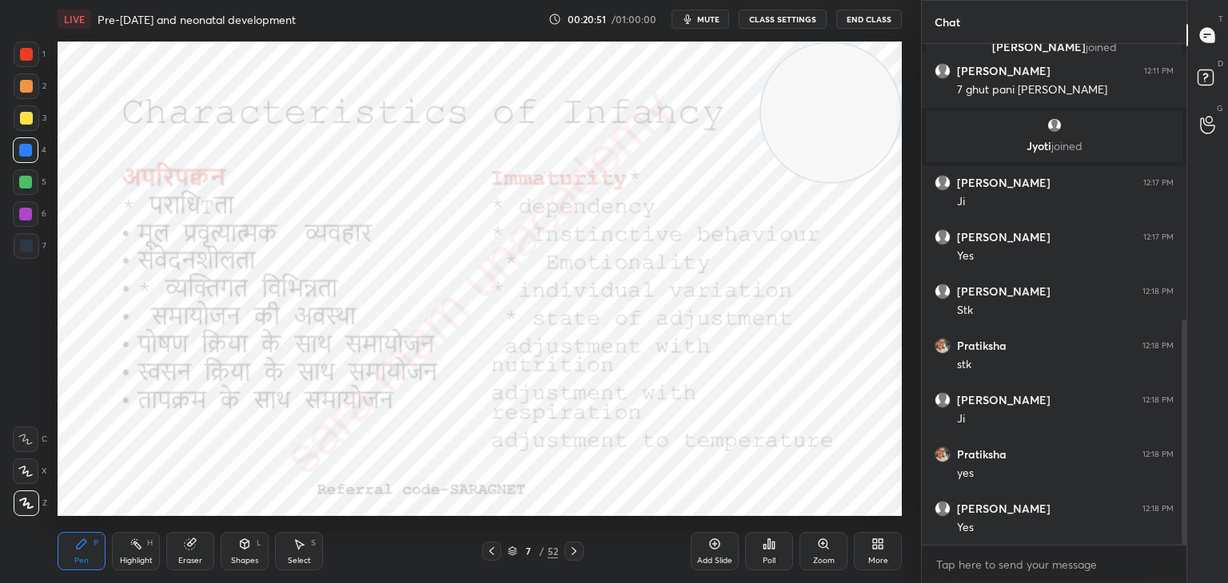
click at [573, 550] on icon at bounding box center [573, 551] width 5 height 8
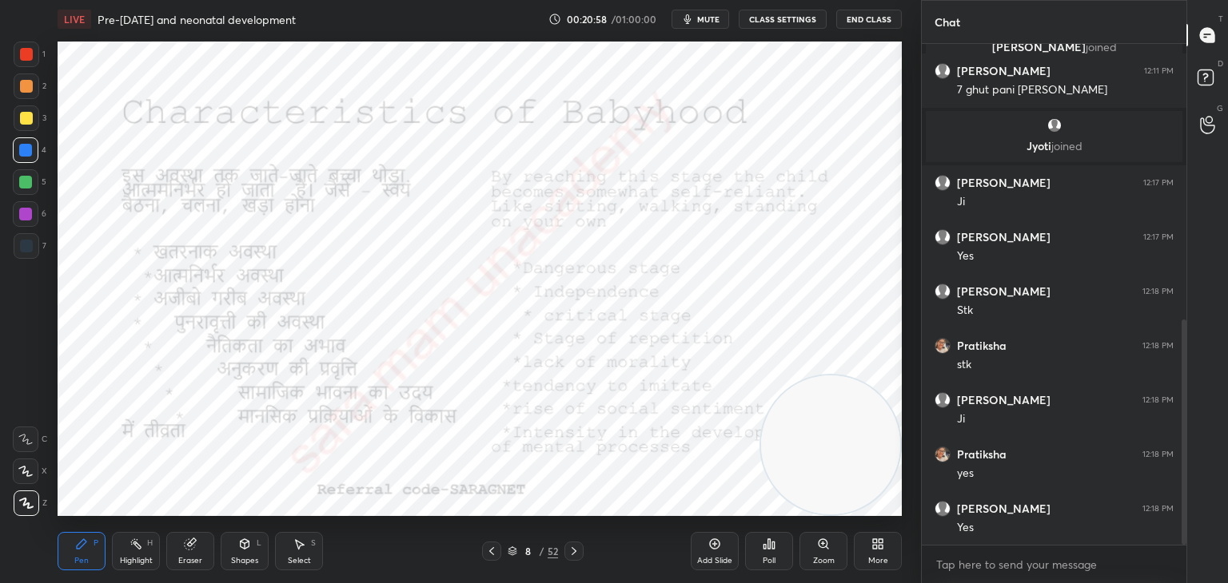
click at [78, 553] on div "Pen P" at bounding box center [82, 551] width 48 height 38
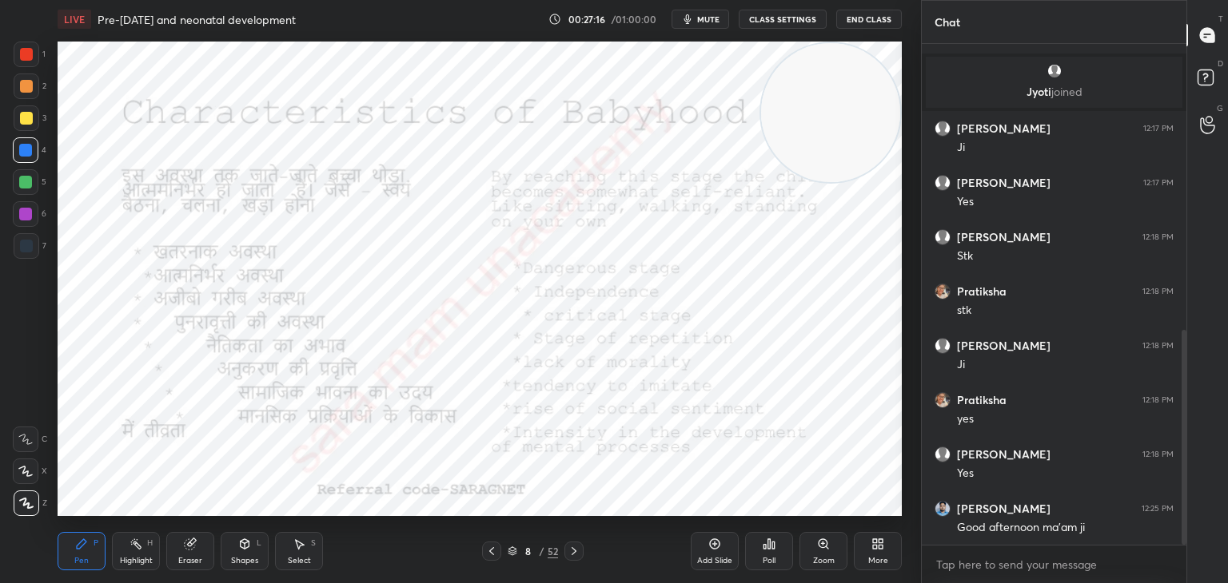
click at [575, 553] on icon at bounding box center [573, 551] width 13 height 13
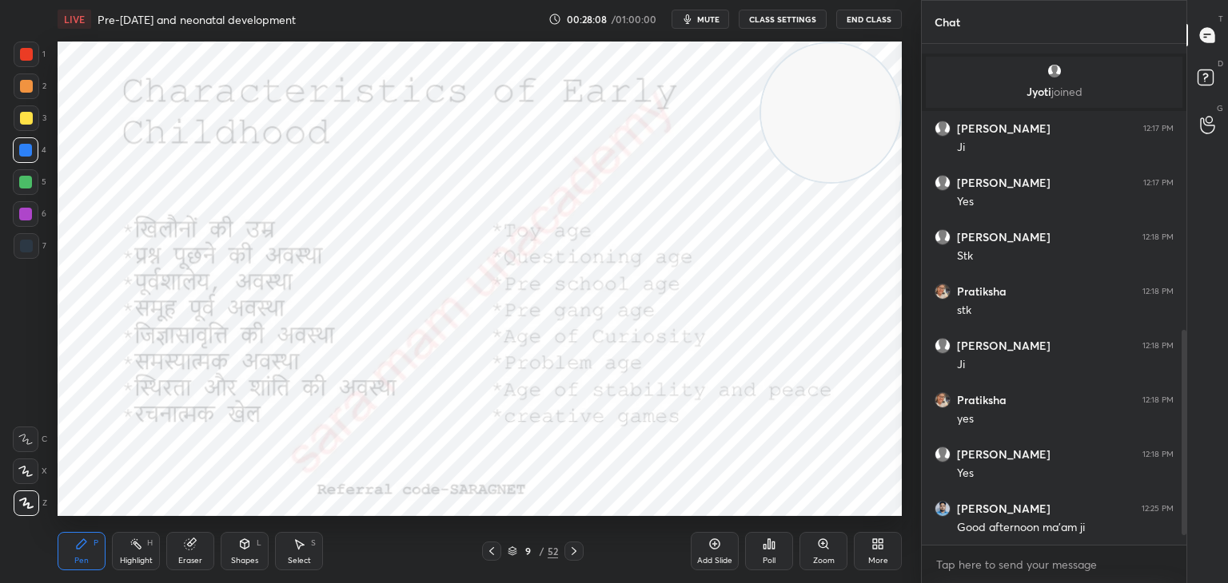
scroll to position [724, 0]
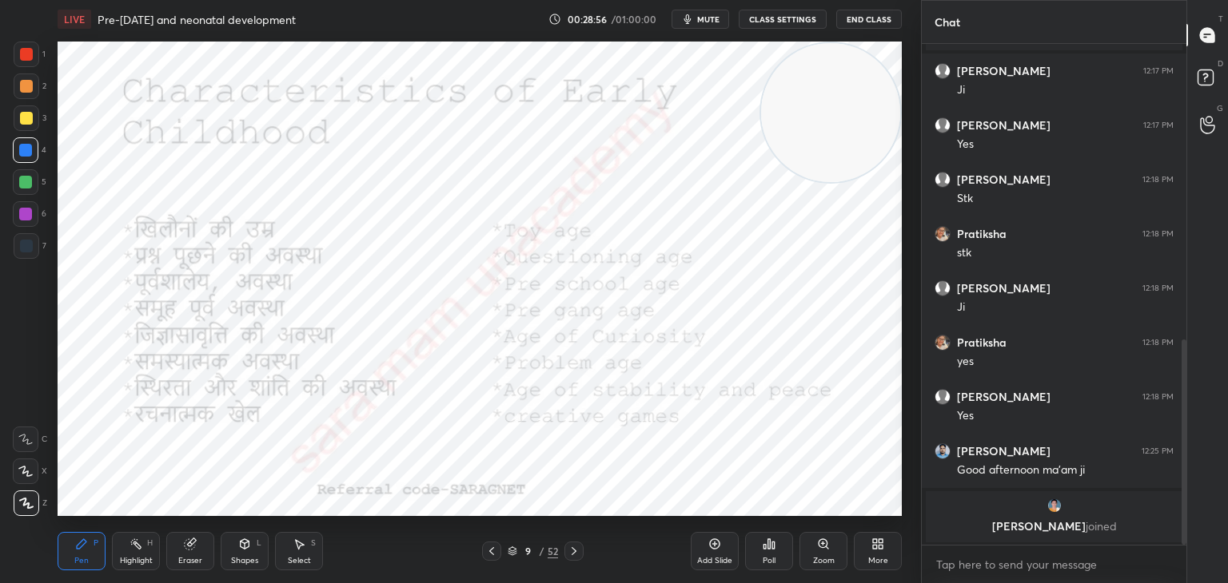
click at [300, 555] on div "Select S" at bounding box center [299, 551] width 48 height 38
click at [434, 141] on div "0 ° Undo Copy Duplicate Duplicate to new slide Delete" at bounding box center [480, 279] width 844 height 475
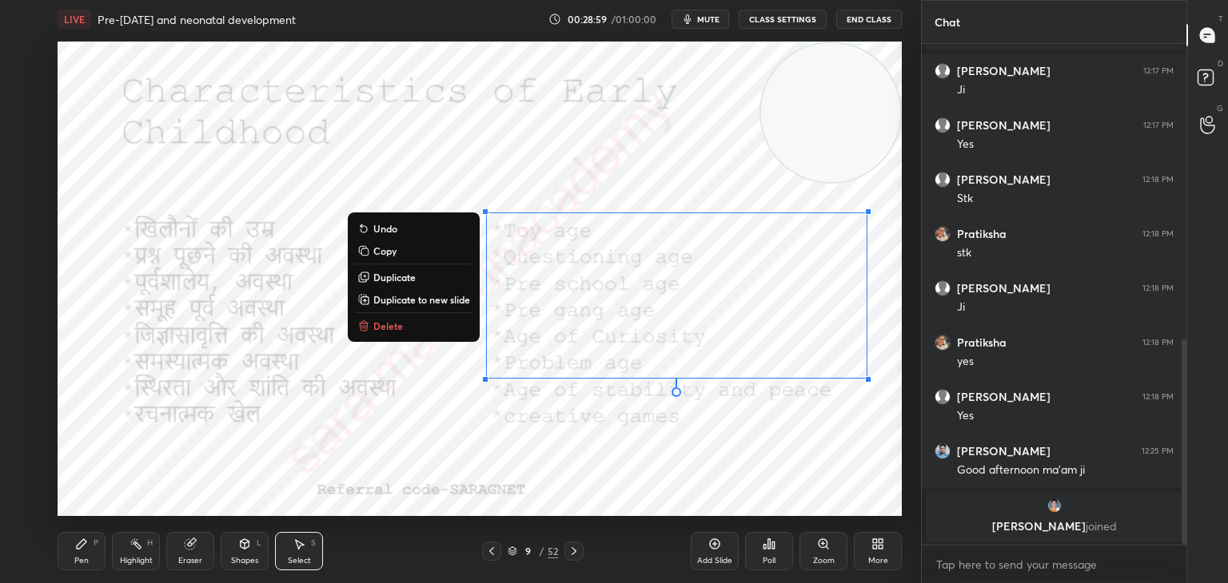
click at [424, 331] on button "Delete" at bounding box center [413, 325] width 119 height 19
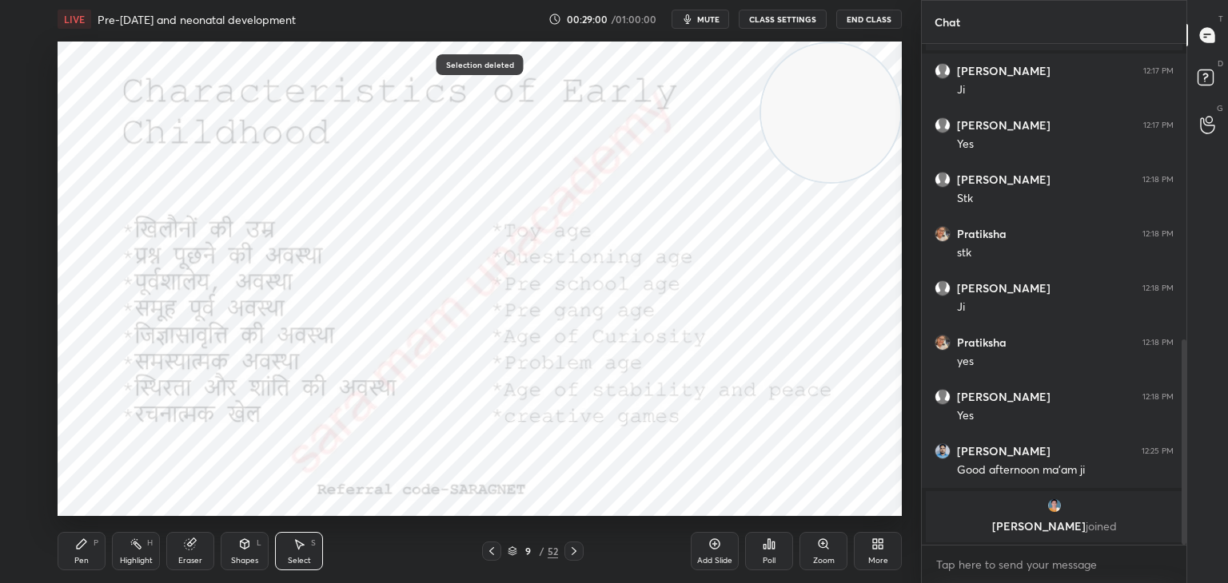
click at [83, 560] on div "Pen" at bounding box center [81, 561] width 14 height 8
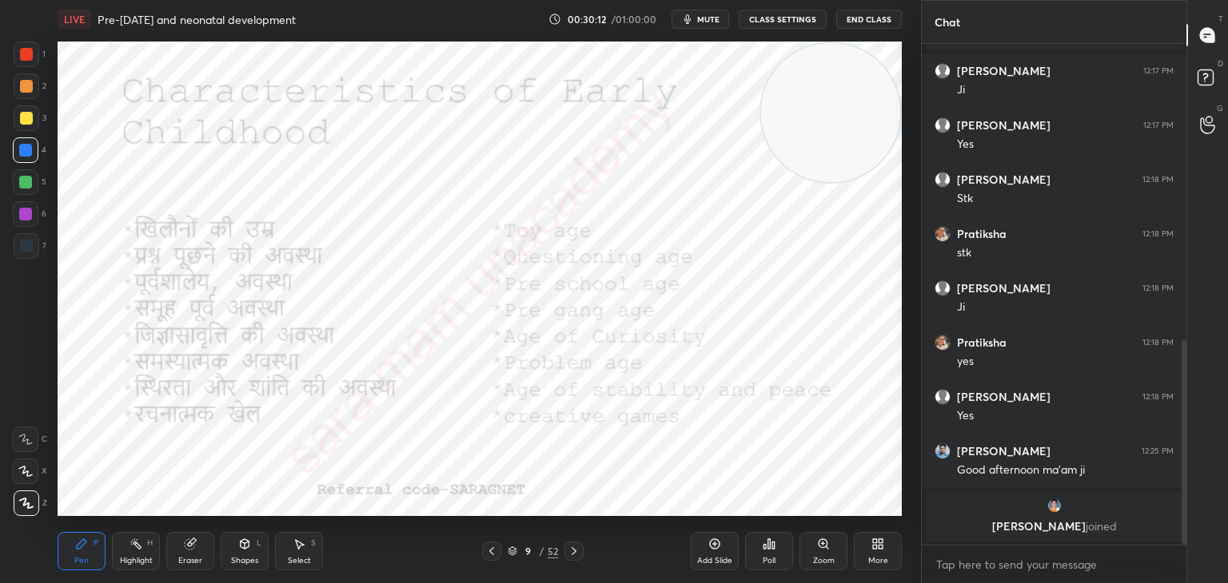
click at [304, 553] on div "Select S" at bounding box center [299, 551] width 48 height 38
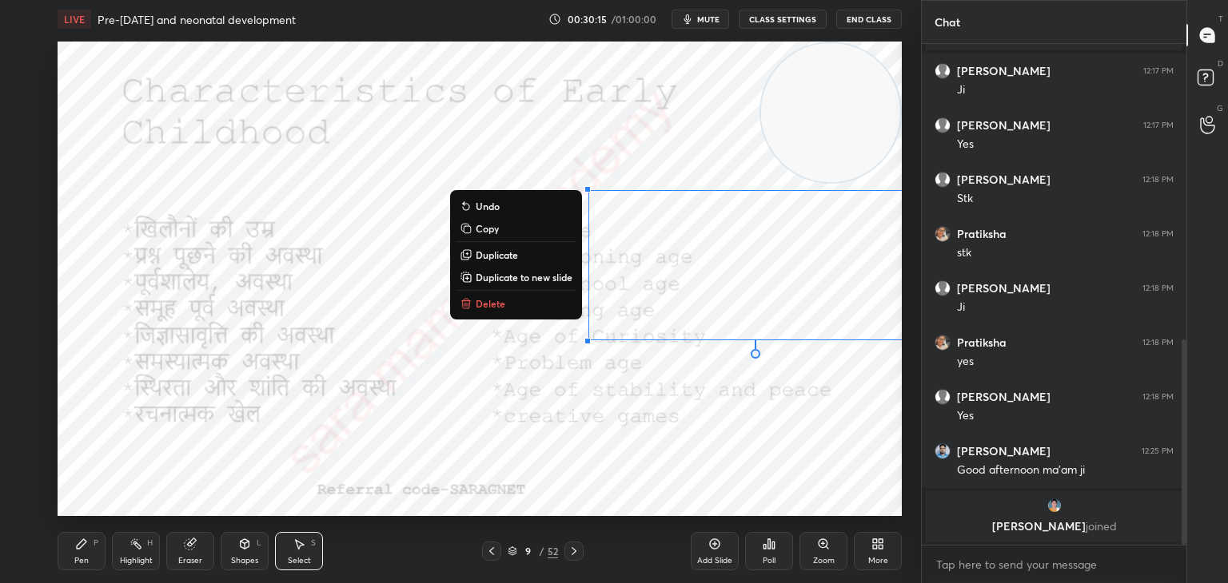
click at [495, 300] on p "Delete" at bounding box center [491, 303] width 30 height 13
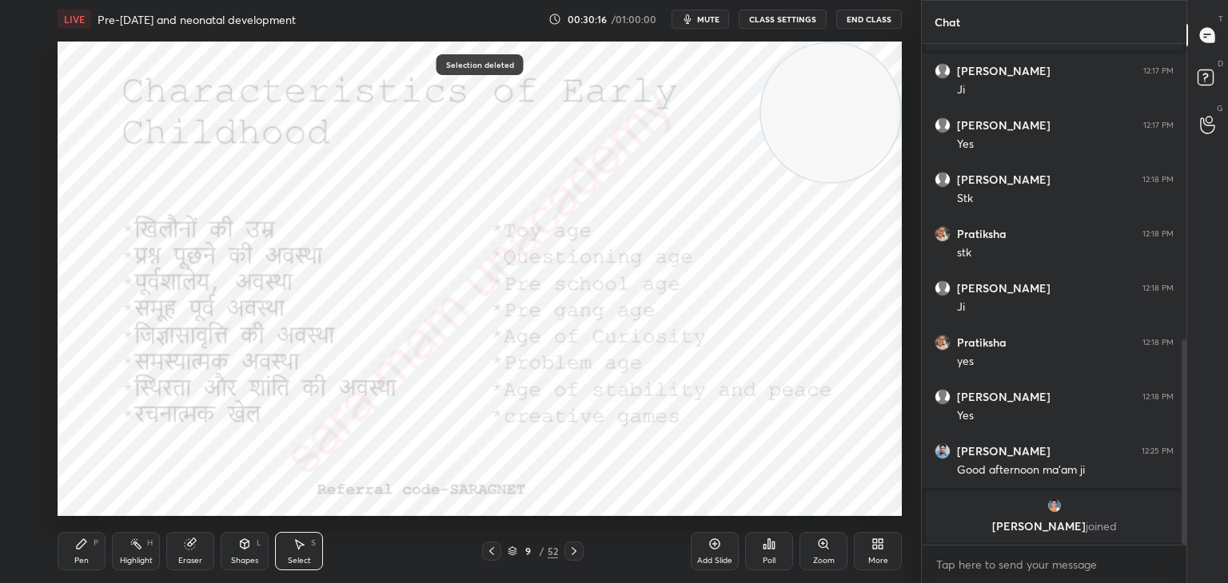
click at [77, 538] on icon at bounding box center [81, 544] width 13 height 13
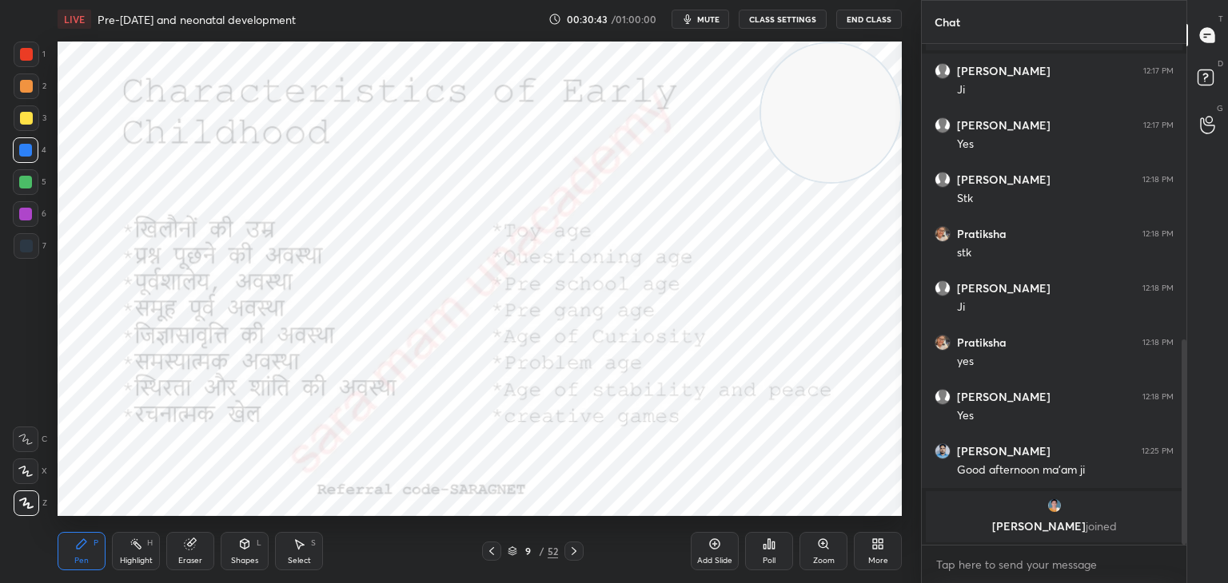
scroll to position [778, 0]
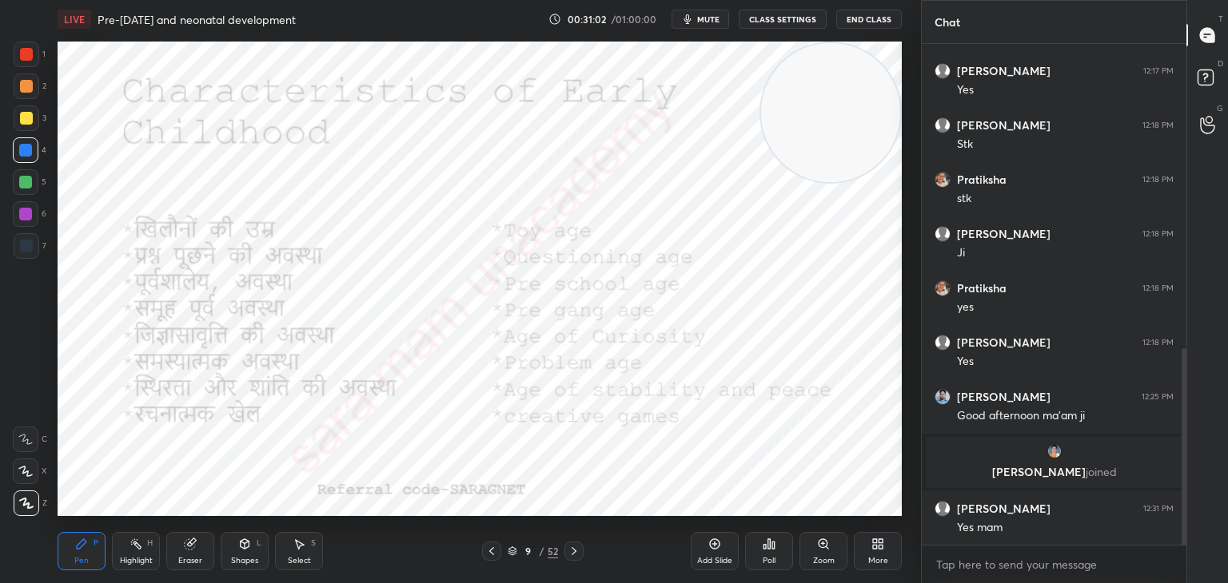
click at [579, 551] on icon at bounding box center [573, 551] width 13 height 13
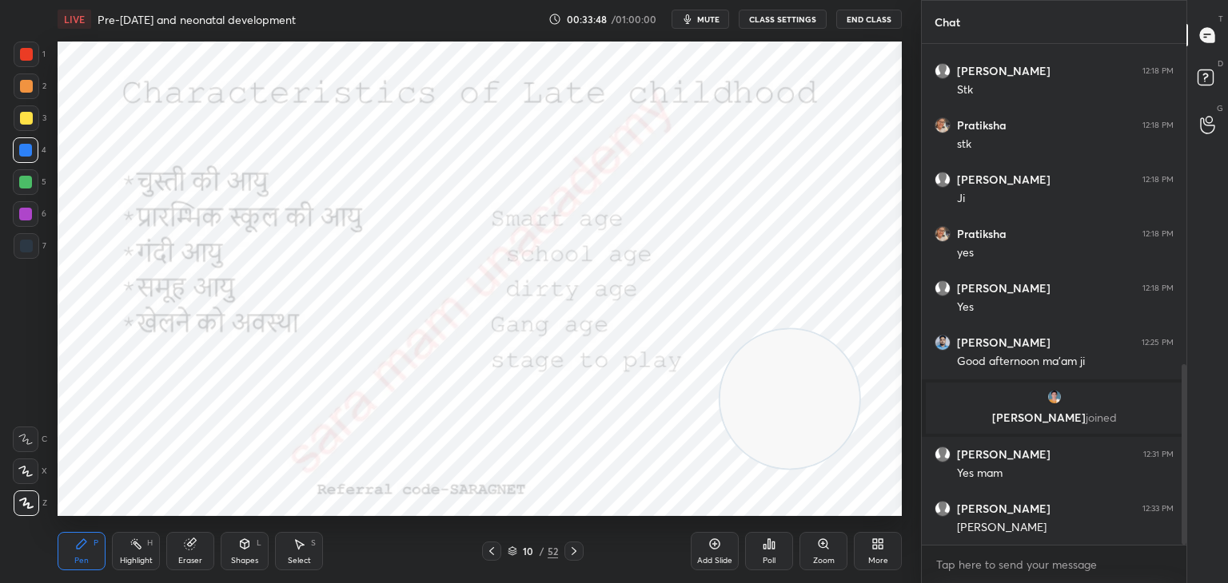
scroll to position [887, 0]
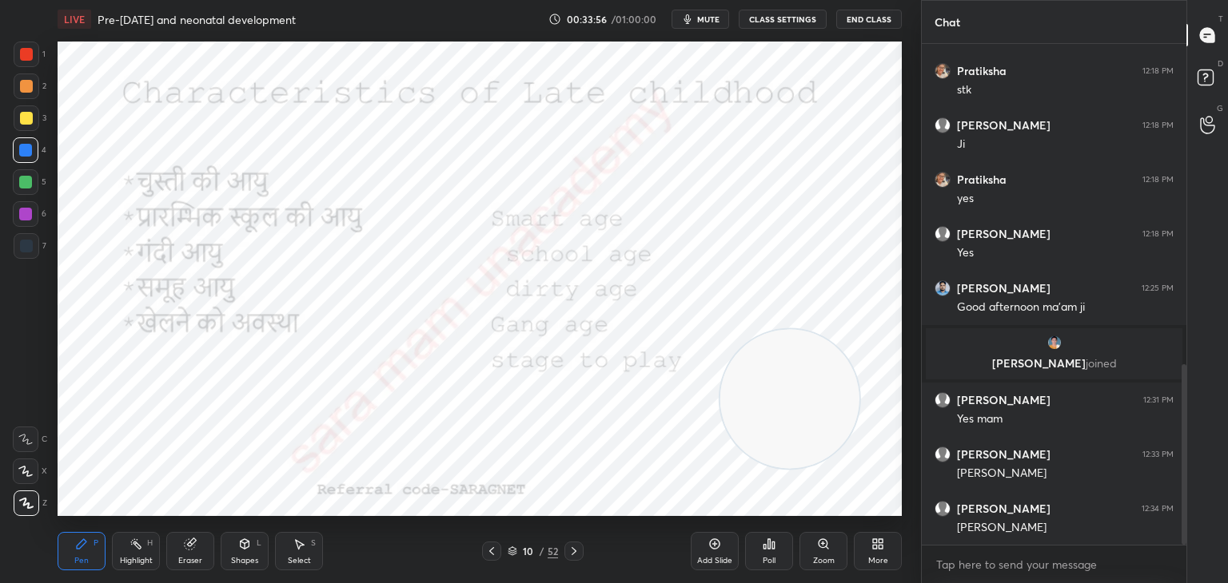
click at [312, 554] on div "Select S" at bounding box center [299, 551] width 48 height 38
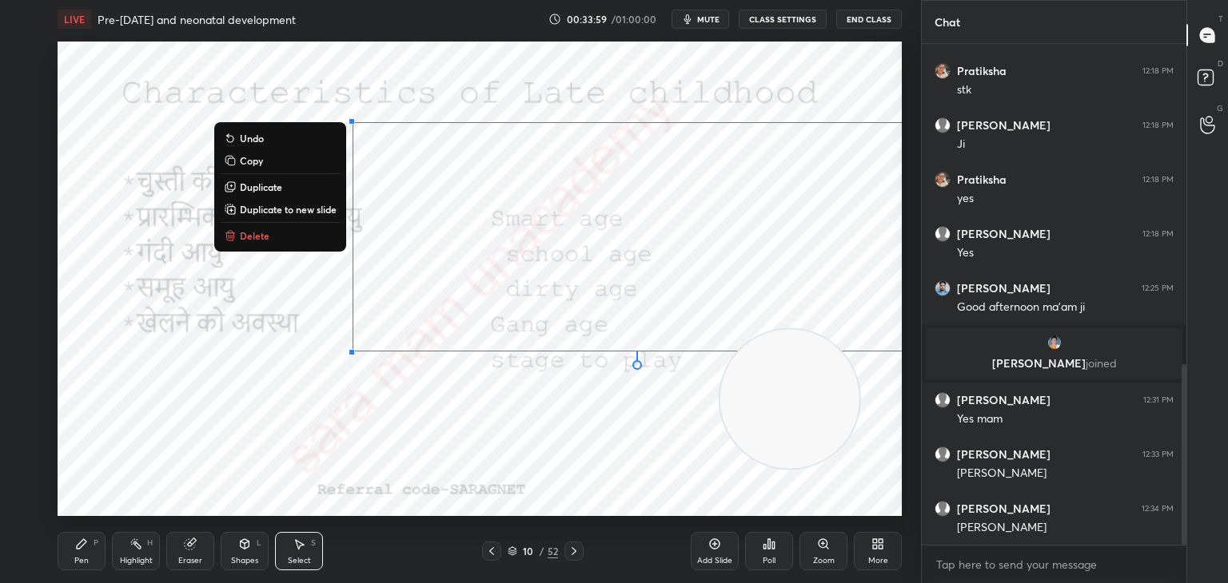
click at [259, 246] on div "0 ° Undo Copy Duplicate Duplicate to new slide Delete" at bounding box center [480, 279] width 844 height 475
click at [232, 247] on div "0 ° Undo Copy Duplicate Duplicate to new slide Delete" at bounding box center [480, 279] width 844 height 475
click at [240, 237] on p "Delete" at bounding box center [255, 235] width 30 height 13
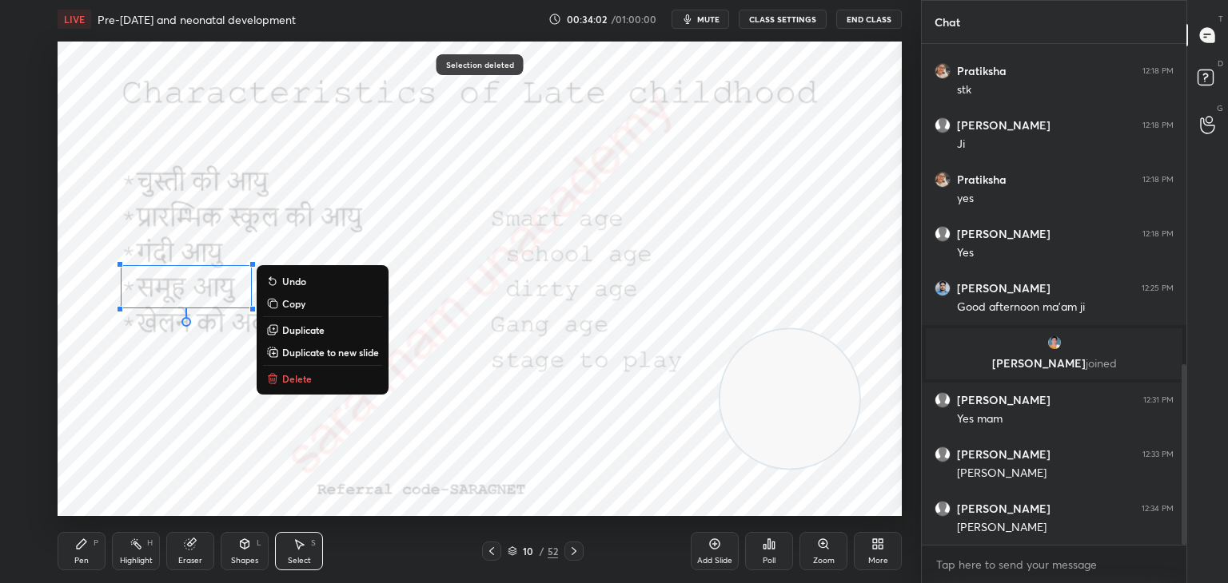
click at [296, 377] on p "Delete" at bounding box center [297, 378] width 30 height 13
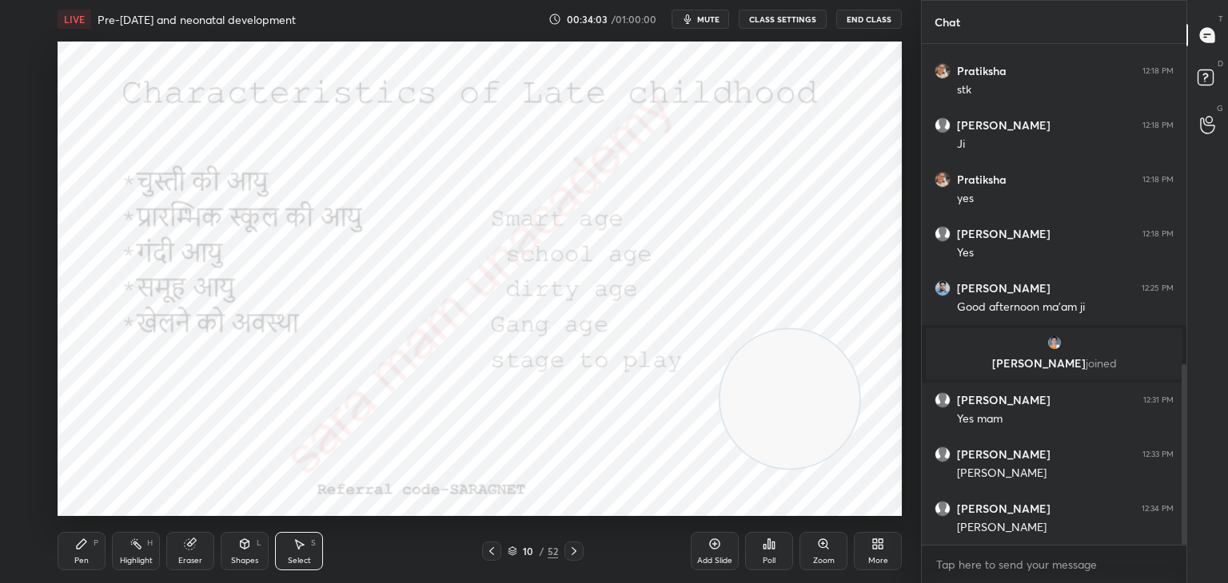
click at [109, 544] on div "Pen P Highlight H Eraser Shapes L Select S" at bounding box center [216, 551] width 316 height 38
click at [67, 551] on div "Pen P" at bounding box center [82, 551] width 48 height 38
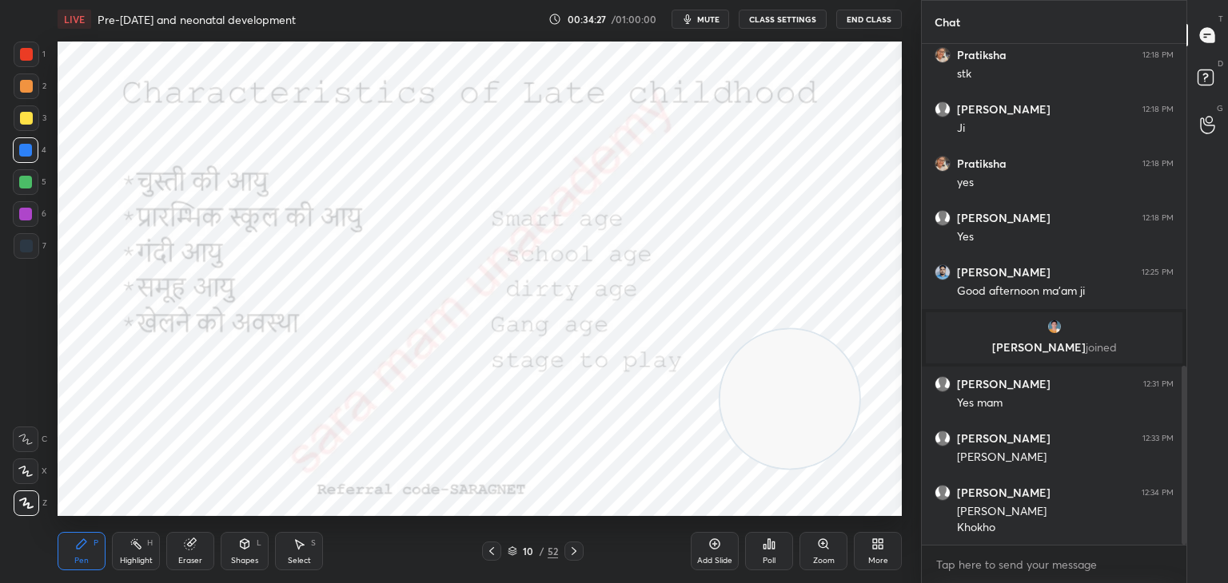
click at [573, 552] on icon at bounding box center [573, 551] width 13 height 13
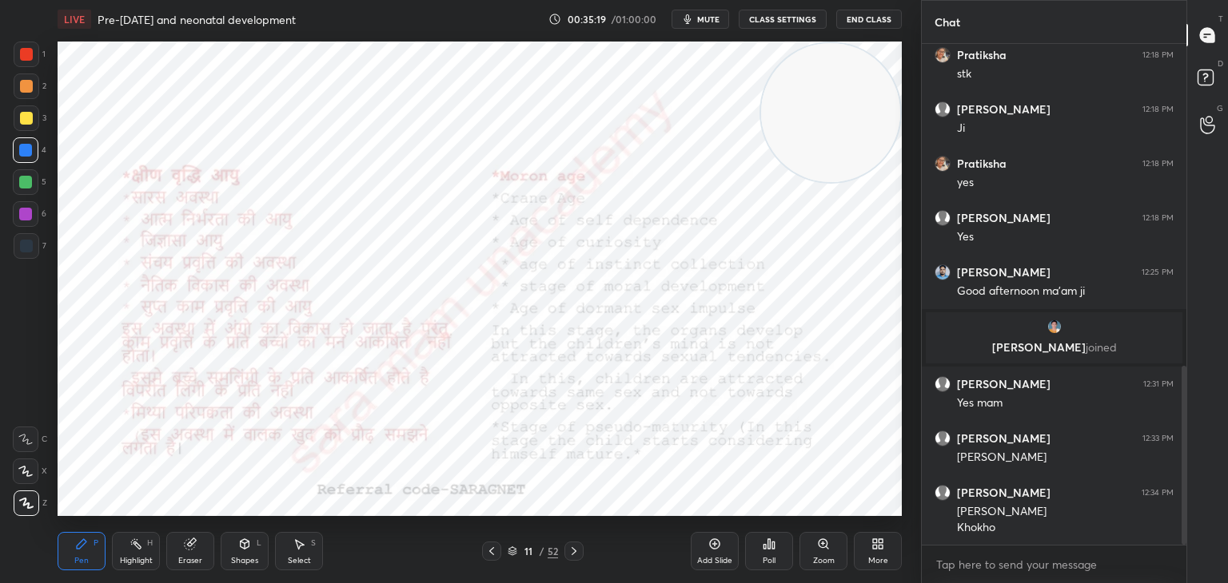
click at [297, 548] on icon at bounding box center [300, 545] width 9 height 10
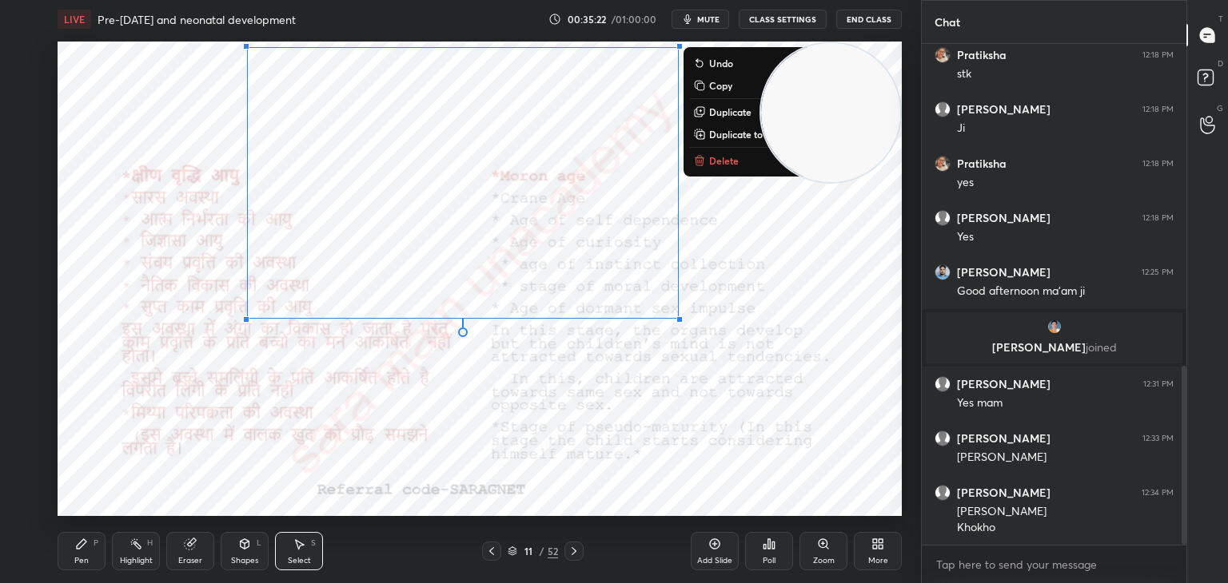
click at [721, 164] on p "Delete" at bounding box center [724, 160] width 30 height 13
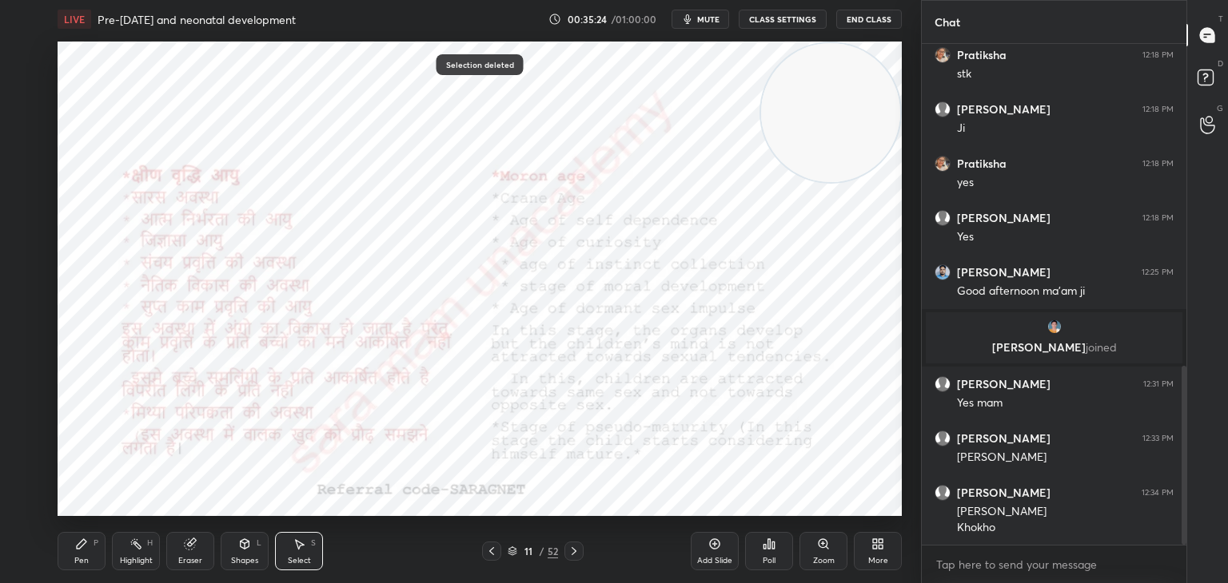
click at [68, 567] on div "Pen P" at bounding box center [82, 551] width 48 height 38
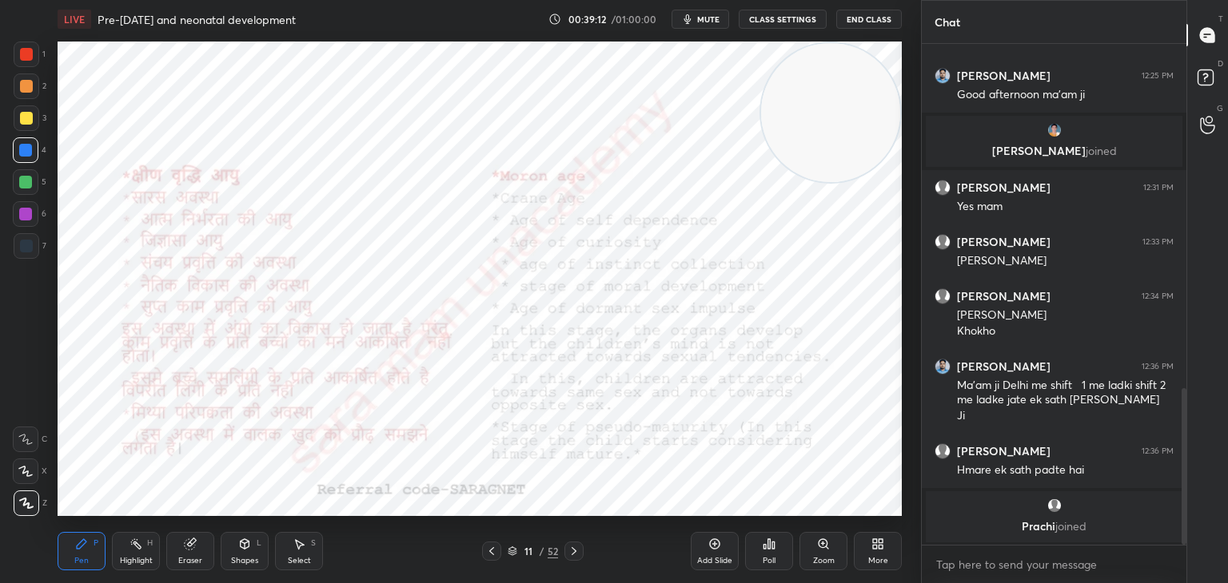
scroll to position [1036, 0]
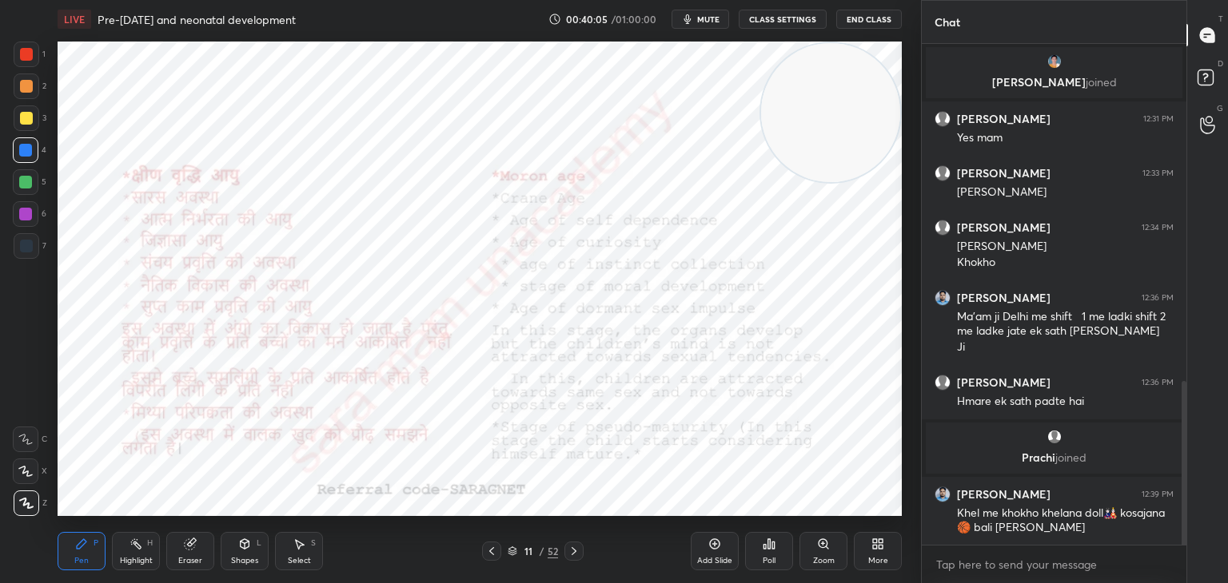
click at [574, 551] on icon at bounding box center [573, 551] width 5 height 8
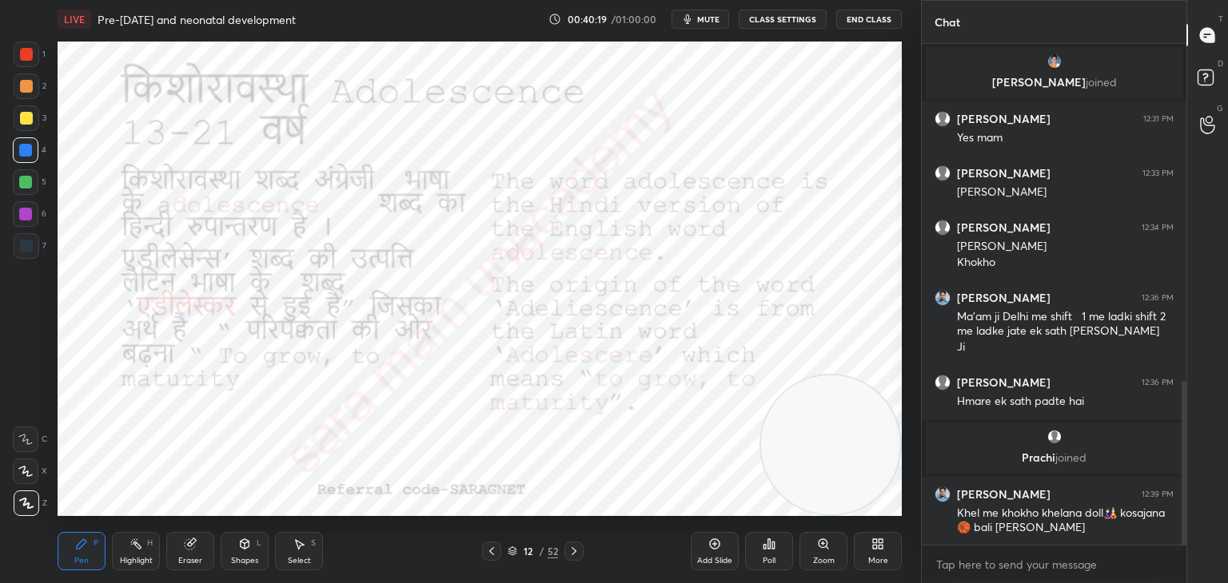
click at [80, 568] on div "Pen P" at bounding box center [82, 551] width 48 height 38
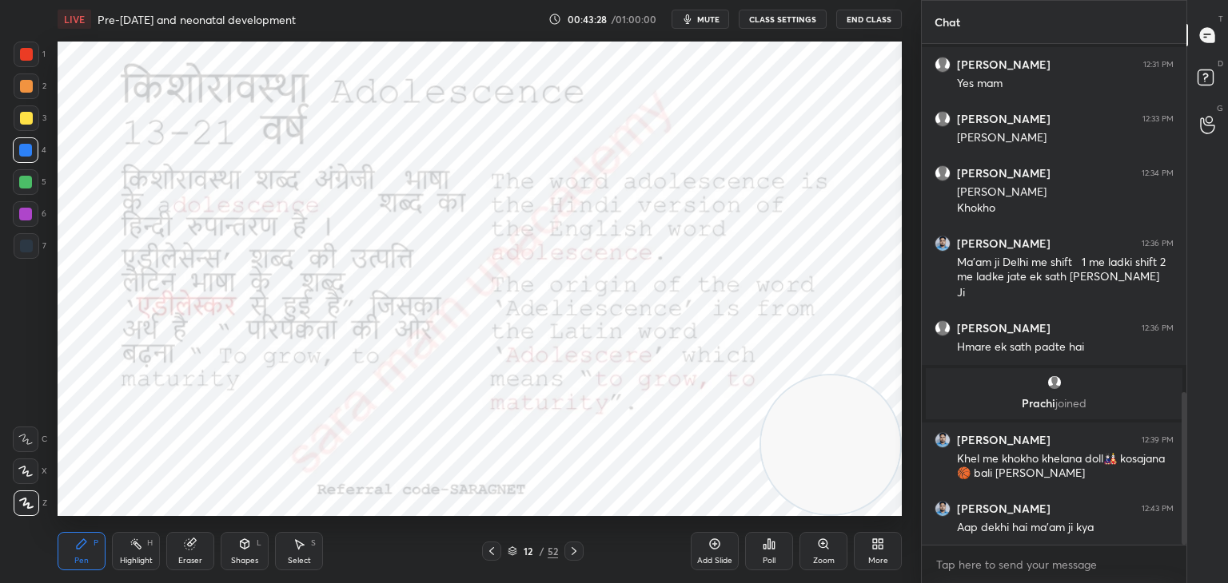
scroll to position [1144, 0]
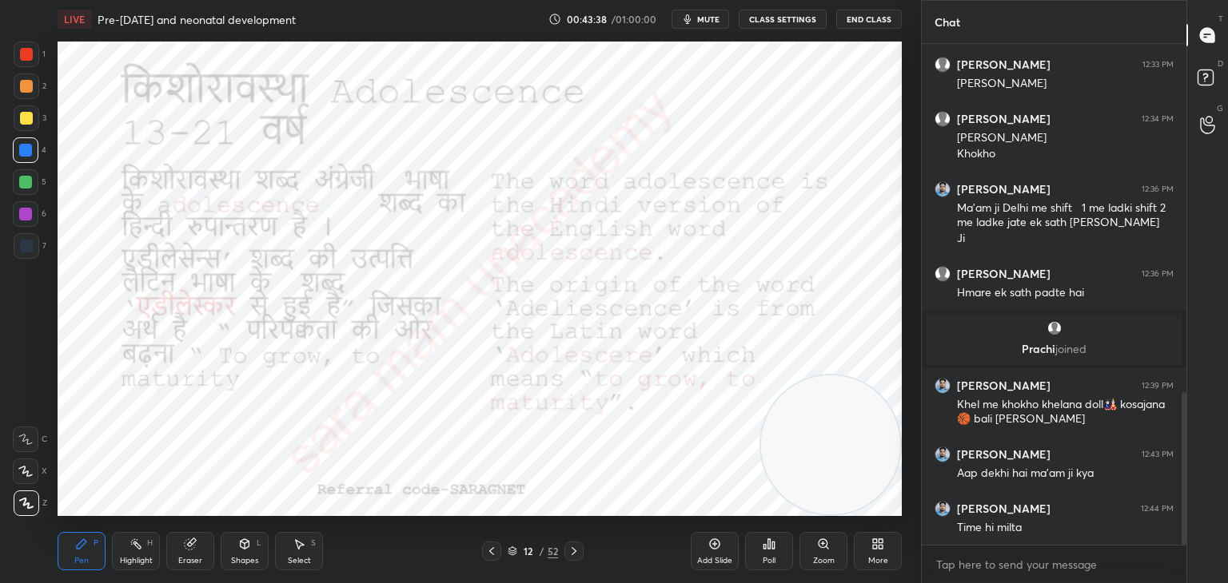
click at [571, 564] on div "Pen P Highlight H Eraser Shapes L Select S 12 / 52 Add Slide Poll Zoom More" at bounding box center [480, 551] width 844 height 64
click at [579, 551] on div at bounding box center [573, 551] width 19 height 19
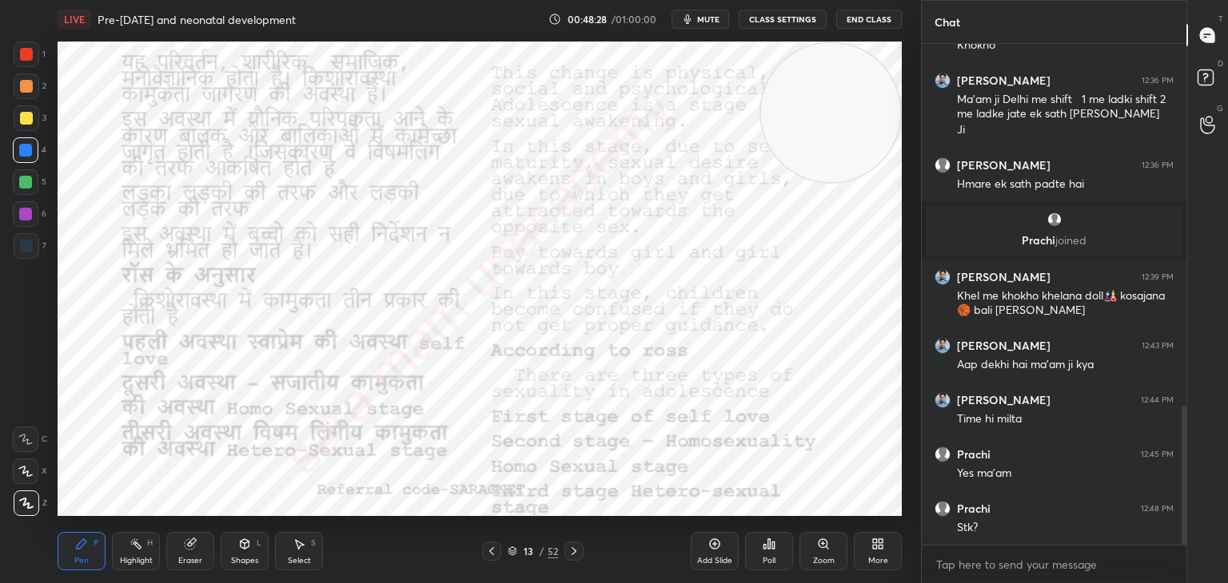
scroll to position [1307, 0]
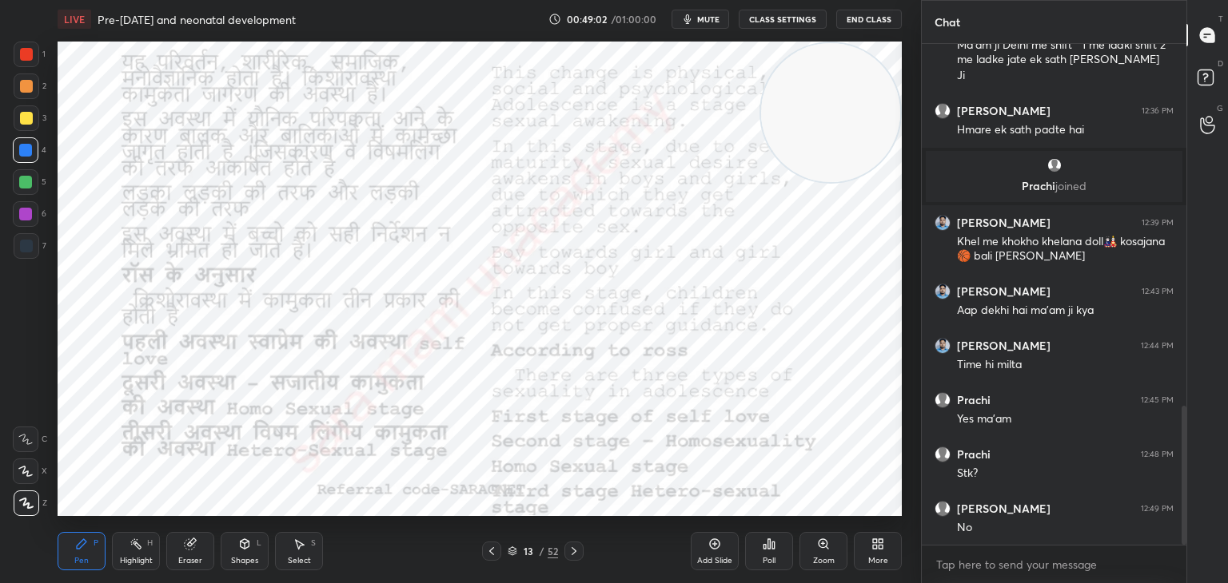
click at [564, 547] on div at bounding box center [573, 551] width 19 height 19
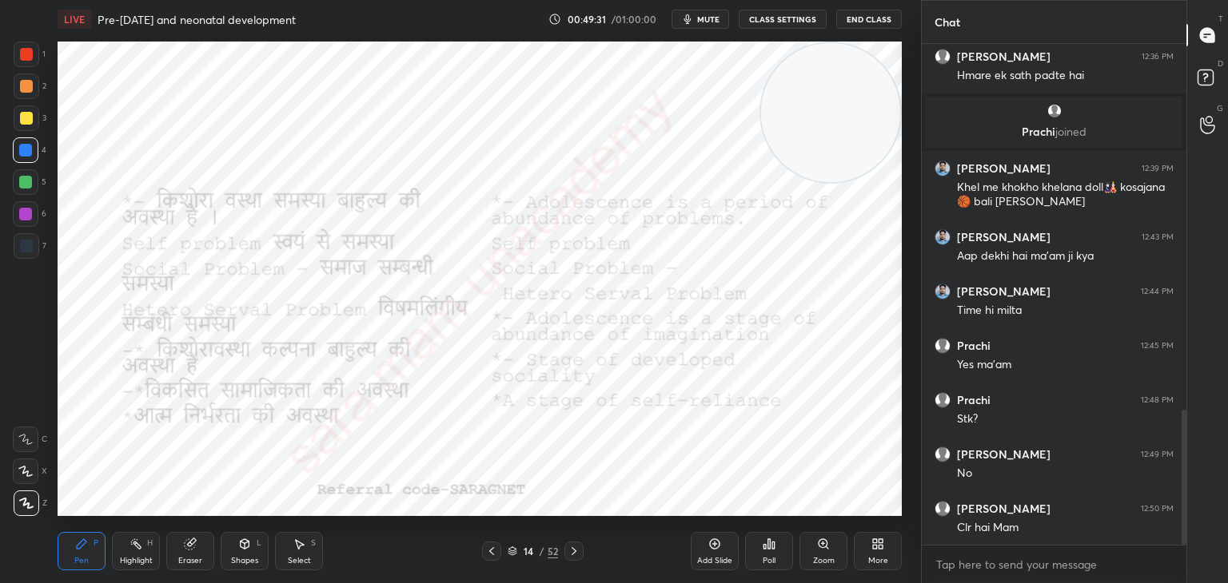
scroll to position [1416, 0]
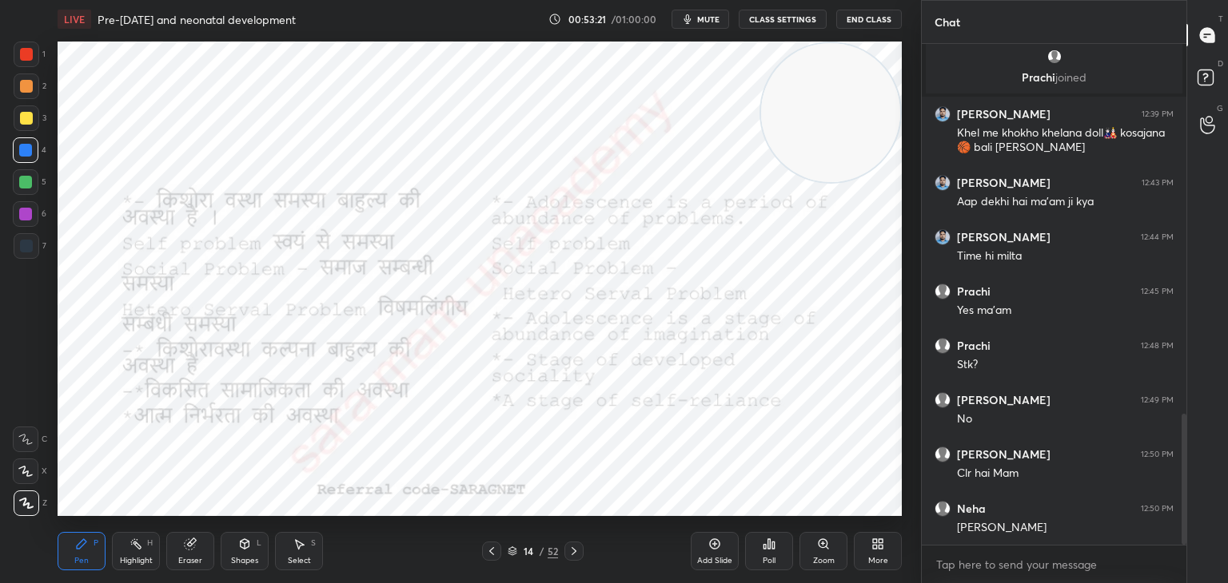
click at [574, 551] on icon at bounding box center [573, 551] width 13 height 13
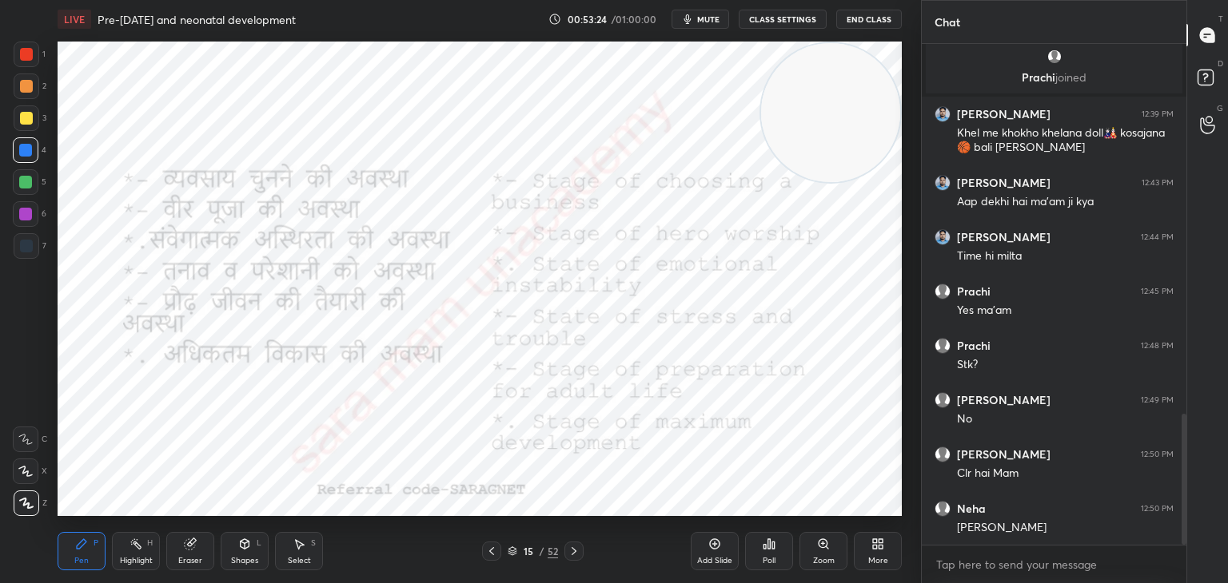
click at [580, 554] on div at bounding box center [573, 551] width 19 height 19
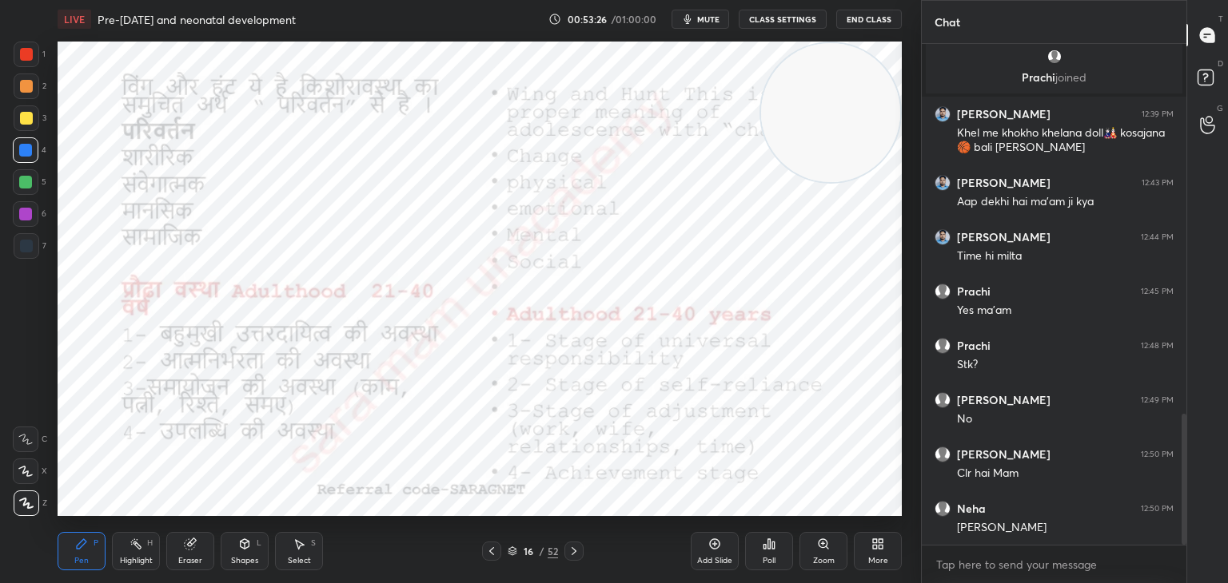
click at [572, 551] on icon at bounding box center [573, 551] width 13 height 13
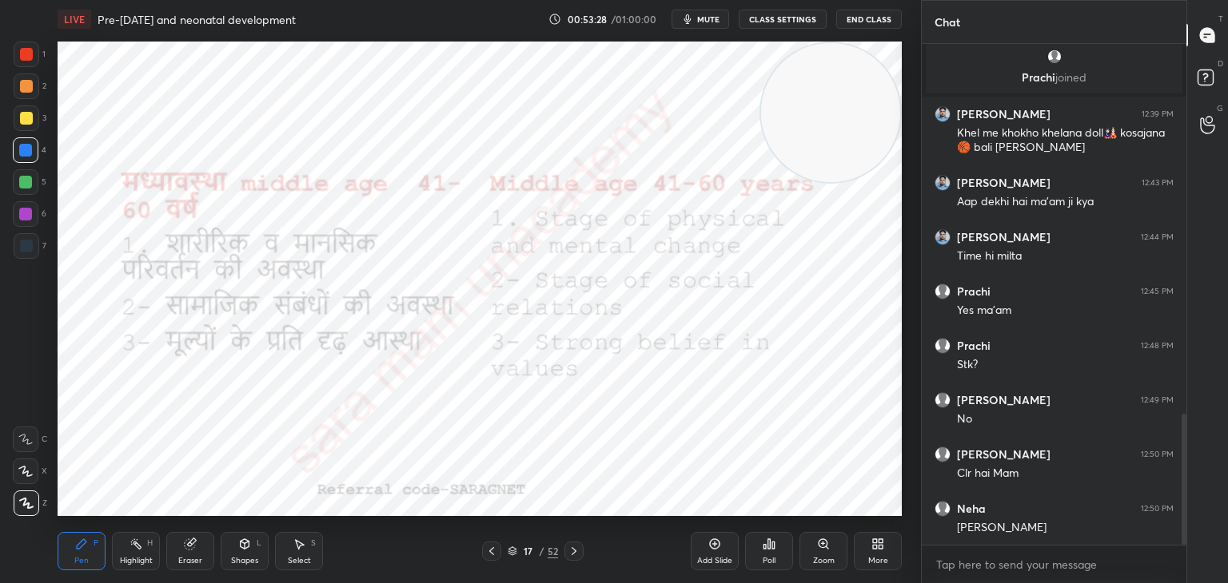
click at [570, 551] on icon at bounding box center [573, 551] width 13 height 13
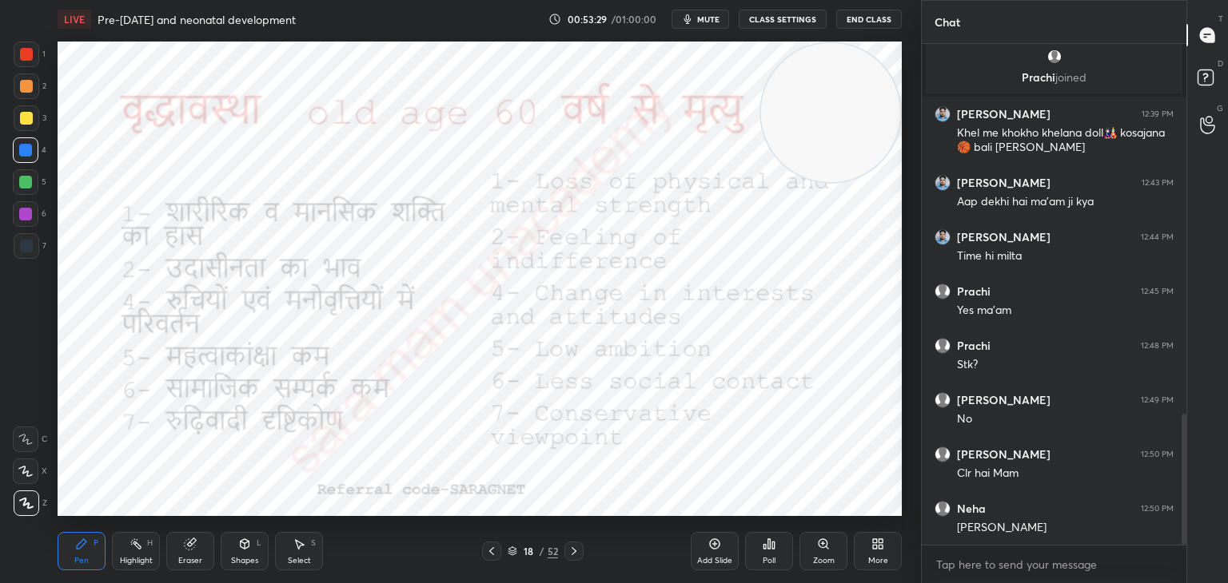
click at [567, 553] on icon at bounding box center [573, 551] width 13 height 13
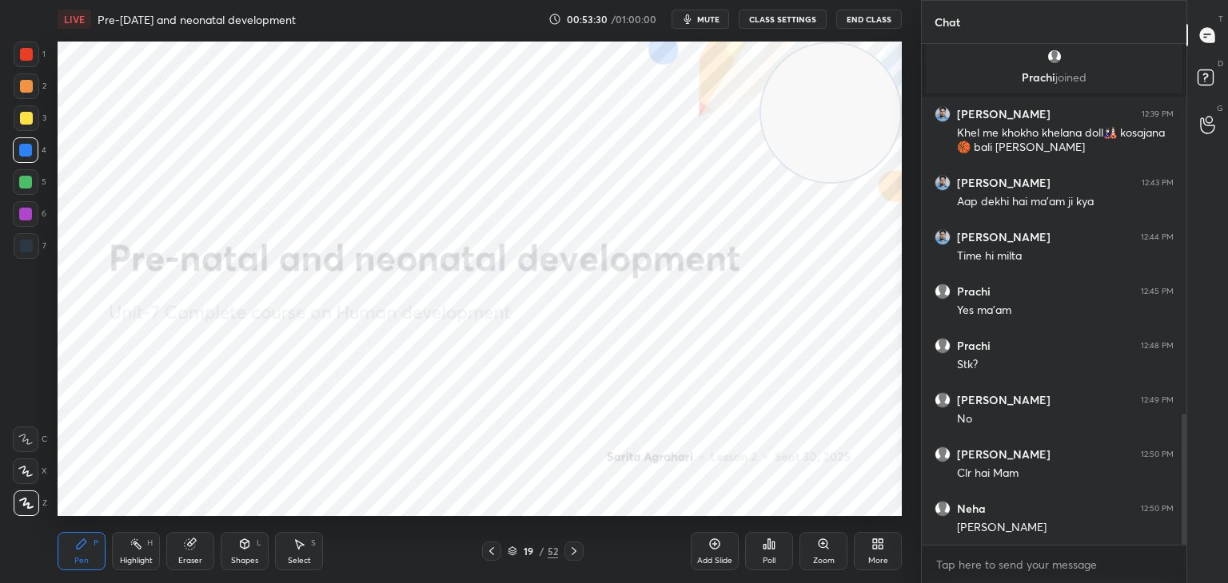
click at [486, 556] on icon at bounding box center [491, 551] width 13 height 13
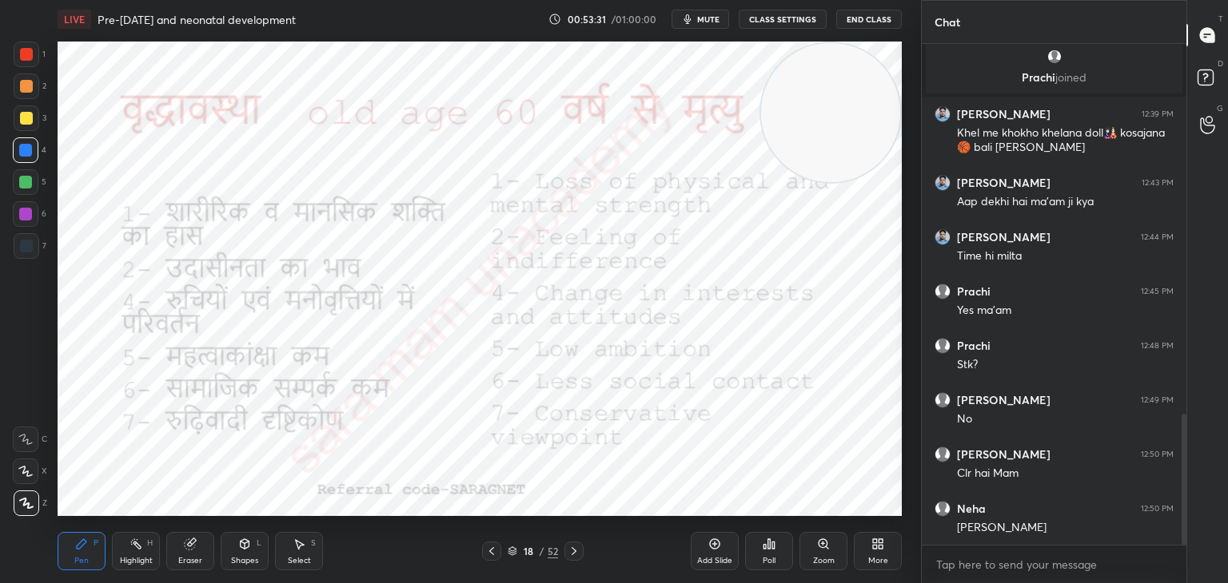
click at [487, 554] on icon at bounding box center [491, 551] width 13 height 13
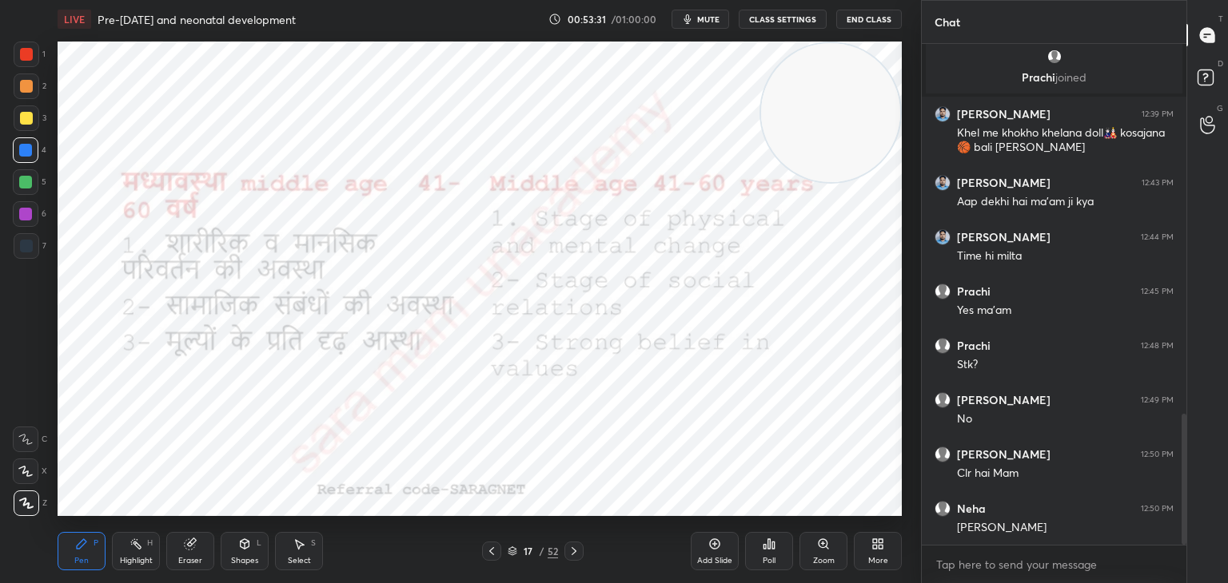
click at [488, 551] on icon at bounding box center [491, 551] width 13 height 13
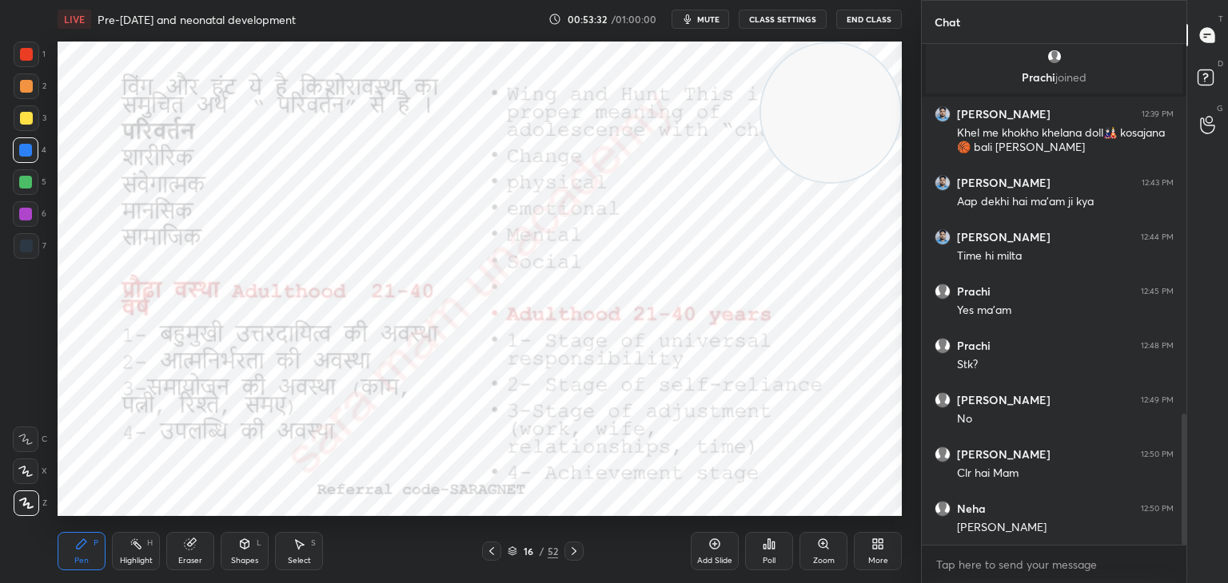
click at [489, 551] on icon at bounding box center [491, 551] width 5 height 8
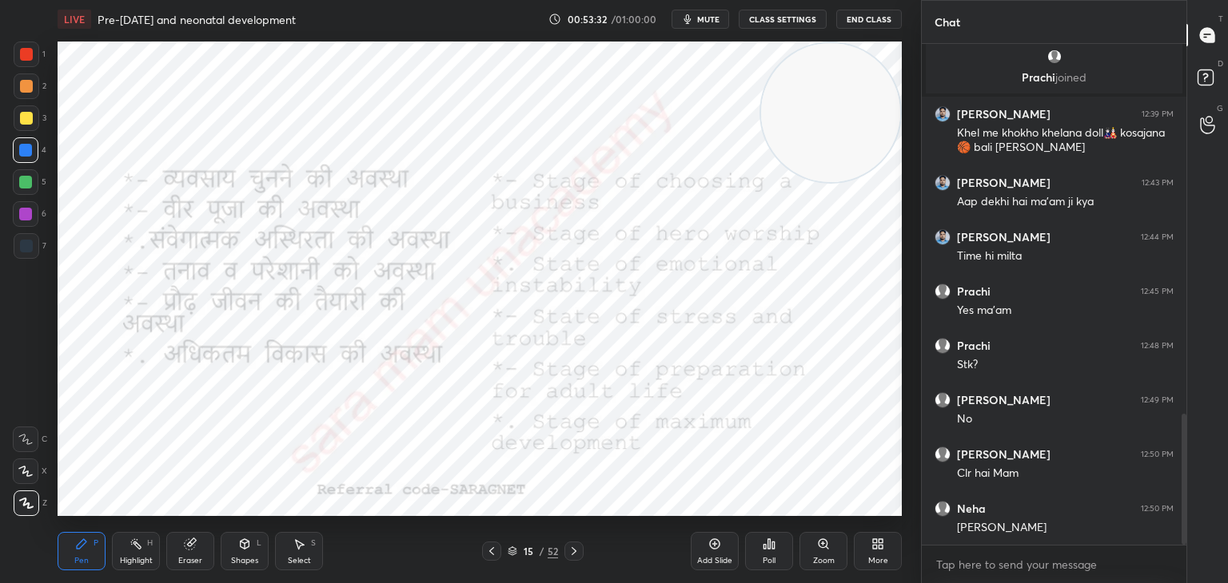
click at [489, 547] on icon at bounding box center [491, 551] width 13 height 13
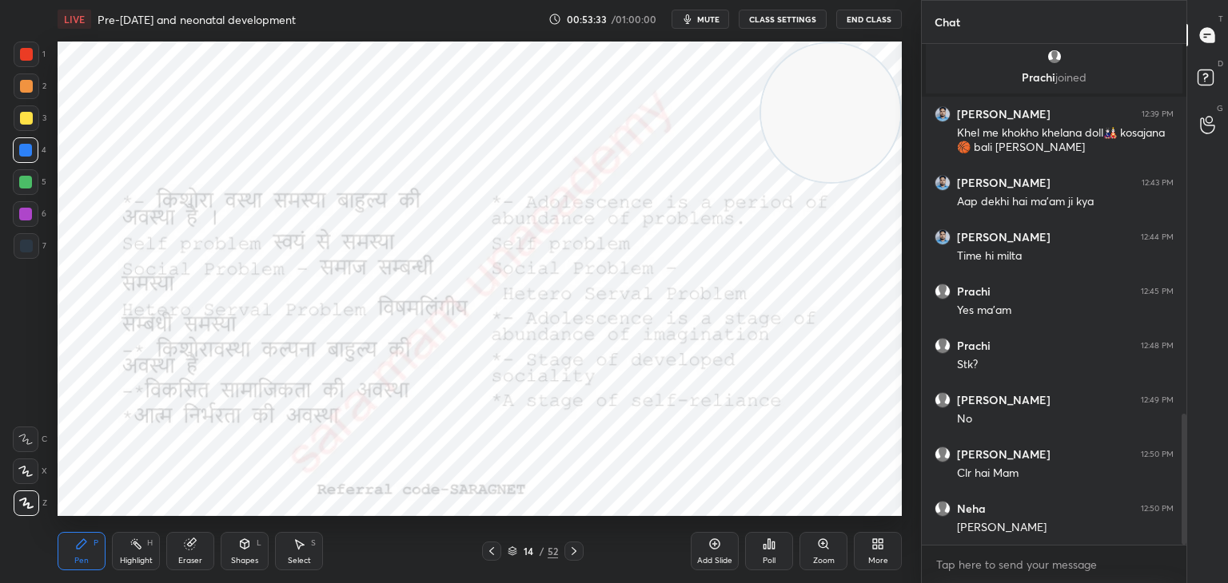
click at [572, 554] on icon at bounding box center [573, 551] width 5 height 8
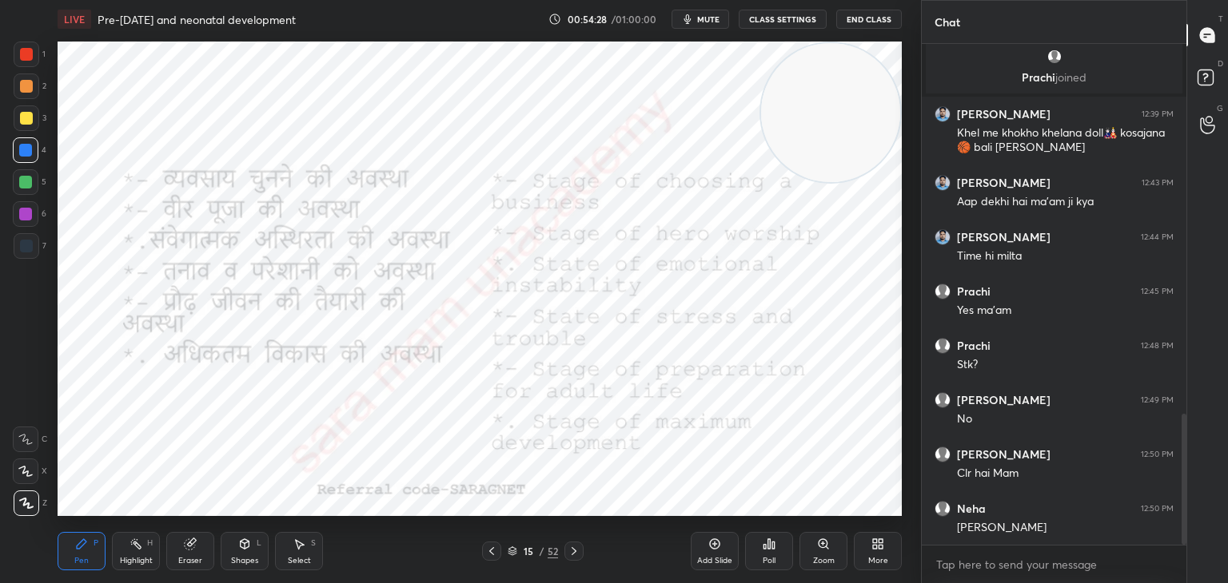
click at [569, 553] on icon at bounding box center [573, 551] width 13 height 13
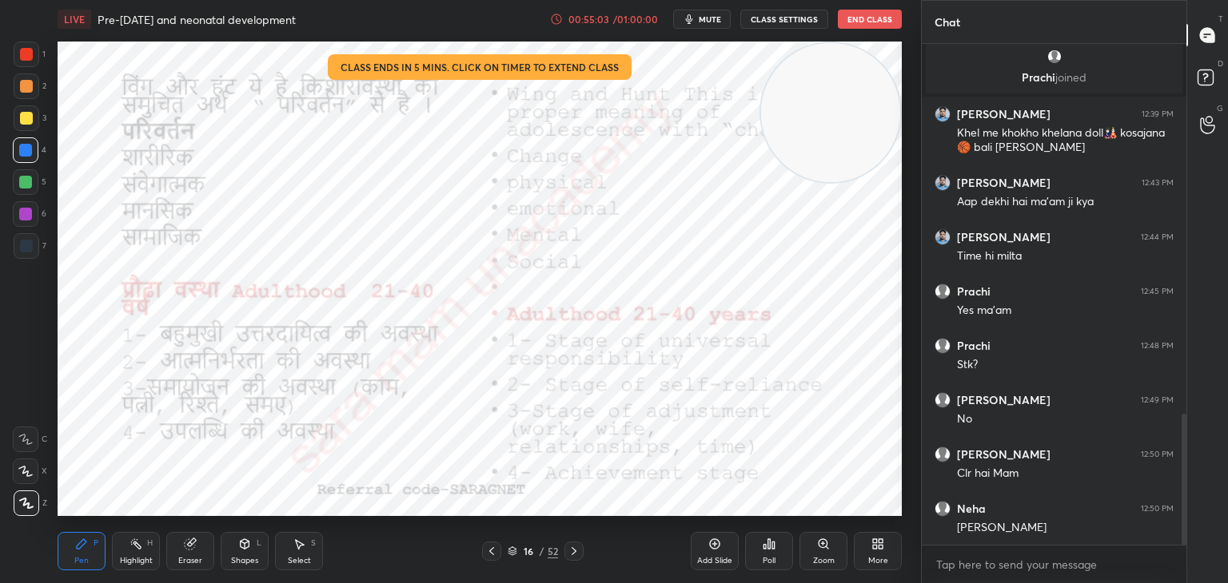
click at [643, 24] on div "00:55:03 / 01:00:00" at bounding box center [605, 19] width 110 height 13
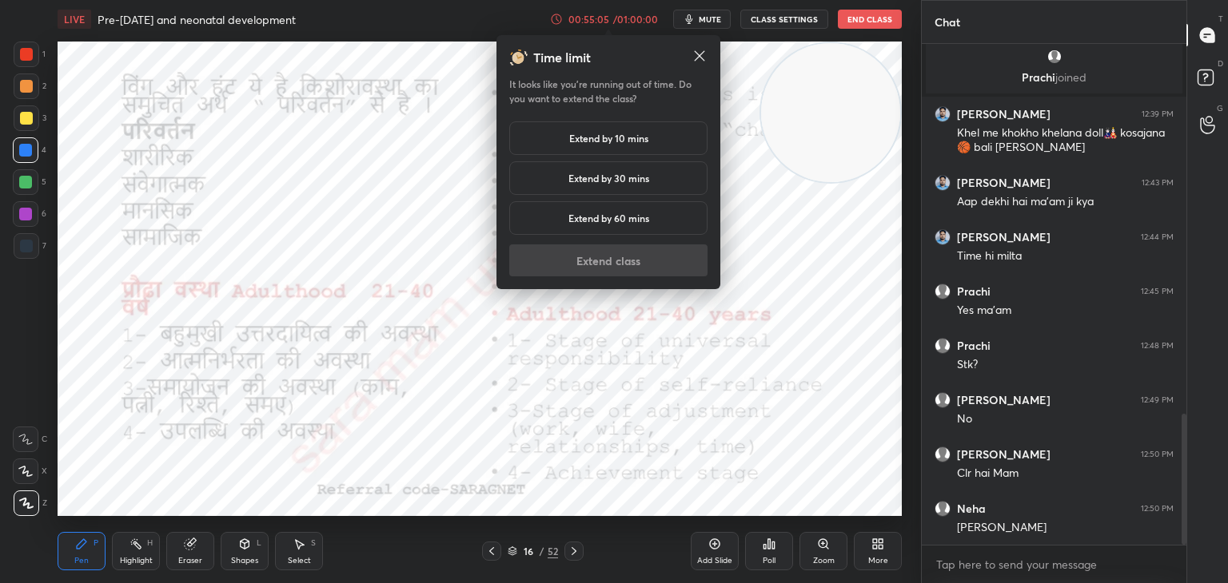
click at [649, 141] on div "Extend by 10 mins" at bounding box center [608, 138] width 198 height 34
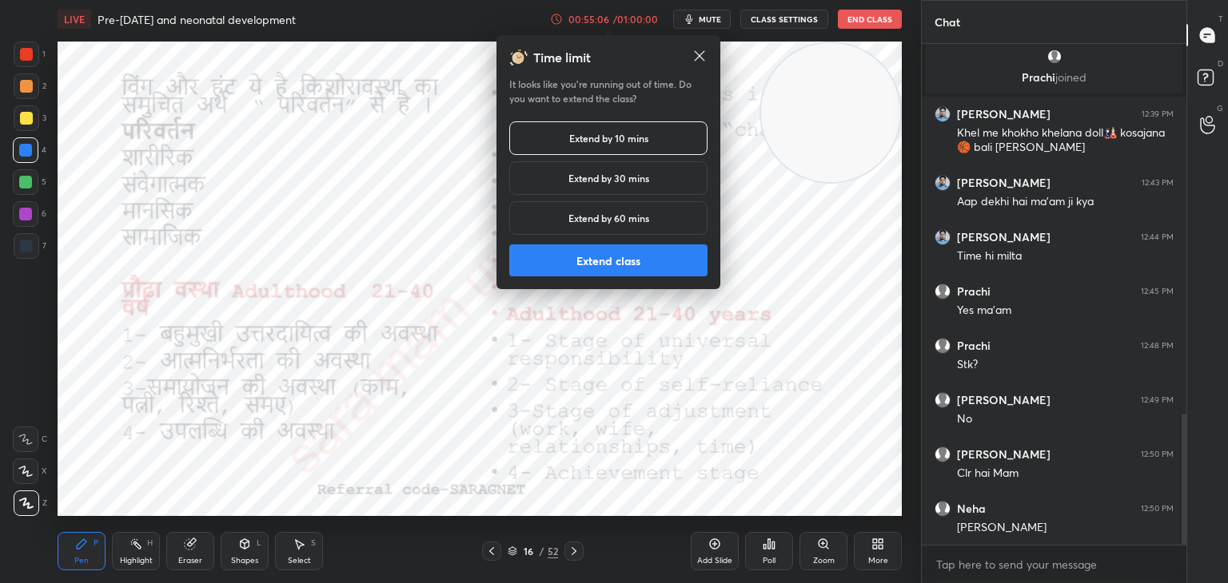
click at [633, 266] on button "Extend class" at bounding box center [608, 261] width 198 height 32
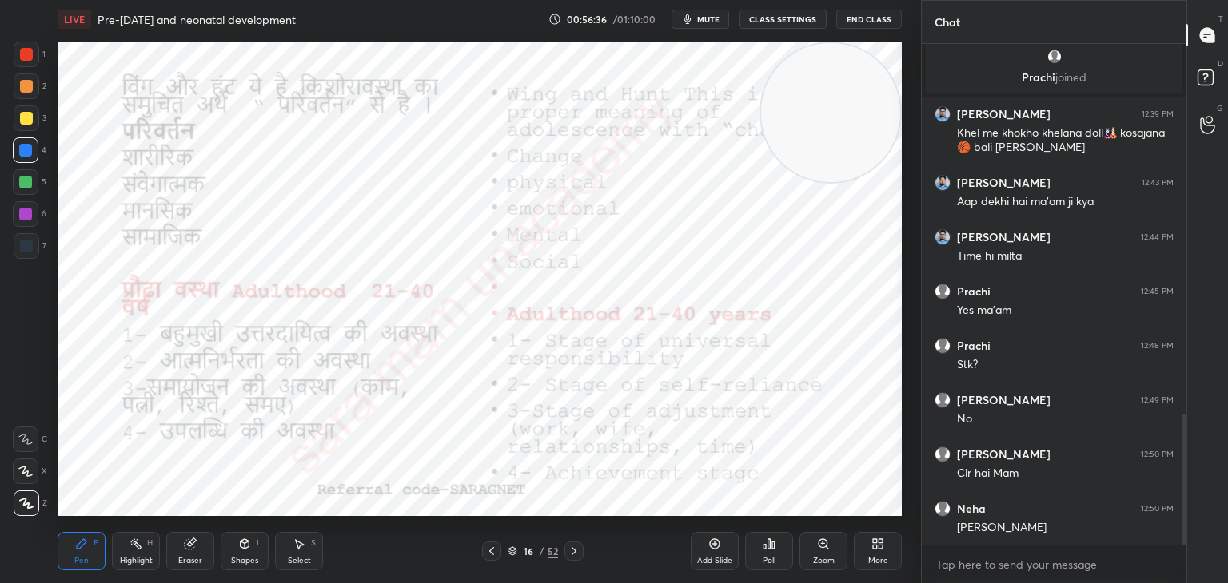
click at [571, 554] on icon at bounding box center [573, 551] width 13 height 13
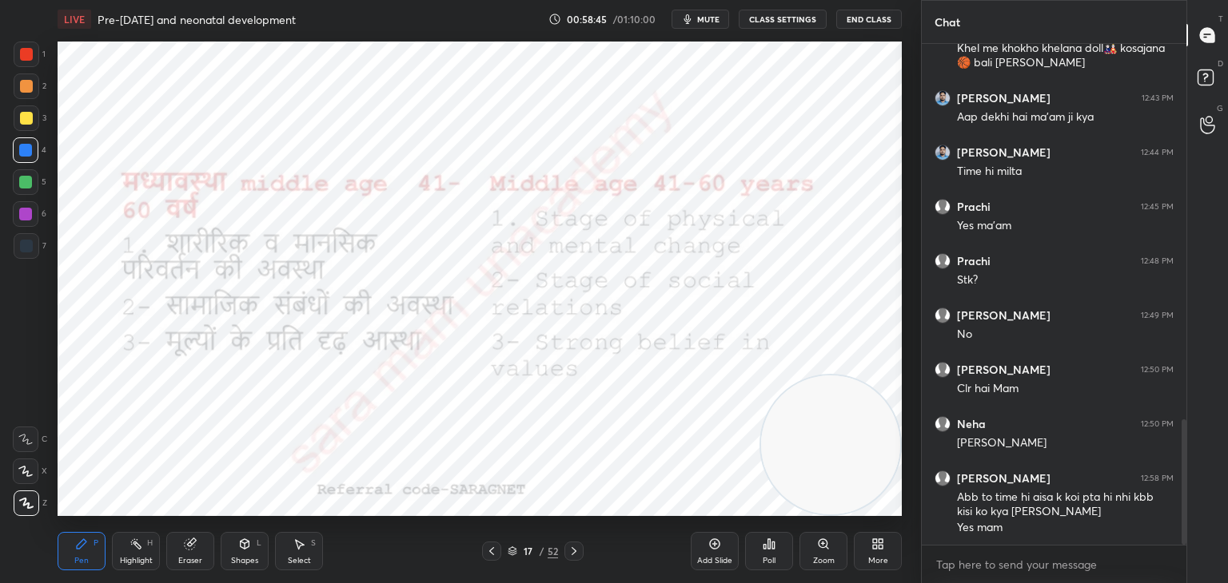
scroll to position [1555, 0]
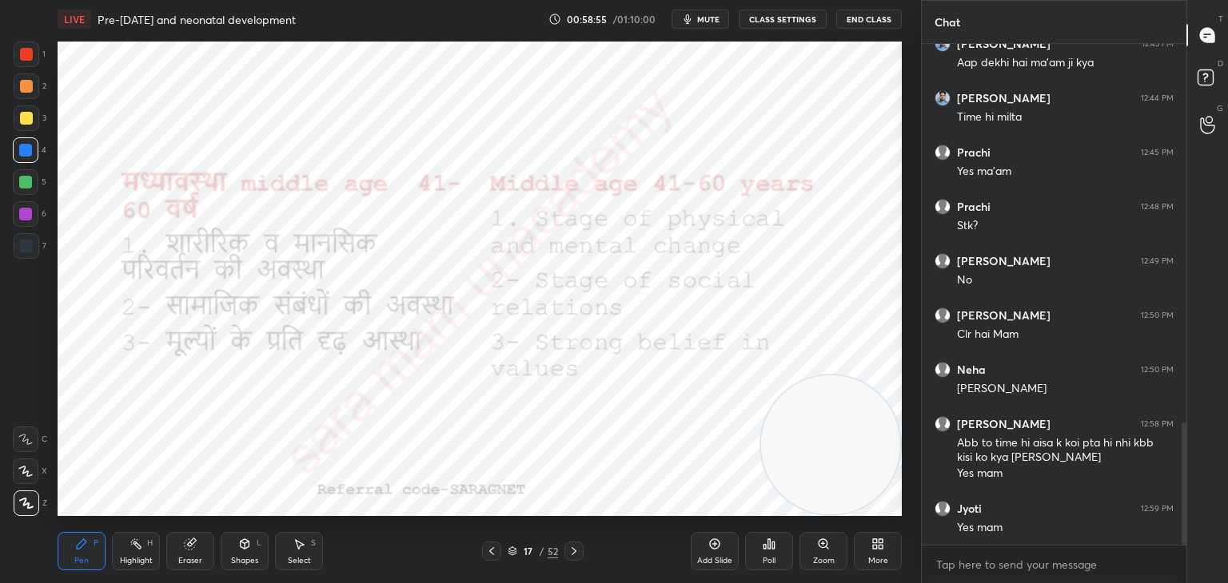
click at [573, 552] on icon at bounding box center [573, 551] width 13 height 13
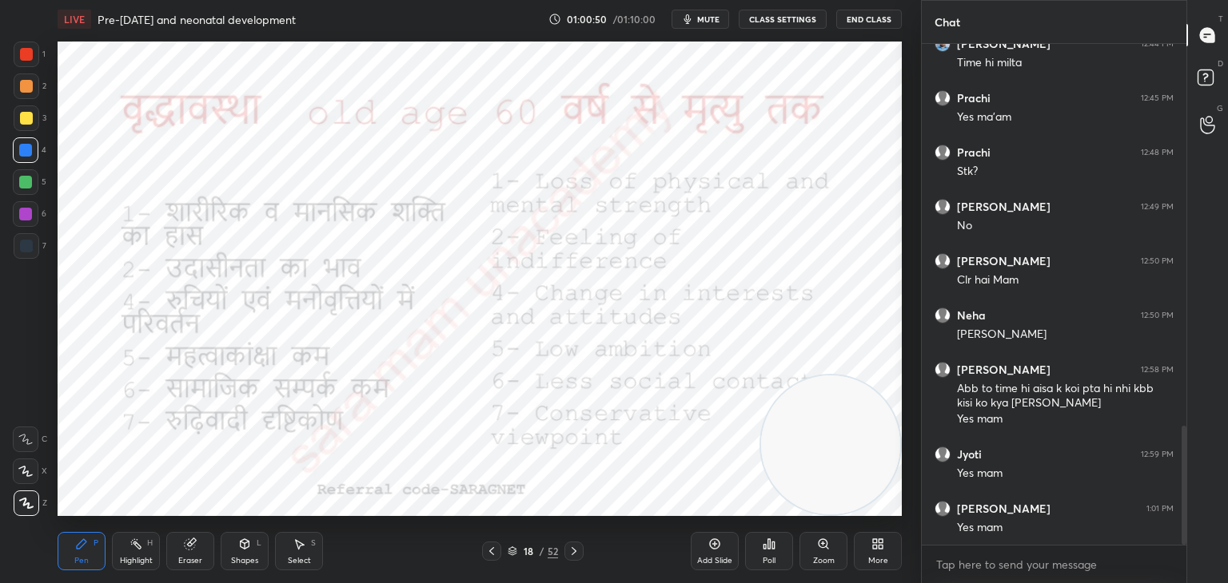
scroll to position [1664, 0]
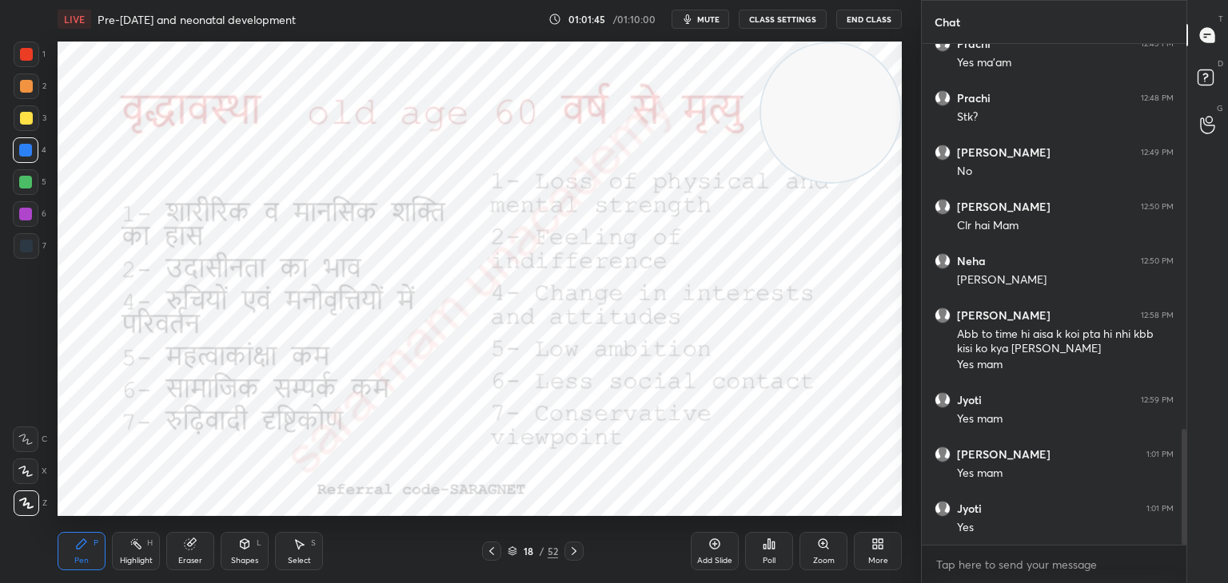
click at [583, 554] on div "18 / 52" at bounding box center [532, 551] width 316 height 19
click at [569, 551] on icon at bounding box center [573, 551] width 13 height 13
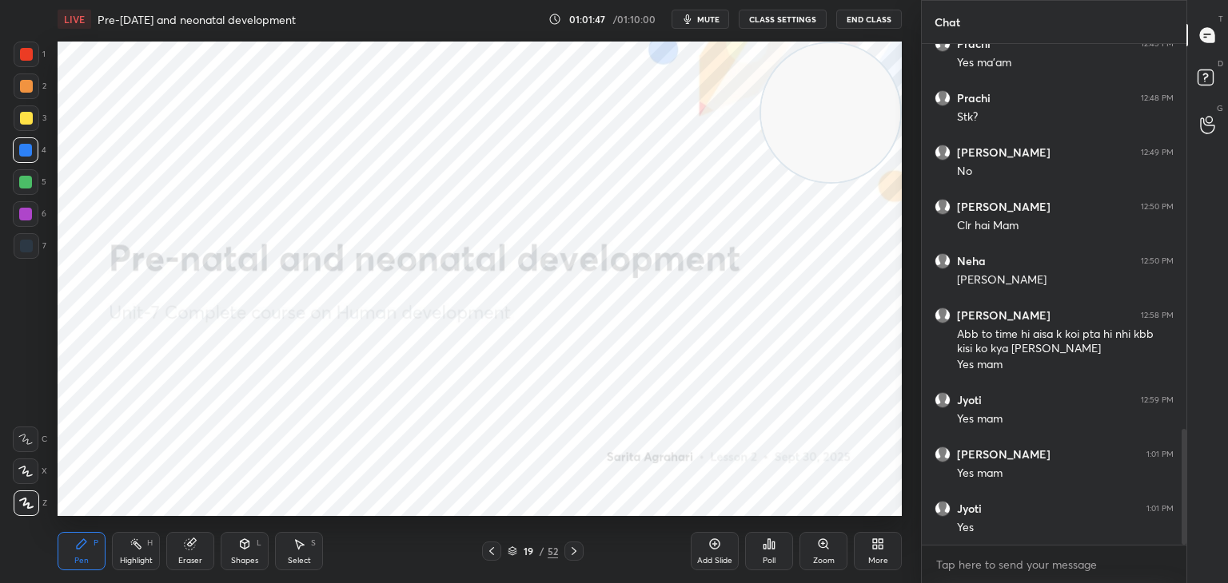
click at [485, 553] on icon at bounding box center [491, 551] width 13 height 13
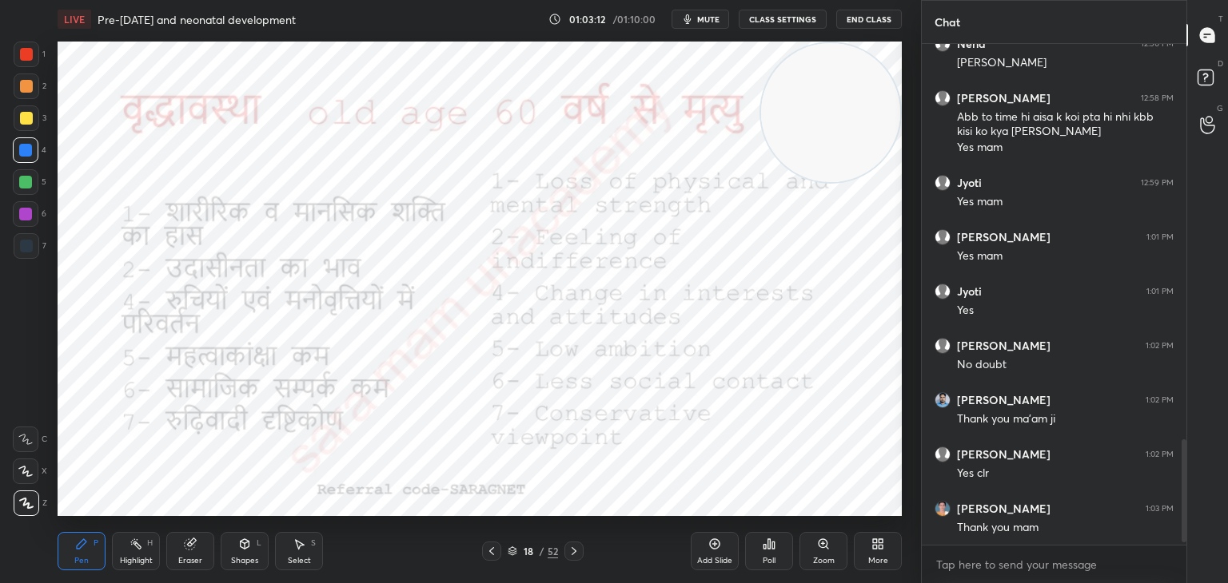
scroll to position [1936, 0]
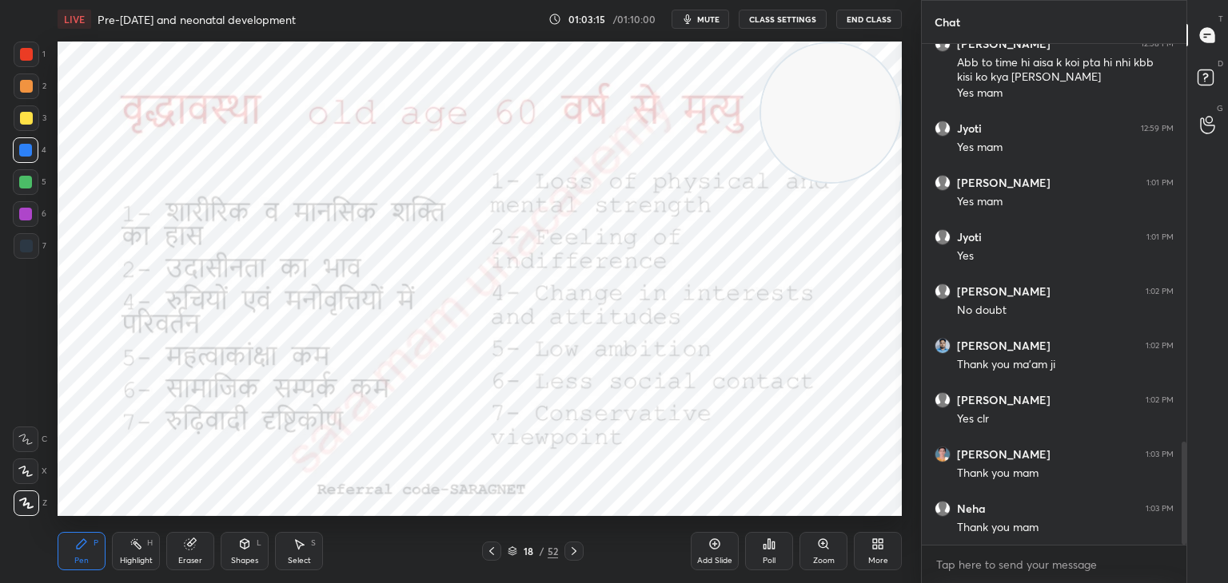
click at [863, 25] on button "End Class" at bounding box center [869, 19] width 66 height 19
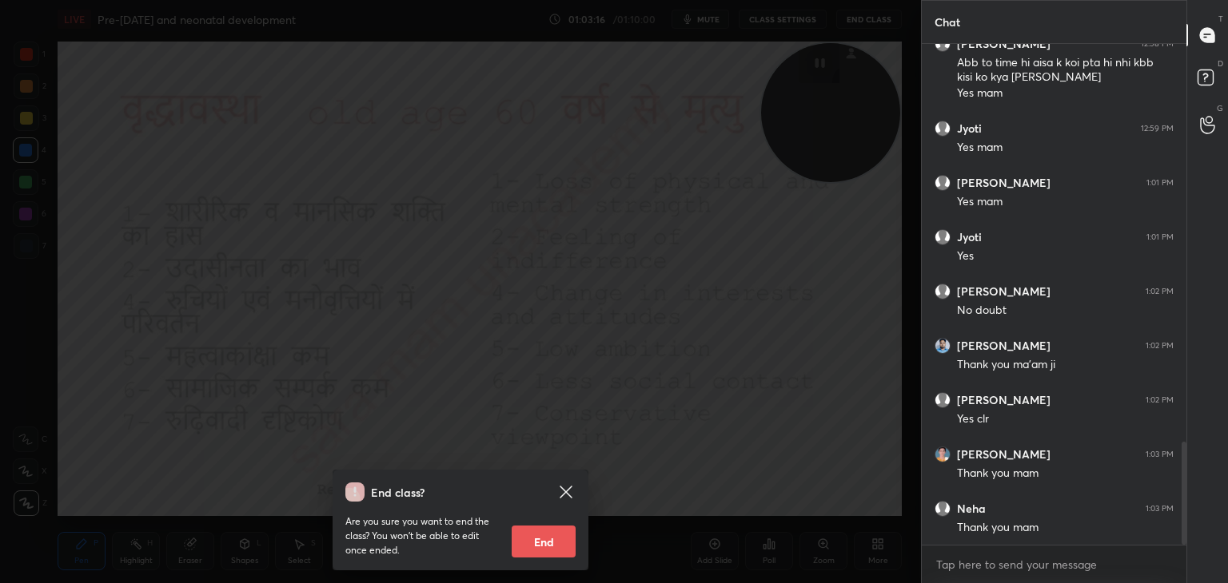
click at [542, 553] on button "End" at bounding box center [543, 542] width 64 height 32
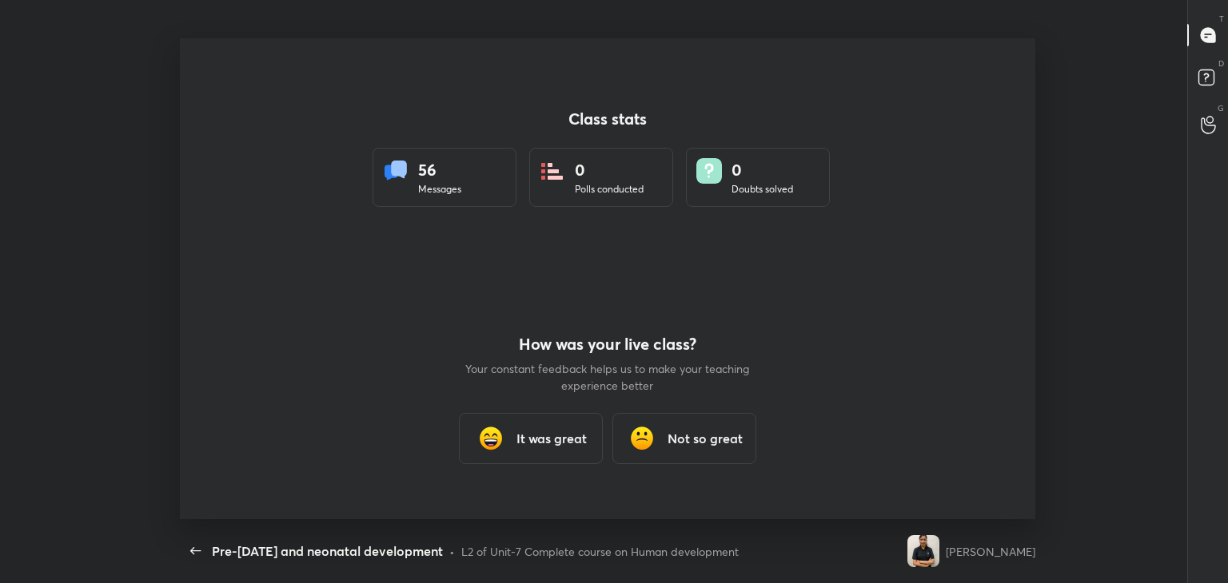
scroll to position [0, 0]
click at [528, 441] on h3 "It was great" at bounding box center [551, 438] width 70 height 19
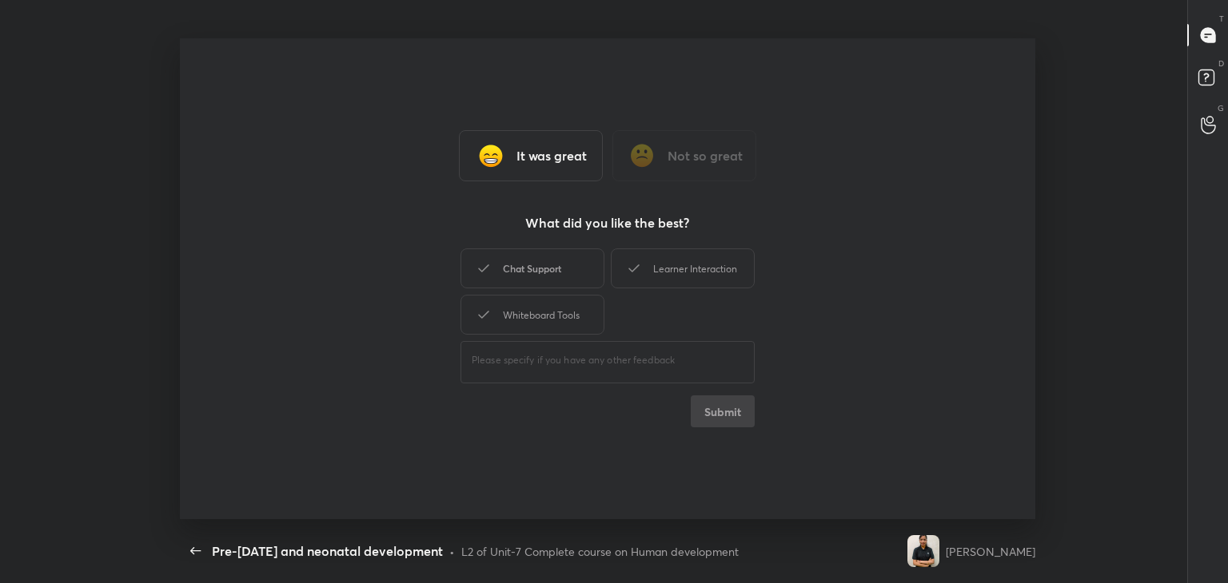
click at [553, 276] on div "Chat Support" at bounding box center [532, 269] width 144 height 40
click at [724, 281] on div "Learner Interaction" at bounding box center [683, 269] width 144 height 40
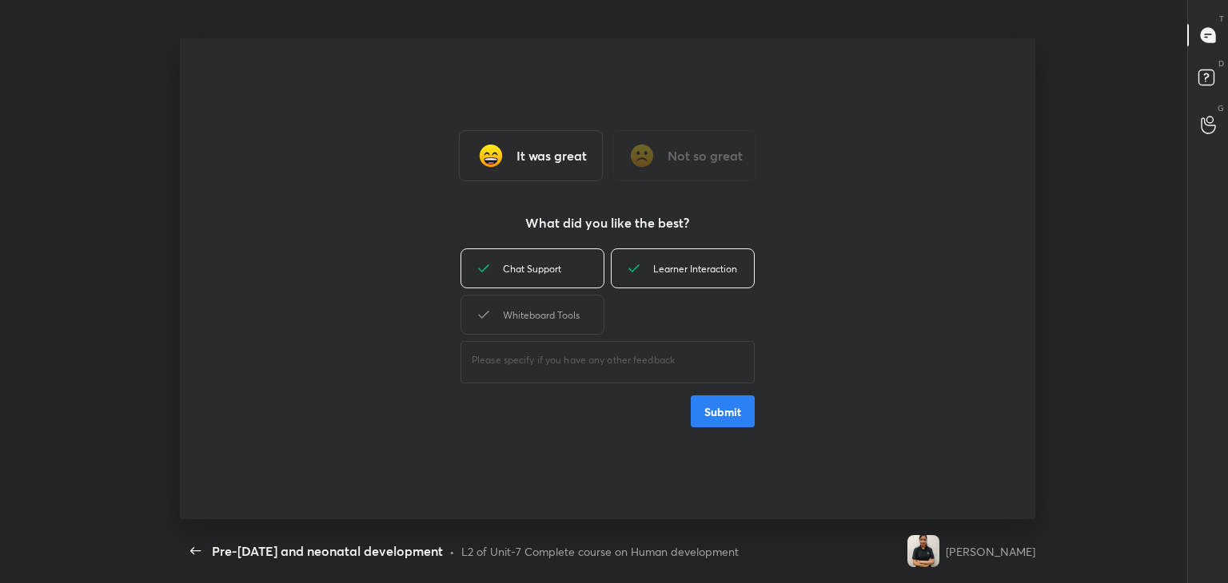
click at [540, 342] on div "​" at bounding box center [607, 360] width 294 height 45
click at [575, 324] on div "Whiteboard Tools" at bounding box center [532, 315] width 144 height 40
click at [739, 420] on button "Submit" at bounding box center [722, 412] width 64 height 32
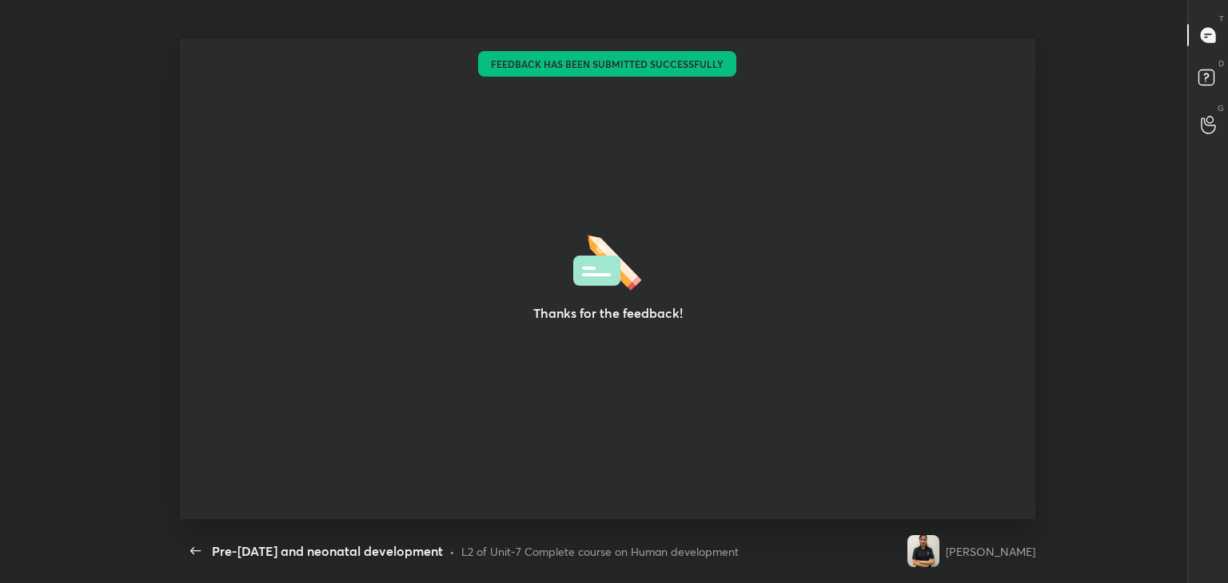
type textarea "x"
